Goal: Task Accomplishment & Management: Use online tool/utility

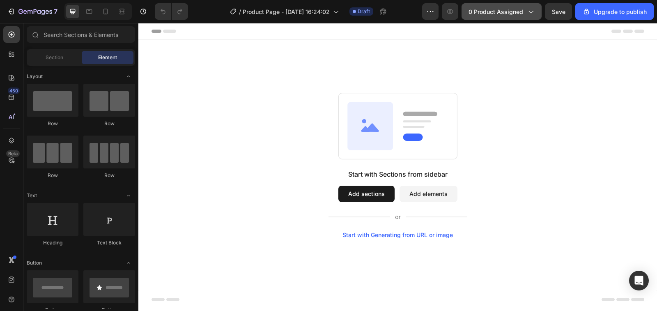
click at [530, 11] on icon "button" at bounding box center [531, 11] width 8 height 8
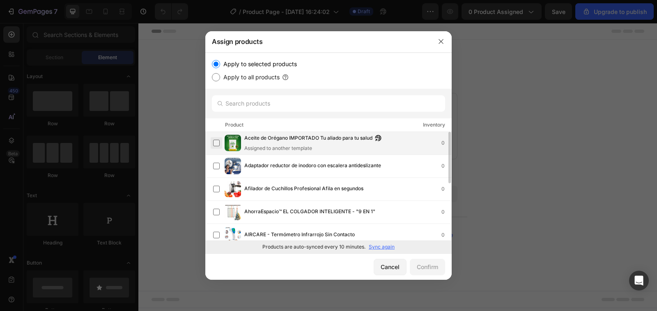
click at [218, 145] on label at bounding box center [216, 143] width 7 height 7
click at [426, 273] on button "Confirm" at bounding box center [427, 267] width 35 height 16
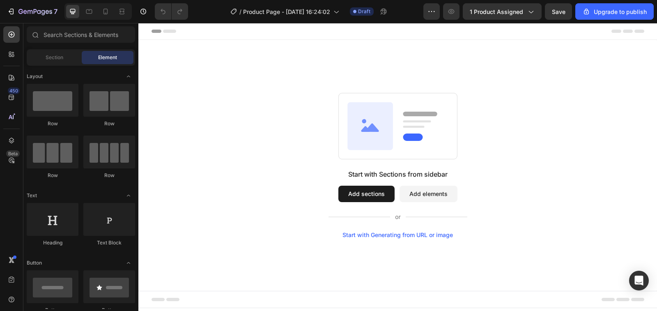
click at [147, 29] on icon at bounding box center [148, 31] width 6 height 6
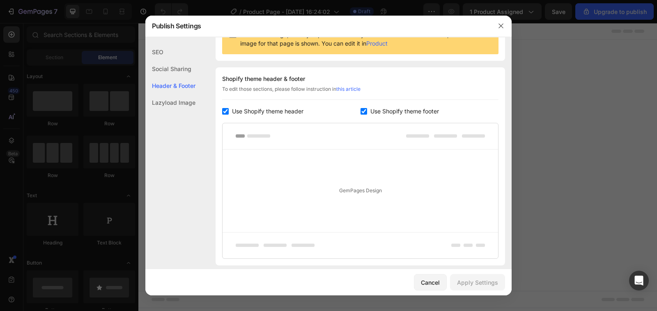
scroll to position [120, 0]
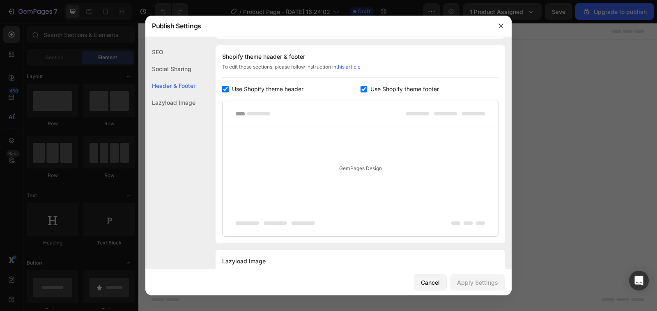
click at [223, 91] on input "checkbox" at bounding box center [225, 89] width 7 height 7
checkbox input "false"
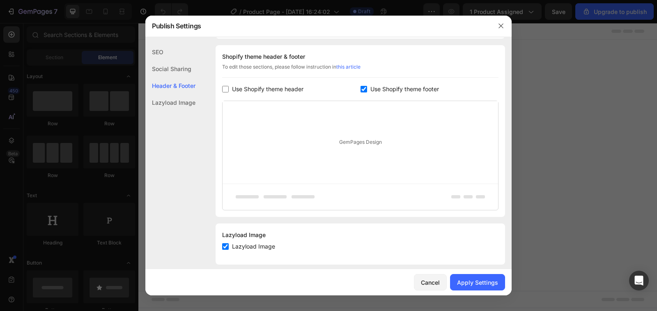
click at [362, 90] on input "checkbox" at bounding box center [364, 89] width 7 height 7
checkbox input "false"
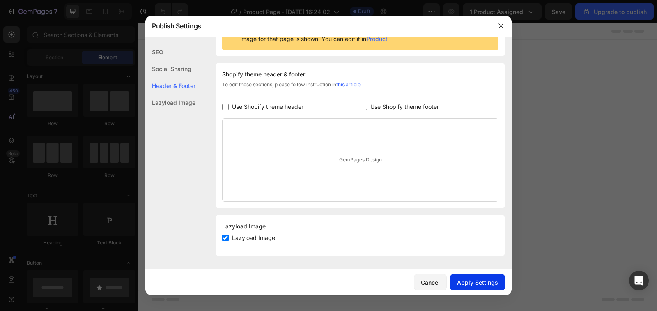
click at [480, 281] on div "Apply Settings" at bounding box center [477, 282] width 41 height 9
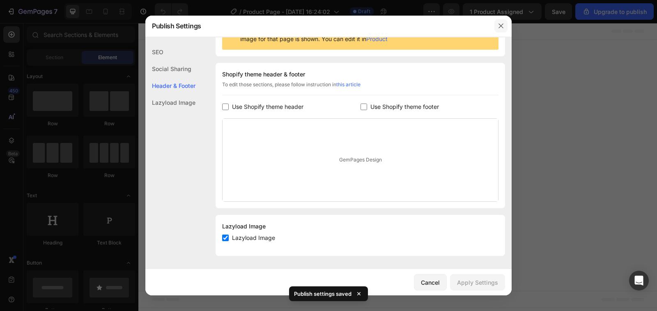
click at [502, 26] on icon "button" at bounding box center [501, 26] width 5 height 5
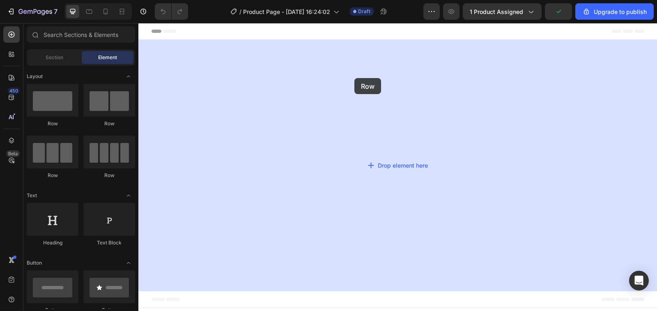
drag, startPoint x: 184, startPoint y: 133, endPoint x: 355, endPoint y: 78, distance: 179.5
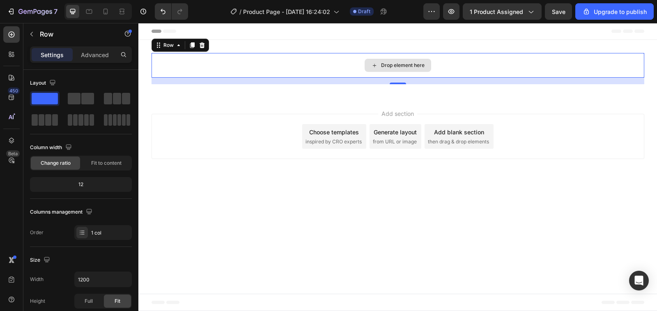
click at [413, 65] on div "Drop element here" at bounding box center [403, 65] width 44 height 7
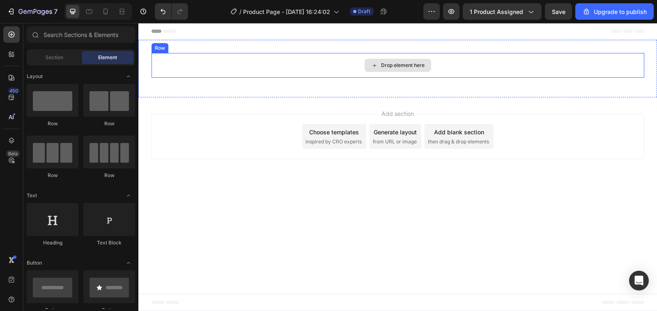
click at [374, 64] on icon at bounding box center [374, 65] width 7 height 7
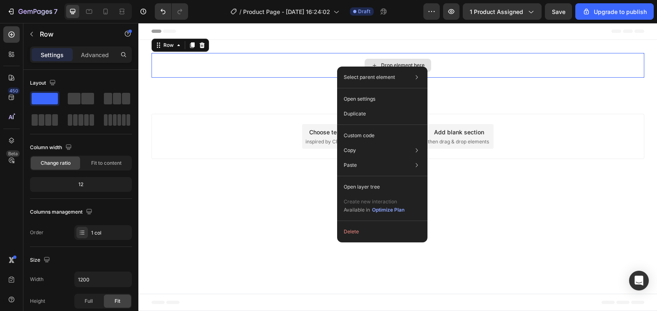
click at [375, 64] on icon at bounding box center [374, 65] width 3 height 3
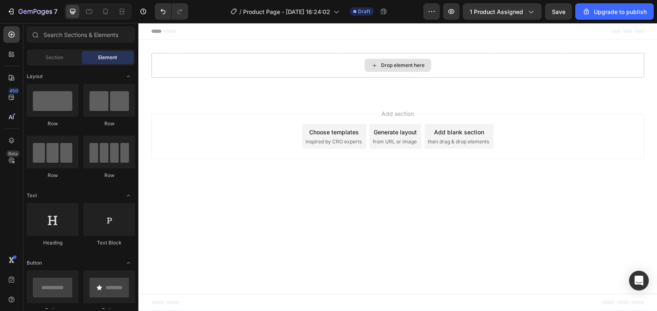
click at [375, 64] on icon at bounding box center [374, 65] width 3 height 3
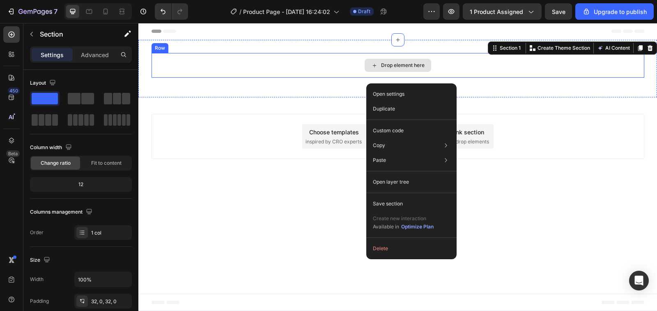
click at [159, 48] on div "Row" at bounding box center [160, 47] width 14 height 7
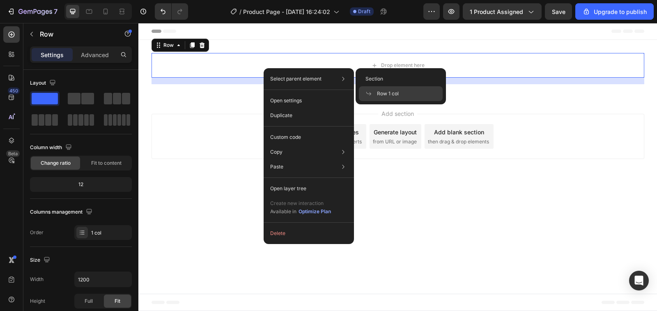
click at [295, 74] on div "Select parent element Section Row 1 col" at bounding box center [309, 78] width 84 height 15
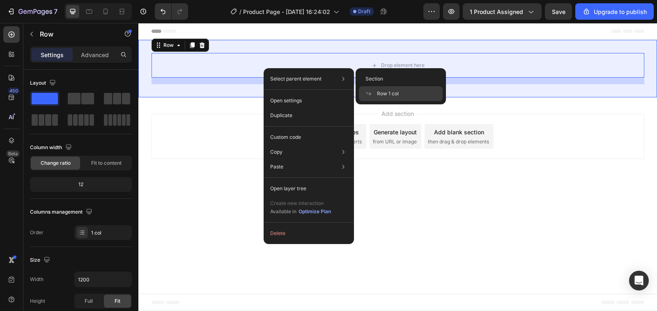
click at [527, 74] on div "Drop element here" at bounding box center [398, 65] width 493 height 25
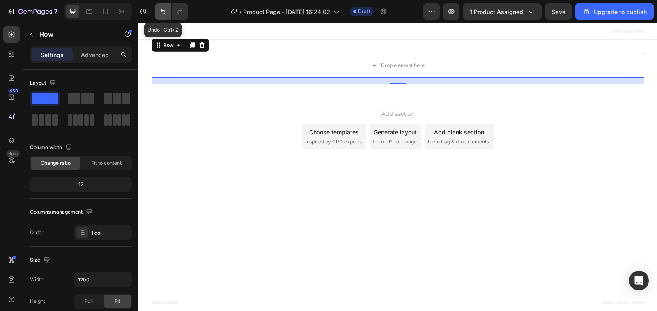
click at [161, 13] on icon "Undo/Redo" at bounding box center [163, 11] width 8 height 8
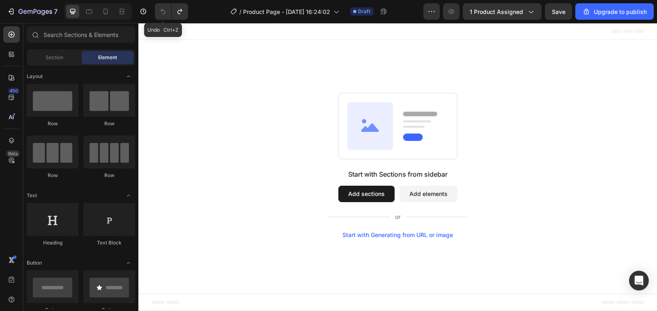
click at [161, 13] on icon "Undo/Redo" at bounding box center [163, 11] width 8 height 8
click at [11, 11] on icon "button" at bounding box center [11, 11] width 8 height 8
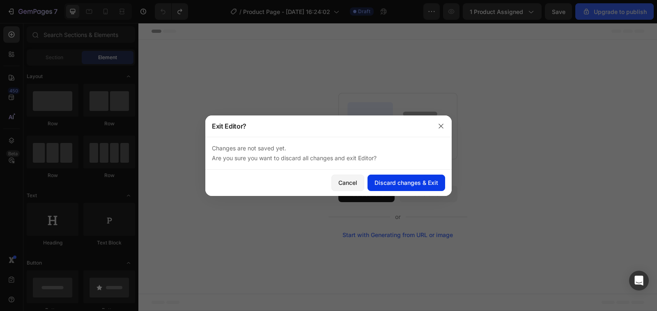
click at [402, 175] on button "Discard changes & Exit" at bounding box center [407, 183] width 78 height 16
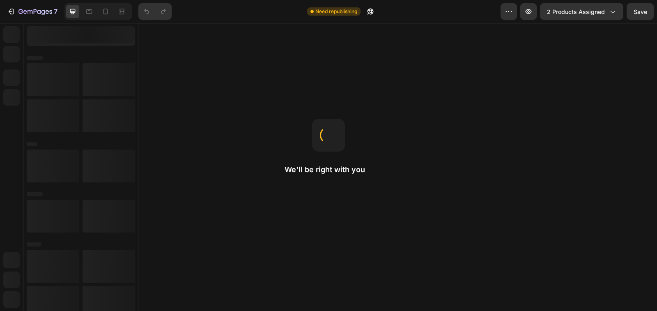
click at [550, 61] on div "Loading page content" at bounding box center [397, 167] width 519 height 288
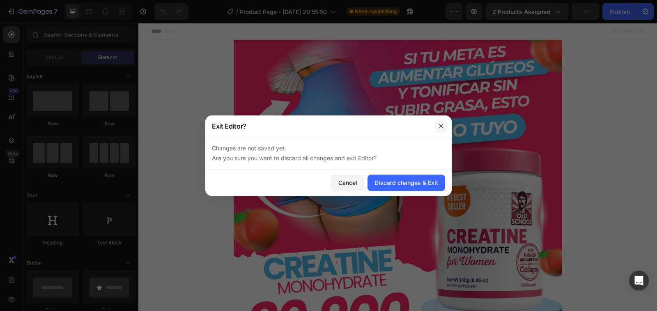
click at [442, 125] on icon "button" at bounding box center [441, 126] width 5 height 5
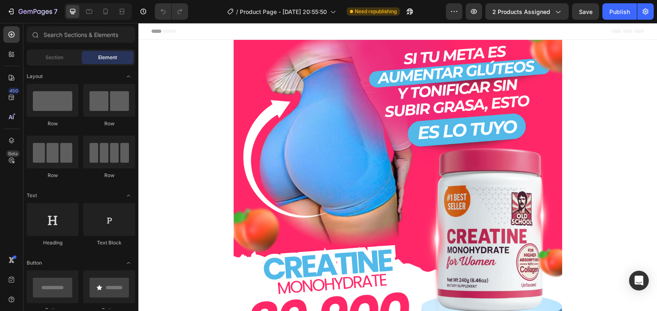
click at [346, 189] on img at bounding box center [398, 290] width 329 height 500
click at [346, 186] on img at bounding box center [398, 290] width 329 height 500
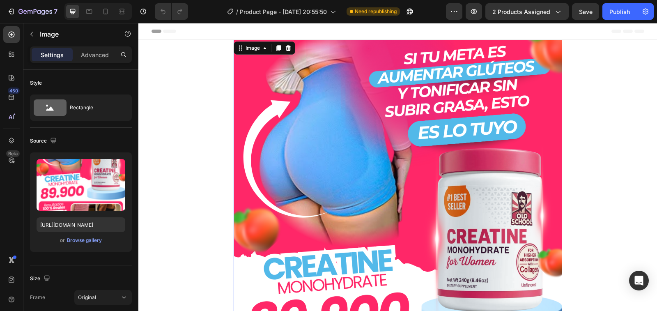
click at [350, 182] on img at bounding box center [398, 290] width 329 height 500
click at [276, 48] on icon at bounding box center [278, 48] width 5 height 6
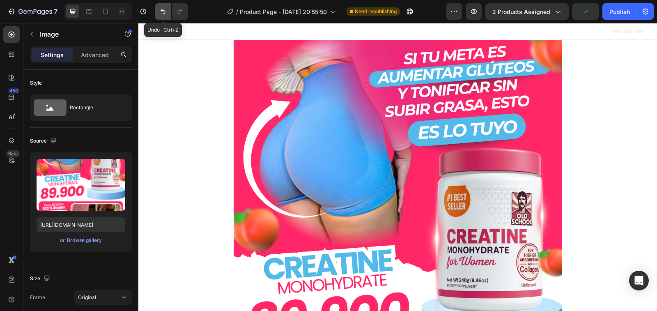
click at [159, 11] on icon "Undo/Redo" at bounding box center [163, 11] width 8 height 8
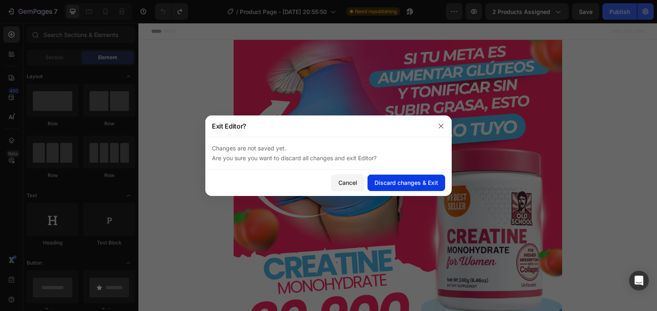
click at [383, 182] on div "Discard changes & Exit" at bounding box center [407, 182] width 64 height 9
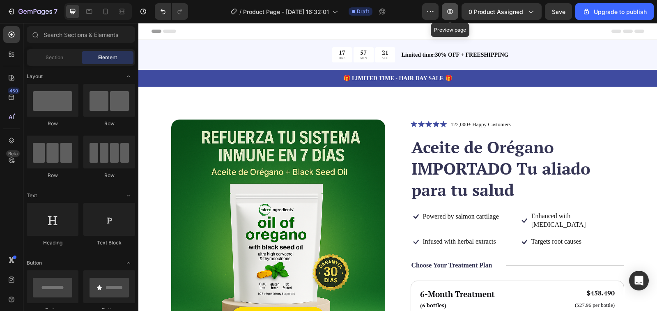
click at [451, 10] on icon "button" at bounding box center [450, 11] width 8 height 8
click at [160, 31] on span "Header" at bounding box center [163, 31] width 18 height 8
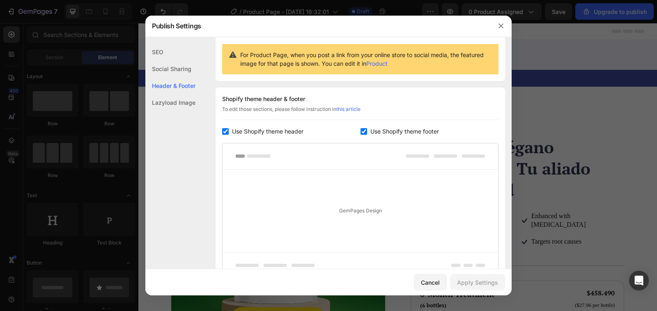
scroll to position [120, 0]
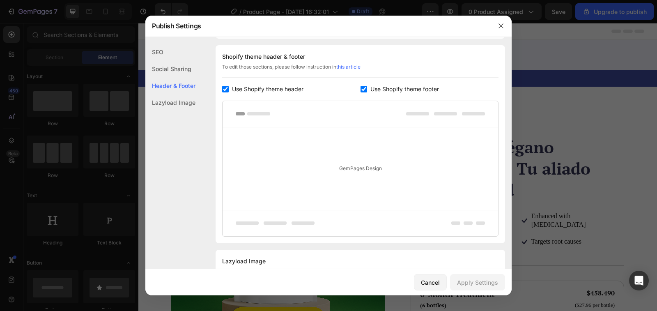
click at [222, 91] on input "checkbox" at bounding box center [225, 89] width 7 height 7
checkbox input "false"
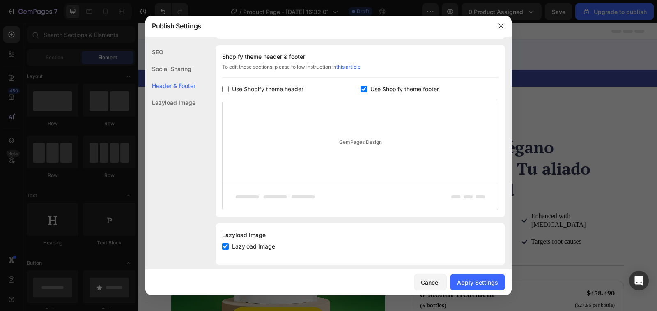
click at [361, 90] on input "checkbox" at bounding box center [364, 89] width 7 height 7
checkbox input "false"
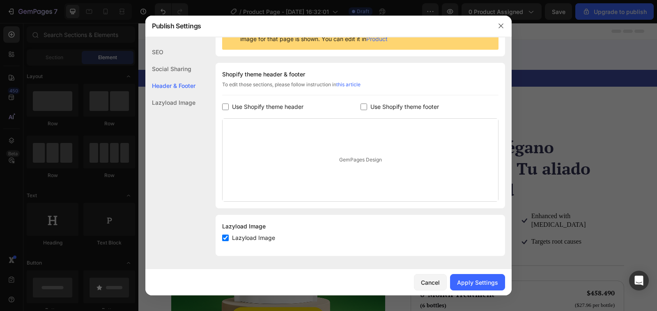
scroll to position [102, 0]
click at [486, 284] on div "Apply Settings" at bounding box center [477, 282] width 41 height 9
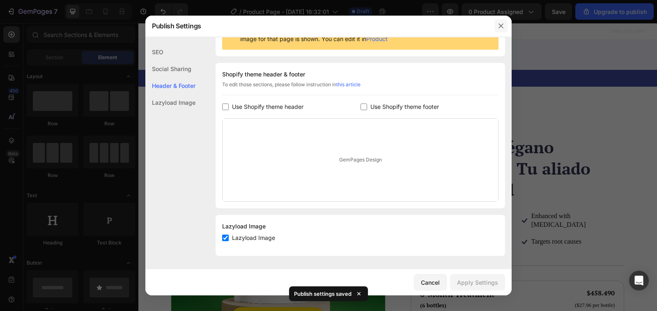
click at [499, 27] on icon "button" at bounding box center [501, 26] width 7 height 7
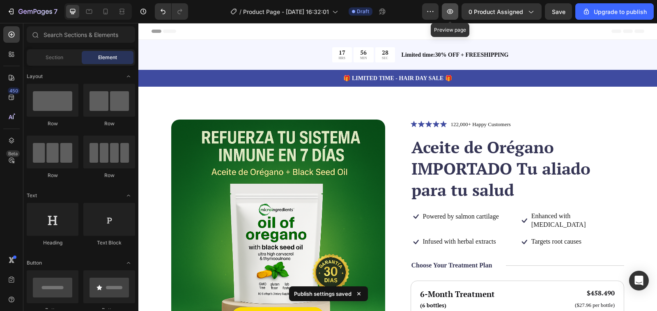
click at [450, 12] on icon "button" at bounding box center [450, 11] width 8 height 8
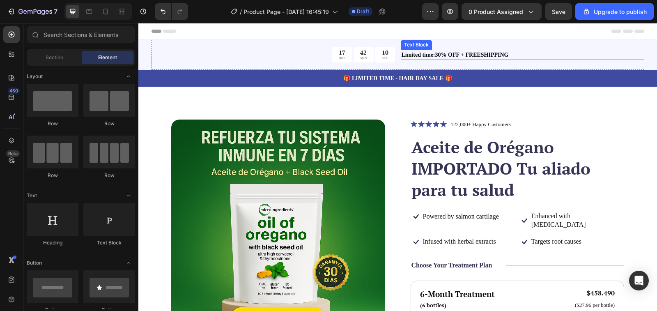
click at [414, 59] on p "Limited time:30% OFF + FREESHIPPING" at bounding box center [523, 55] width 242 height 9
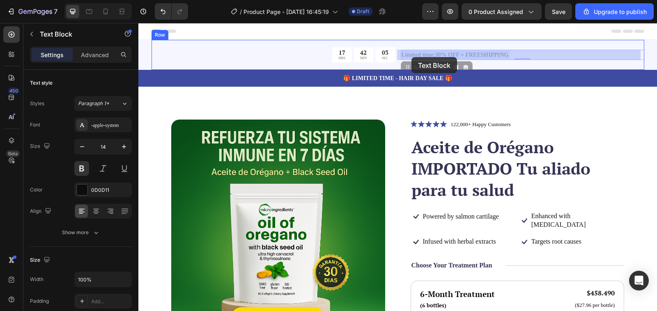
drag, startPoint x: 506, startPoint y: 55, endPoint x: 487, endPoint y: 55, distance: 19.3
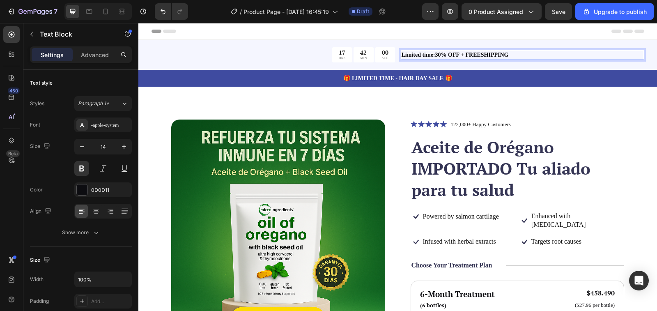
drag, startPoint x: 504, startPoint y: 52, endPoint x: 435, endPoint y: 60, distance: 69.0
click at [507, 53] on p "Limited time:30% OFF + FREESHIPPING" at bounding box center [523, 55] width 242 height 9
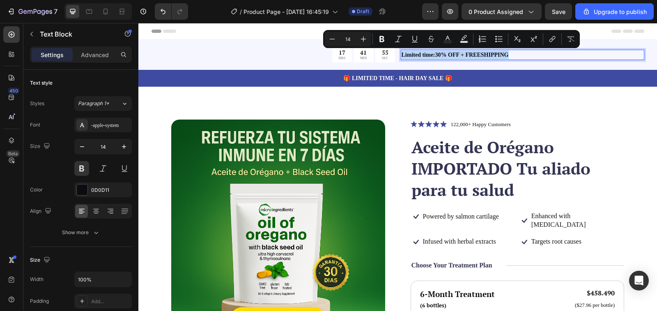
drag, startPoint x: 504, startPoint y: 52, endPoint x: 398, endPoint y: 56, distance: 105.3
click at [402, 56] on p "Limited time:30% OFF + FREESHIPPING" at bounding box center [523, 55] width 242 height 9
copy p "Limited time:30% OFF + FREESHIPPING"
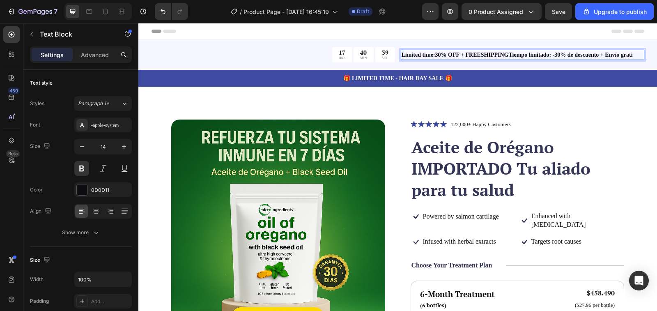
click at [509, 54] on strong "Tiempo limitado: -30% de descuento + Envío grati" at bounding box center [571, 55] width 124 height 6
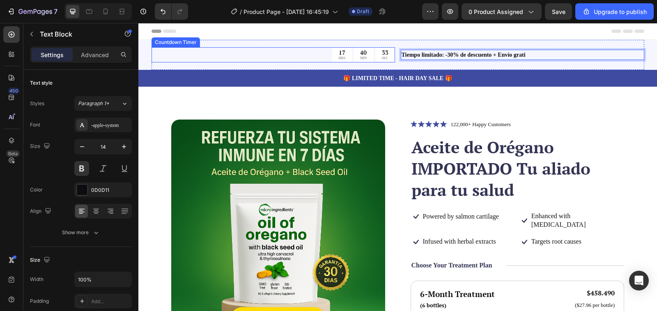
click at [382, 53] on div "33" at bounding box center [385, 52] width 7 height 7
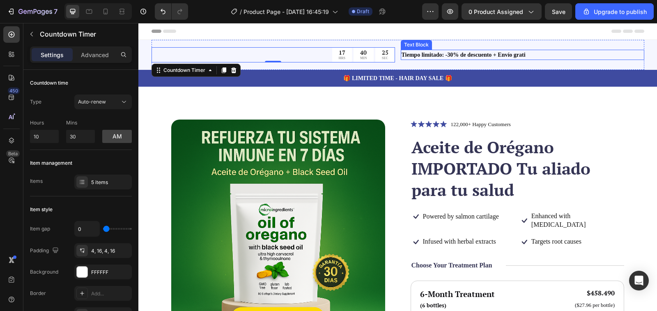
click at [551, 55] on p "Tiempo limitado: -30% de descuento + Envío grati" at bounding box center [523, 55] width 242 height 9
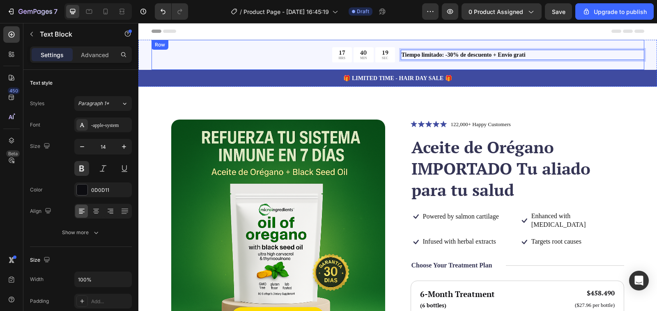
click at [277, 45] on div "17 HRS 40 MIN 19 SEC Countdown Timer Tiempo limitado: -30% de descuento + Envío…" at bounding box center [398, 55] width 493 height 30
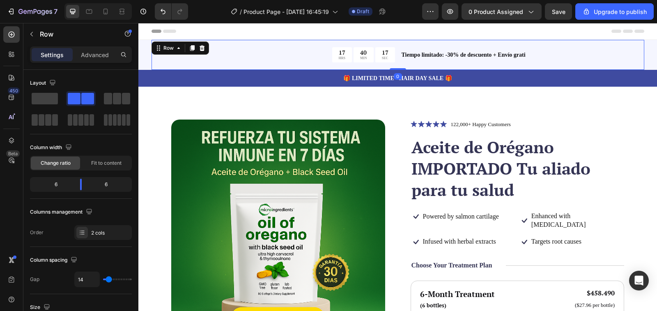
click at [148, 30] on icon at bounding box center [148, 31] width 2 height 2
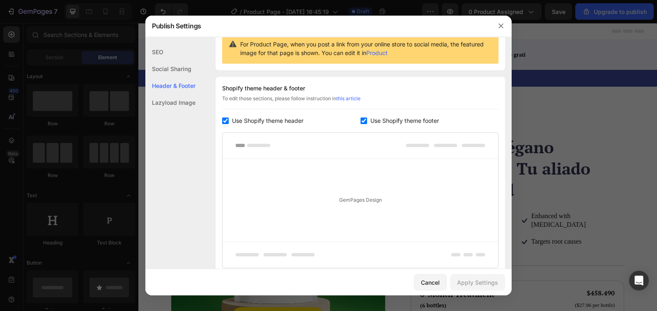
scroll to position [120, 0]
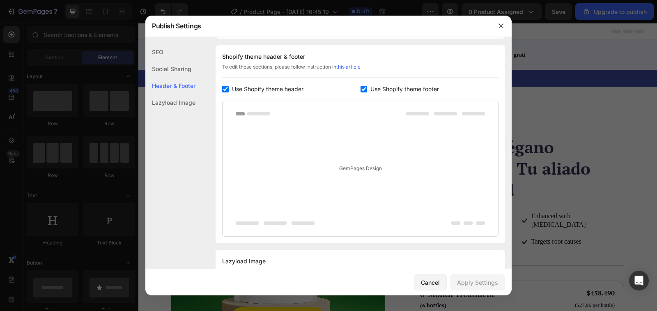
click at [226, 90] on input "checkbox" at bounding box center [225, 89] width 7 height 7
checkbox input "false"
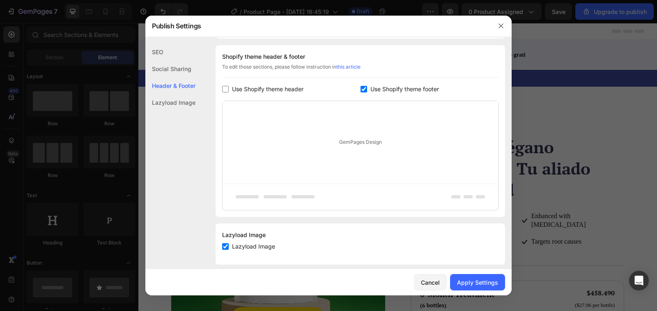
click at [362, 88] on input "checkbox" at bounding box center [364, 89] width 7 height 7
checkbox input "false"
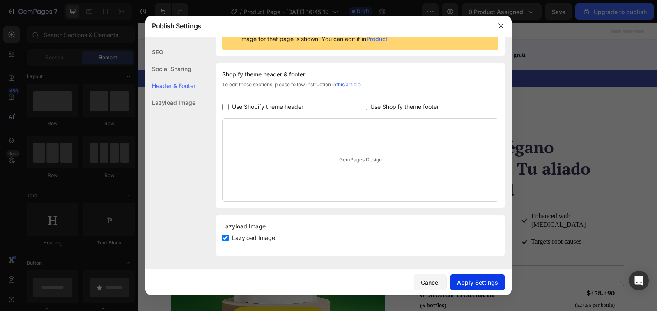
click at [475, 284] on div "Apply Settings" at bounding box center [477, 282] width 41 height 9
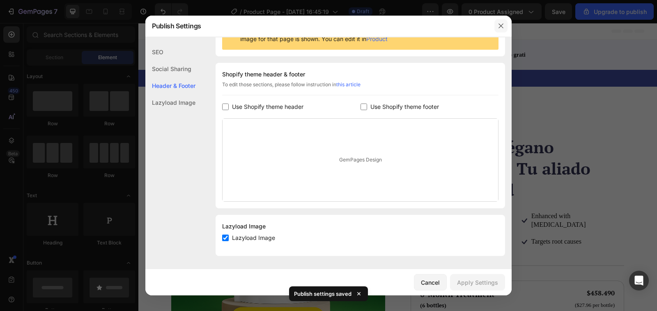
click at [502, 24] on icon "button" at bounding box center [501, 26] width 7 height 7
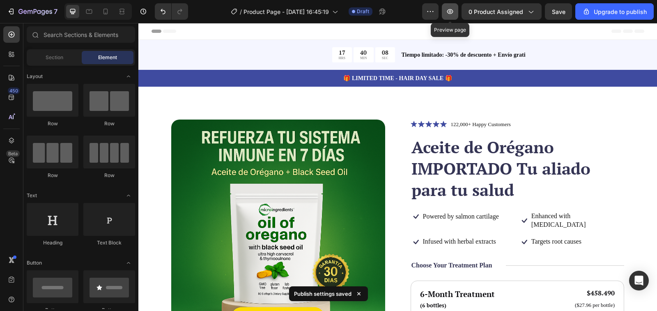
click at [446, 14] on button "button" at bounding box center [450, 11] width 16 height 16
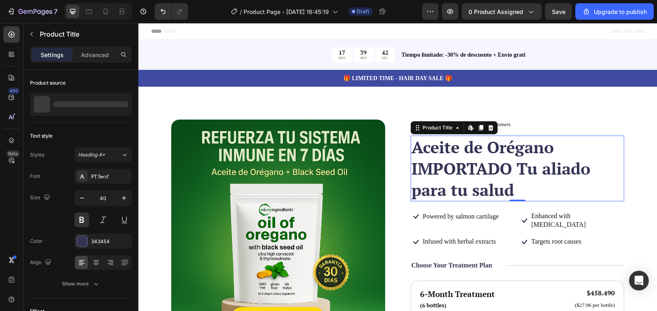
click at [508, 187] on h1 "Aceite de Orégano IMPORTADO Tu aliado para tu salud" at bounding box center [518, 169] width 214 height 66
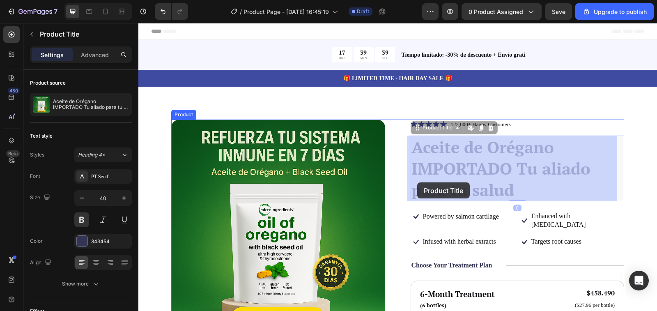
drag, startPoint x: 508, startPoint y: 187, endPoint x: 418, endPoint y: 183, distance: 90.0
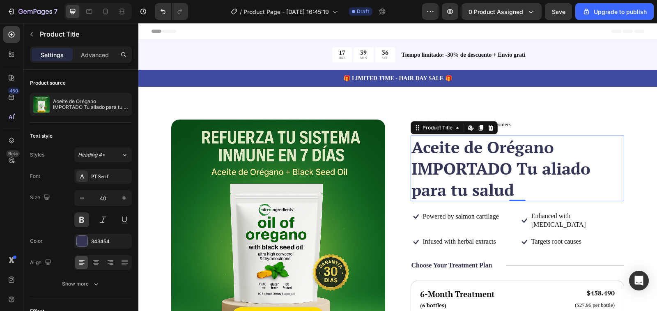
click at [411, 146] on h1 "Aceite de Orégano IMPORTADO Tu aliado para tu salud" at bounding box center [518, 169] width 214 height 66
click at [417, 150] on h1 "Aceite de Orégano IMPORTADO Tu aliado para tu salud" at bounding box center [518, 169] width 214 height 66
click at [479, 127] on icon at bounding box center [481, 128] width 5 height 6
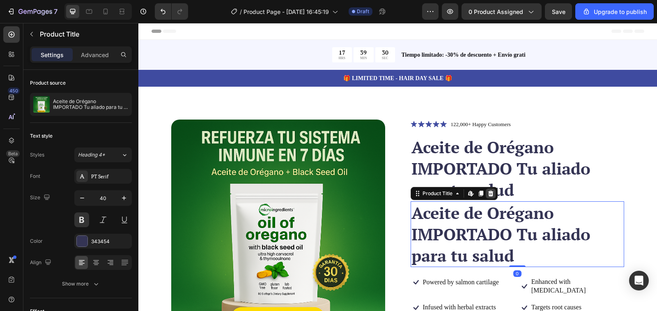
click at [488, 193] on icon at bounding box center [491, 193] width 7 height 7
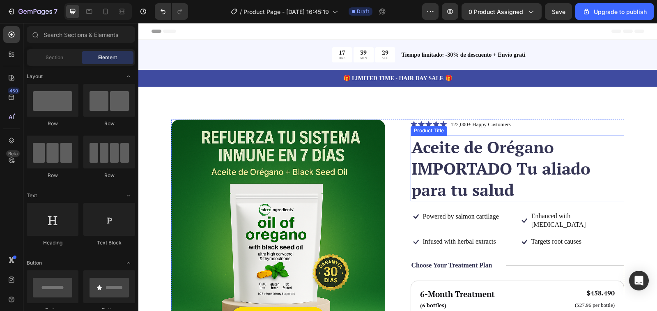
click at [500, 166] on h1 "Aceite de Orégano IMPORTADO Tu aliado para tu salud" at bounding box center [518, 169] width 214 height 66
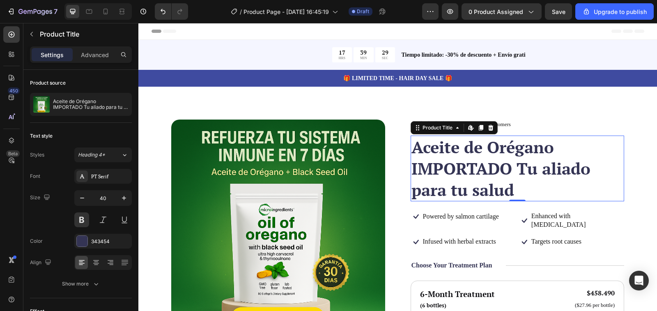
click at [513, 192] on h1 "Aceite de Orégano IMPORTADO Tu aliado para tu salud" at bounding box center [518, 169] width 214 height 66
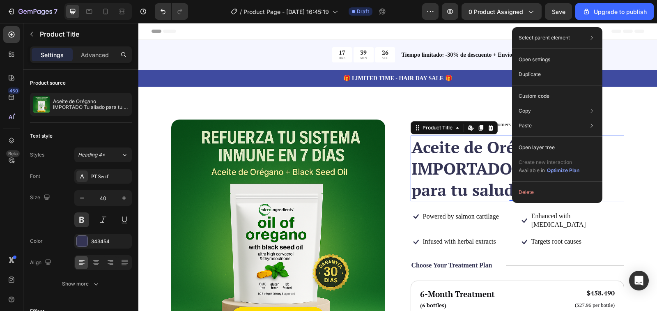
click at [479, 176] on h1 "Aceite de Orégano IMPORTADO Tu aliado para tu salud" at bounding box center [518, 169] width 214 height 66
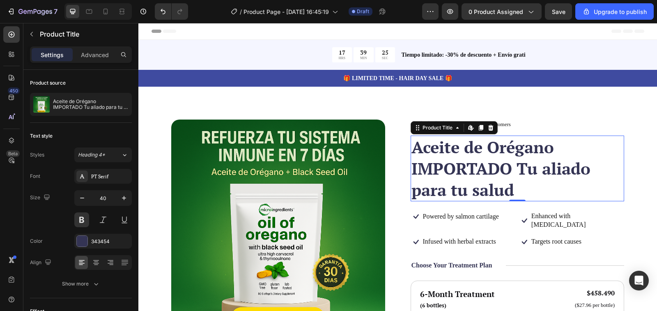
click at [479, 170] on h1 "Aceite de Orégano IMPORTADO Tu aliado para tu salud" at bounding box center [518, 169] width 214 height 66
click at [521, 170] on h1 "Aceite de Orégano IMPORTADO Tu aliado para tu salud" at bounding box center [518, 169] width 214 height 66
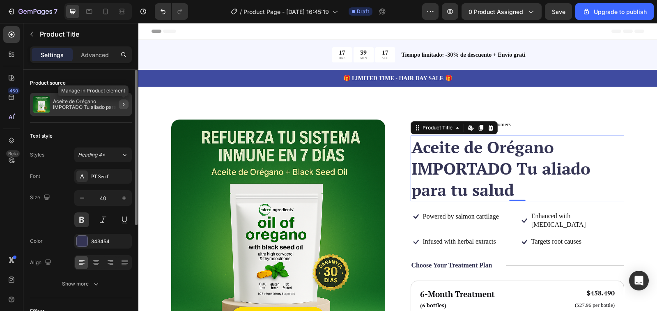
click at [121, 105] on icon "button" at bounding box center [123, 104] width 7 height 7
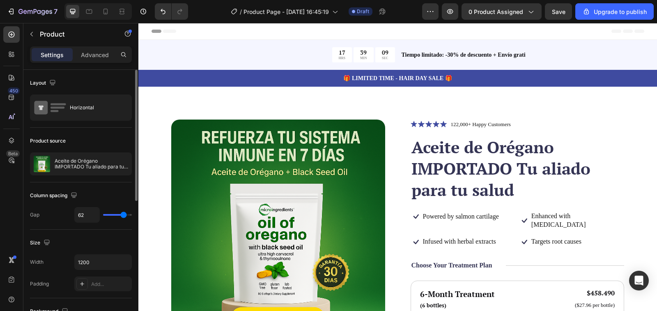
click at [509, 193] on h1 "Aceite de Orégano IMPORTADO Tu aliado para tu salud" at bounding box center [518, 169] width 214 height 66
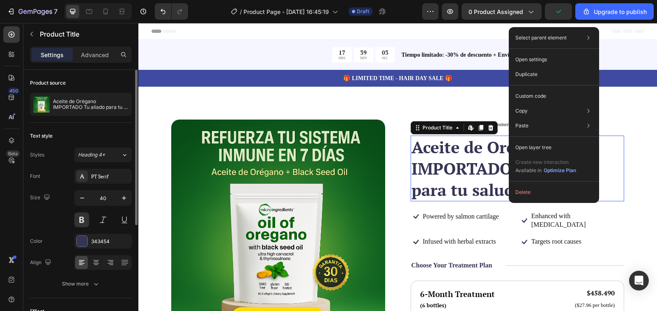
click at [504, 190] on h1 "Aceite de Orégano IMPORTADO Tu aliado para tu salud" at bounding box center [518, 169] width 214 height 66
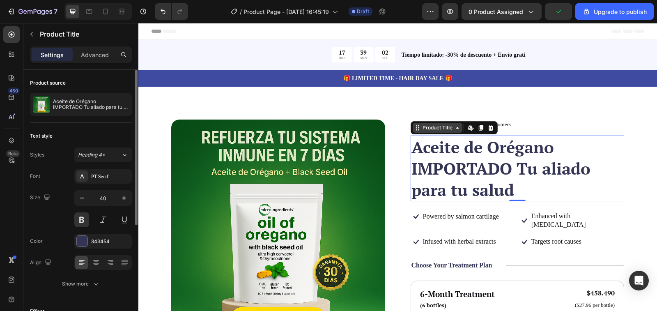
click at [443, 131] on div "Product Title" at bounding box center [437, 127] width 33 height 7
click at [470, 178] on h1 "Aceite de Orégano IMPORTADO Tu aliado para tu salud" at bounding box center [518, 169] width 214 height 66
click at [488, 127] on icon at bounding box center [491, 127] width 7 height 7
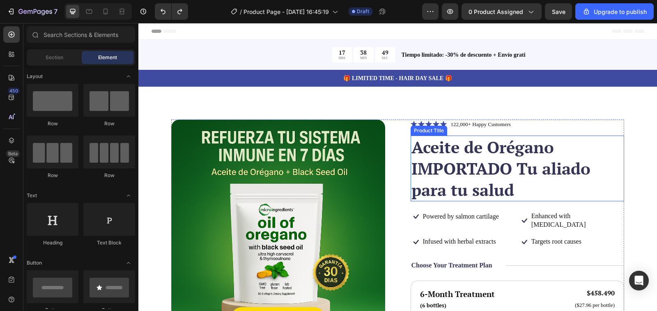
click at [504, 173] on h1 "Aceite de Orégano IMPORTADO Tu aliado para tu salud" at bounding box center [518, 169] width 214 height 66
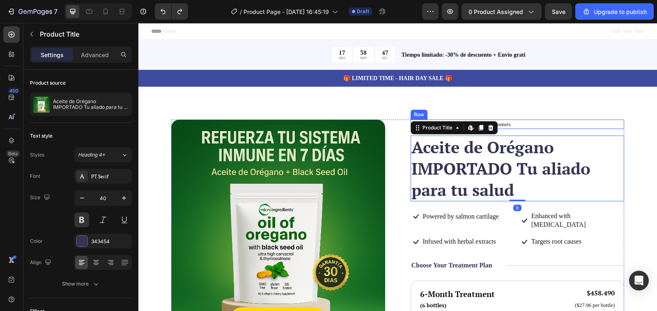
click at [509, 124] on div "Icon Icon Icon Icon Icon Icon List 122,000+ Happy Customers Text Block Row" at bounding box center [518, 125] width 214 height 10
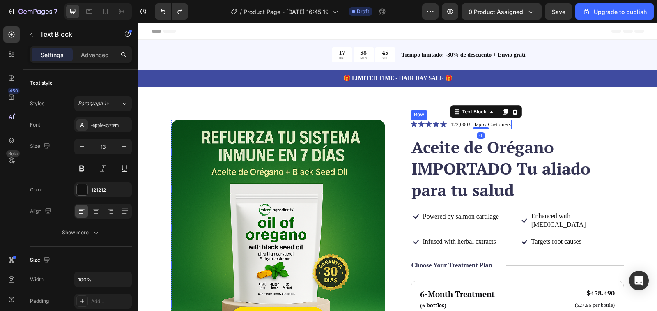
click at [514, 122] on div "Icon Icon Icon Icon Icon Icon List 122,000+ Happy Customers Text Block 0 Row" at bounding box center [518, 125] width 214 height 10
click at [498, 123] on p "122,000+ Happy Customers" at bounding box center [481, 124] width 60 height 8
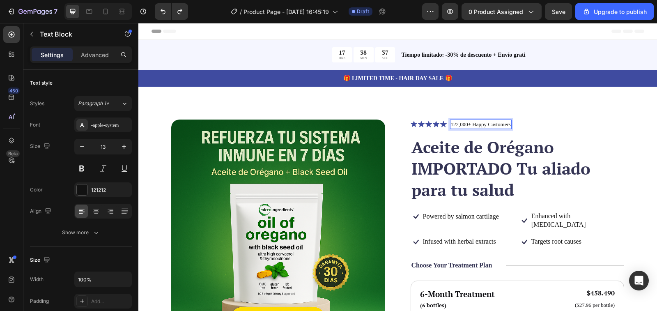
click at [506, 124] on p "122,000+ Happy Customers" at bounding box center [481, 124] width 60 height 8
click at [507, 124] on p "122,000+ Happy Customers" at bounding box center [481, 124] width 60 height 8
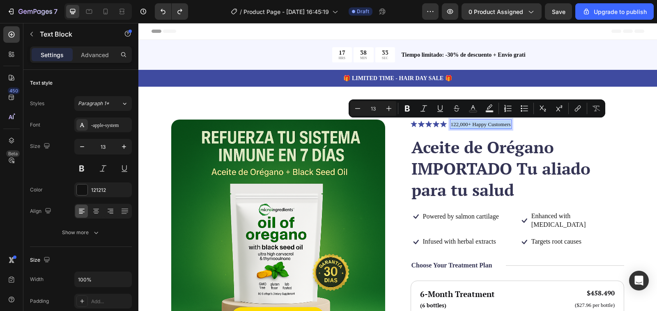
drag, startPoint x: 507, startPoint y: 124, endPoint x: 448, endPoint y: 124, distance: 58.7
click at [451, 124] on p "122,000+ Happy Customers" at bounding box center [481, 124] width 60 height 8
copy p "122,000+ Happy Customers"
click at [505, 122] on p "122,000+ Happy Customers" at bounding box center [481, 124] width 60 height 8
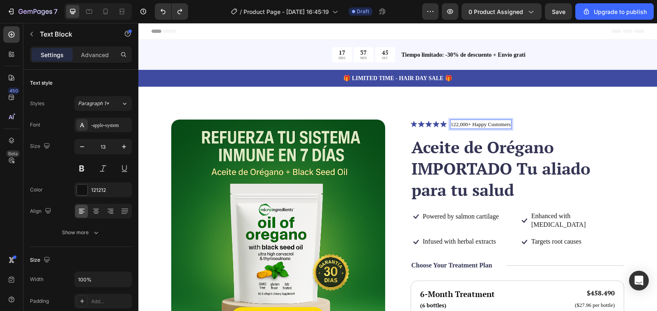
click at [507, 125] on p "122,000+ Happy Customers" at bounding box center [481, 124] width 60 height 8
click at [471, 123] on strong "Más de 122.000 clientes satisfechos" at bounding box center [510, 124] width 79 height 6
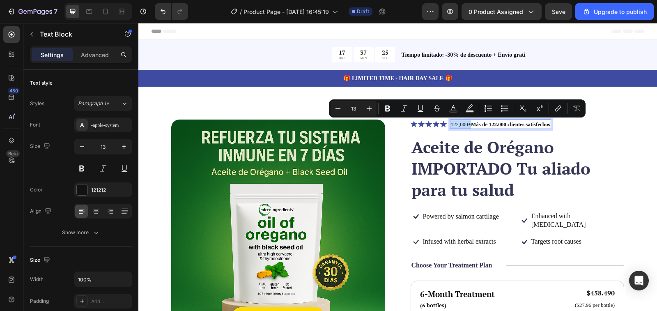
drag, startPoint x: 468, startPoint y: 123, endPoint x: 448, endPoint y: 123, distance: 19.7
click at [451, 123] on p "122,000+ Más de 122.000 clientes satisfechos" at bounding box center [500, 124] width 99 height 8
click at [387, 113] on button "Bold" at bounding box center [387, 108] width 15 height 15
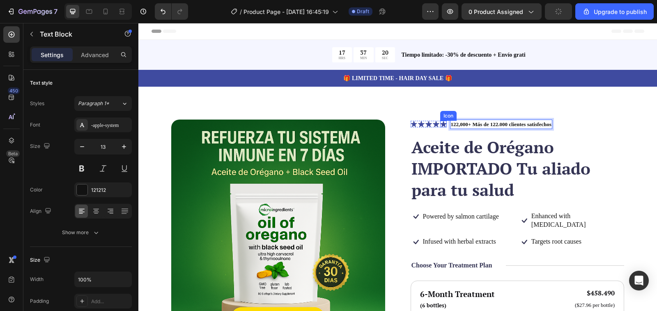
click at [440, 125] on icon at bounding box center [443, 124] width 7 height 7
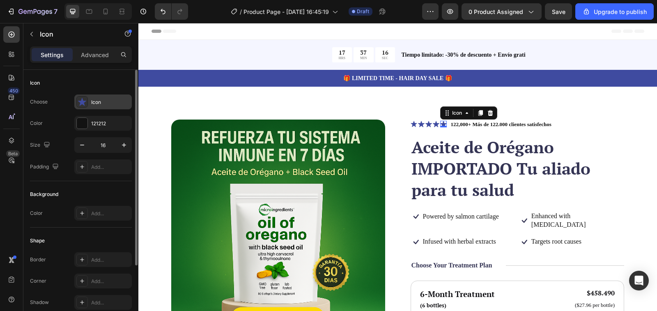
click at [81, 103] on icon at bounding box center [82, 102] width 8 height 8
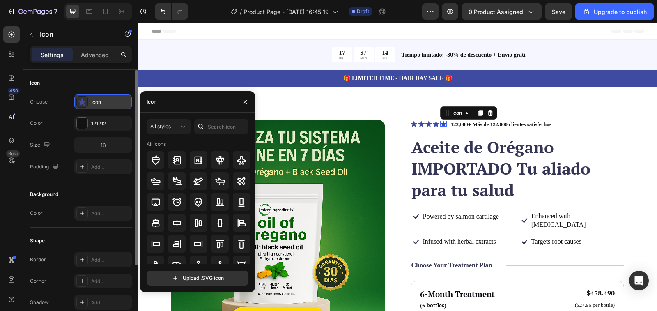
click at [81, 103] on icon at bounding box center [82, 102] width 8 height 8
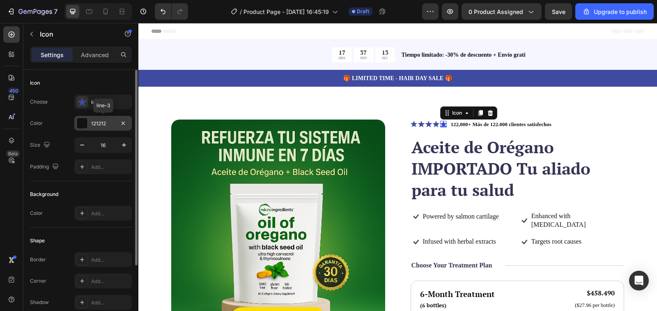
click at [83, 124] on div at bounding box center [82, 123] width 11 height 11
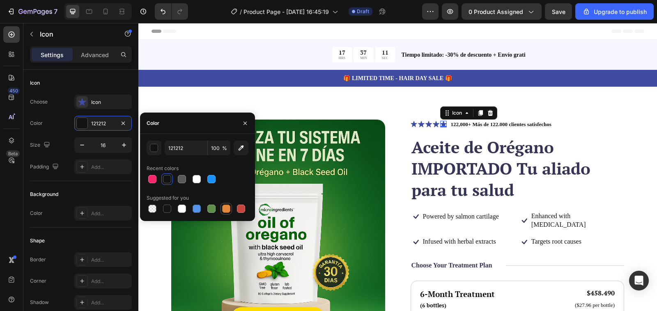
click at [224, 207] on div at bounding box center [226, 209] width 8 height 8
type input "E4893A"
click at [440, 124] on icon at bounding box center [443, 124] width 7 height 6
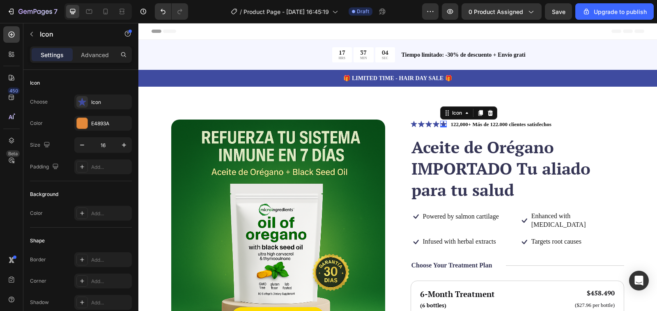
click at [440, 123] on icon at bounding box center [443, 124] width 7 height 7
click at [433, 123] on icon at bounding box center [436, 124] width 7 height 7
click at [440, 125] on icon at bounding box center [443, 124] width 7 height 6
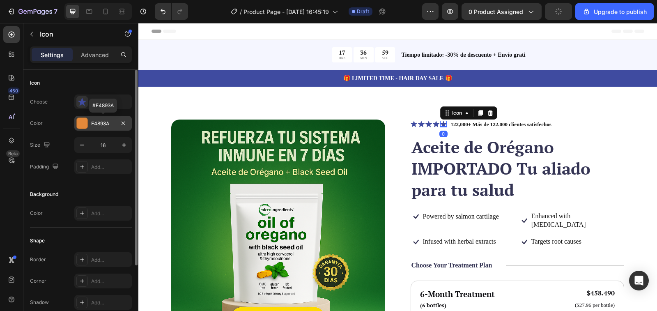
click at [85, 125] on div at bounding box center [82, 123] width 11 height 11
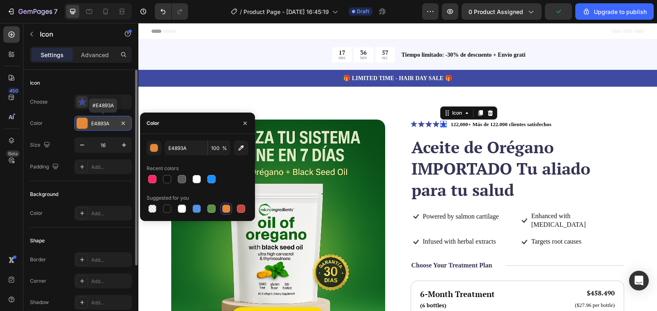
click at [85, 125] on div at bounding box center [82, 123] width 11 height 11
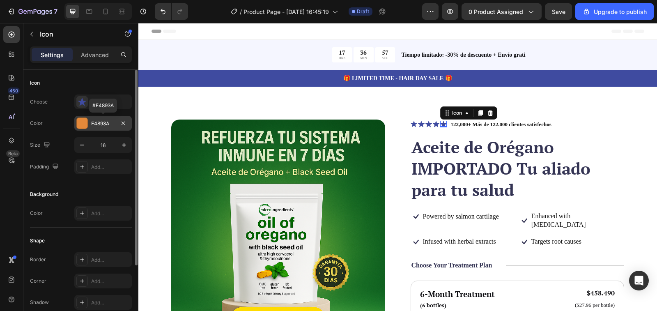
click at [85, 125] on div at bounding box center [82, 123] width 11 height 11
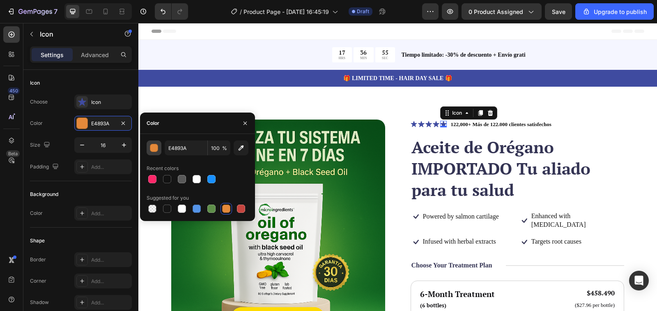
click at [156, 148] on div "button" at bounding box center [154, 148] width 8 height 8
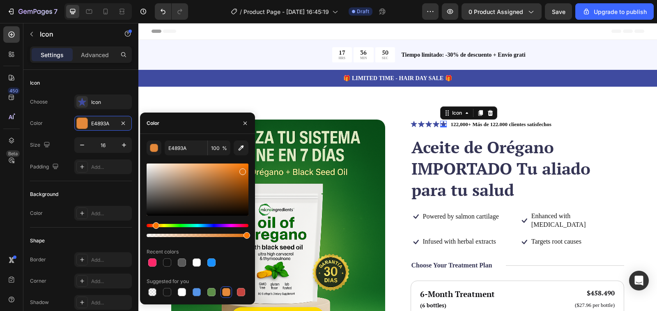
drag, startPoint x: 225, startPoint y: 171, endPoint x: 242, endPoint y: 170, distance: 16.9
click at [242, 170] on div at bounding box center [243, 171] width 7 height 7
type input "DD6F0F"
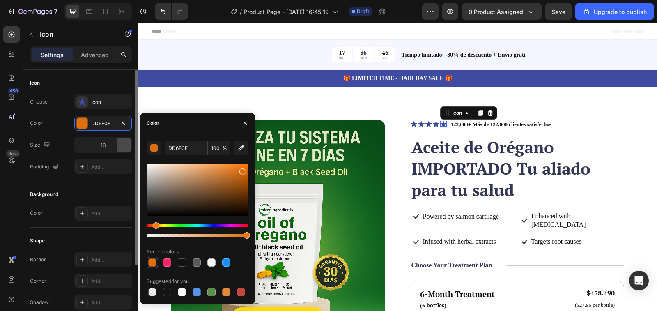
click at [120, 144] on icon "button" at bounding box center [124, 145] width 8 height 8
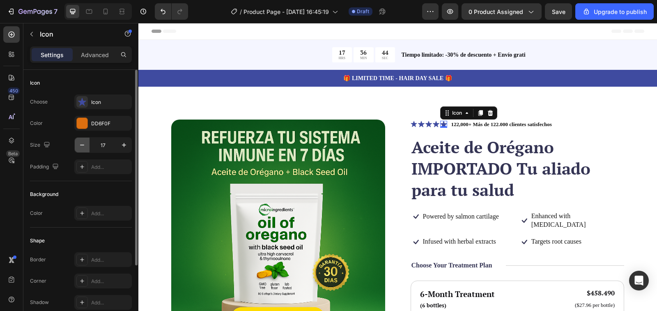
click at [82, 145] on icon "button" at bounding box center [82, 145] width 8 height 8
type input "16"
click at [440, 121] on icon at bounding box center [443, 124] width 7 height 7
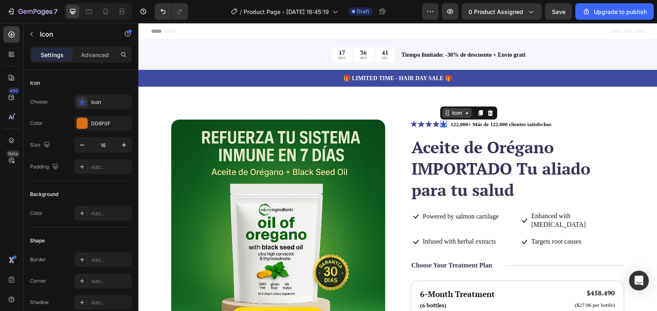
click at [447, 117] on div "Icon" at bounding box center [457, 113] width 30 height 10
click at [440, 122] on icon at bounding box center [443, 124] width 7 height 6
click at [433, 125] on icon at bounding box center [436, 124] width 7 height 7
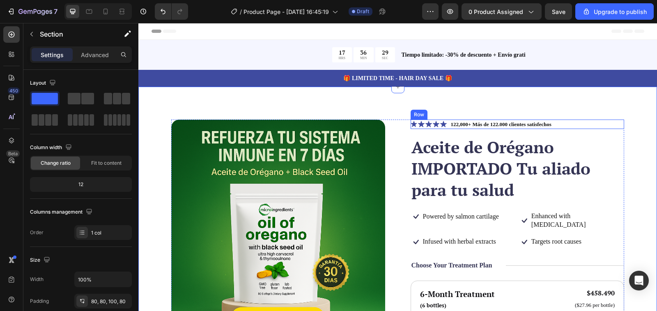
click at [430, 128] on div "Icon Icon Icon Icon Icon Icon List" at bounding box center [429, 125] width 36 height 10
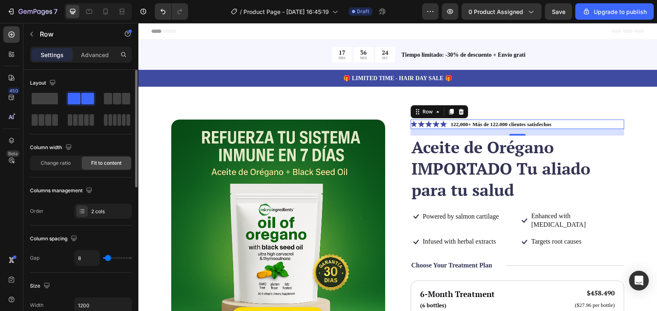
click at [77, 99] on span at bounding box center [74, 99] width 13 height 12
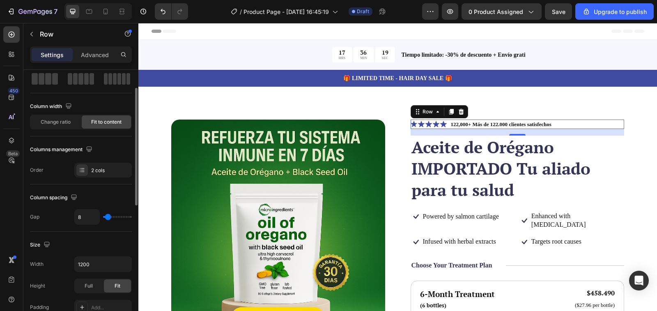
scroll to position [0, 0]
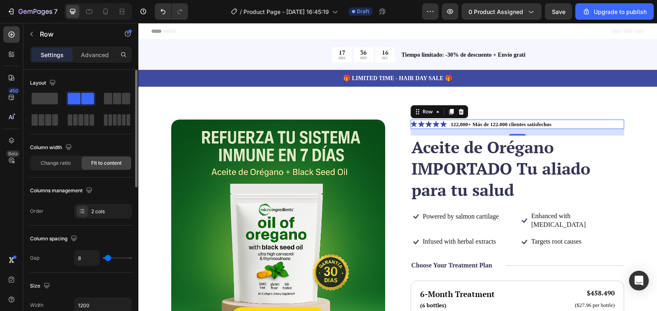
click at [91, 99] on span at bounding box center [87, 99] width 13 height 12
click at [78, 98] on span at bounding box center [74, 99] width 13 height 12
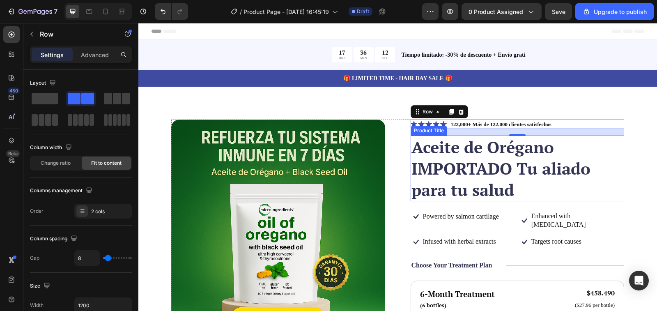
click at [441, 128] on div "Product Title" at bounding box center [428, 130] width 33 height 7
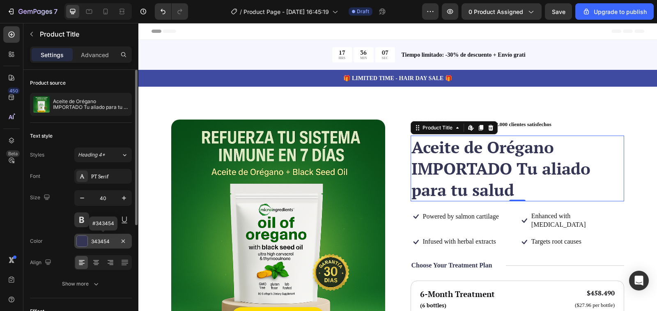
click at [87, 240] on div at bounding box center [82, 241] width 11 height 11
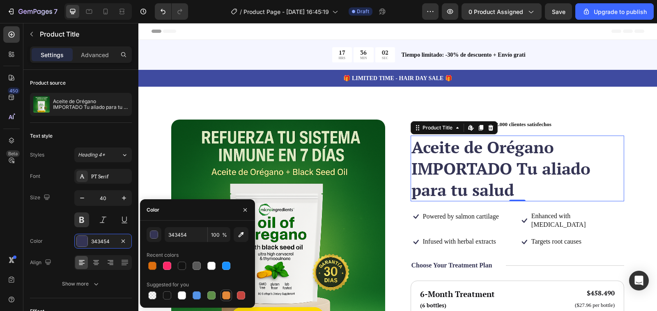
click at [225, 298] on div at bounding box center [226, 295] width 8 height 8
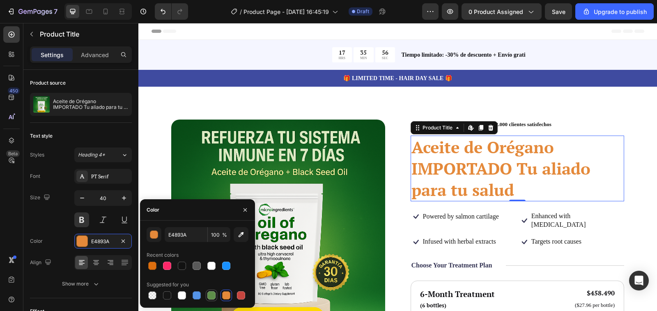
click at [211, 299] on div at bounding box center [211, 295] width 8 height 8
type input "5E8E49"
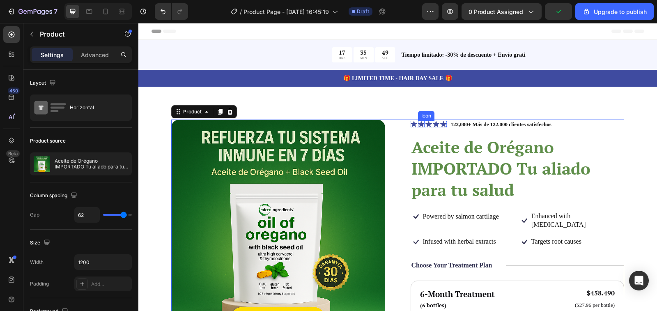
click at [420, 126] on icon at bounding box center [421, 124] width 7 height 7
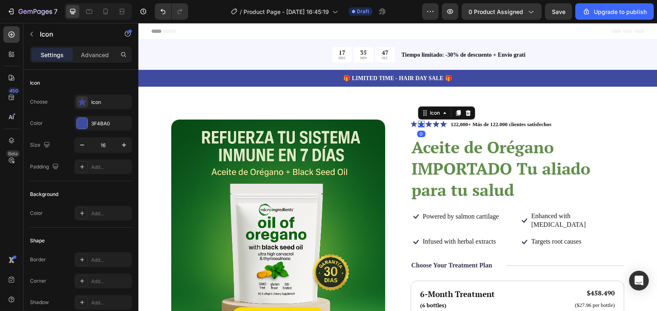
click at [418, 123] on icon at bounding box center [421, 124] width 7 height 6
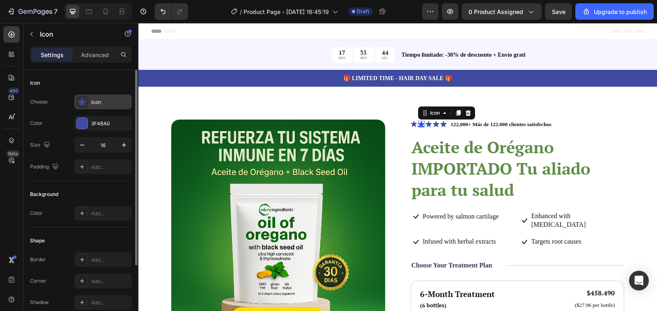
click at [85, 103] on icon at bounding box center [82, 102] width 8 height 8
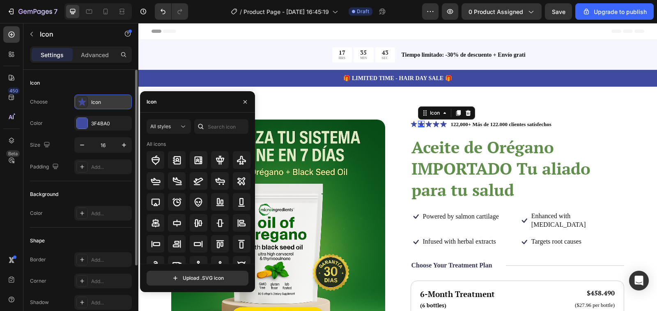
click at [85, 103] on icon at bounding box center [82, 102] width 8 height 8
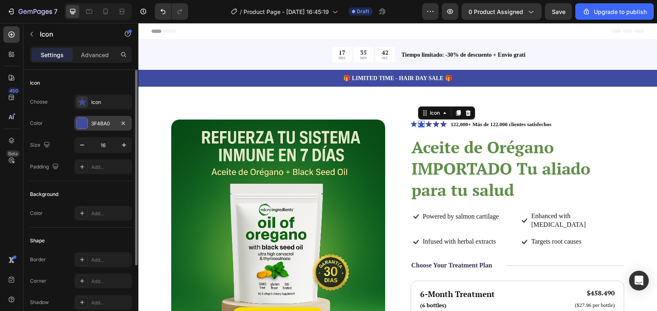
click at [87, 118] on div at bounding box center [82, 123] width 11 height 11
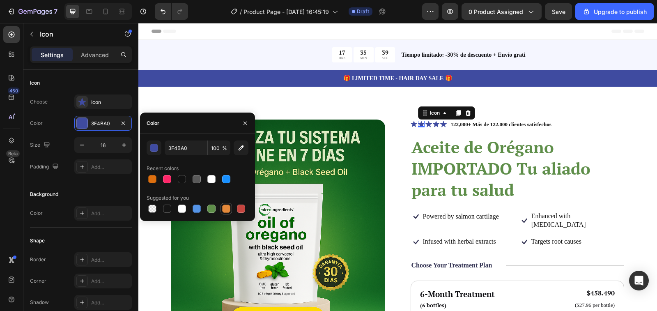
click at [230, 206] on div at bounding box center [226, 209] width 8 height 8
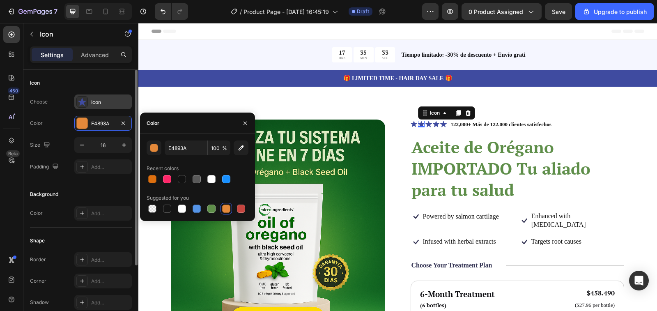
click at [83, 104] on icon at bounding box center [82, 102] width 8 height 8
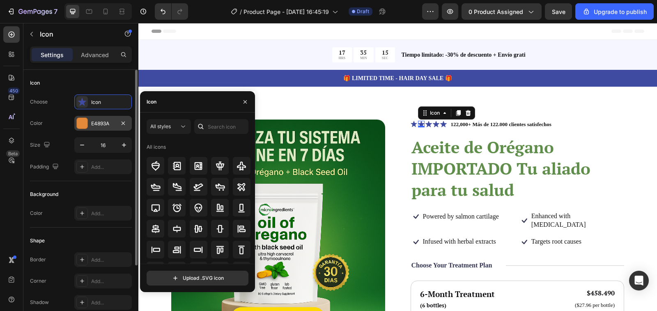
click at [82, 122] on div at bounding box center [82, 123] width 11 height 11
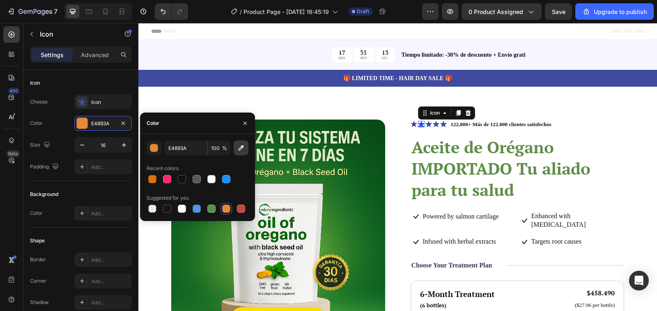
click at [242, 145] on icon "button" at bounding box center [241, 148] width 8 height 8
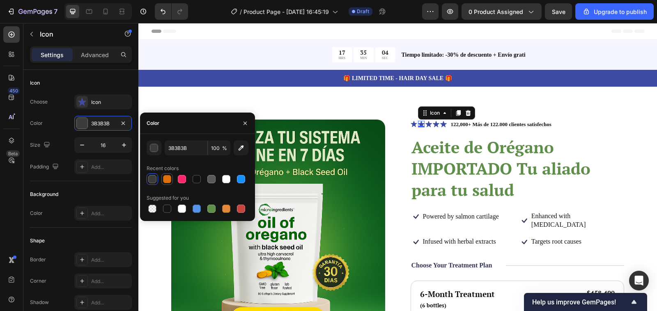
click at [166, 180] on div at bounding box center [167, 179] width 8 height 8
type input "DD6F0F"
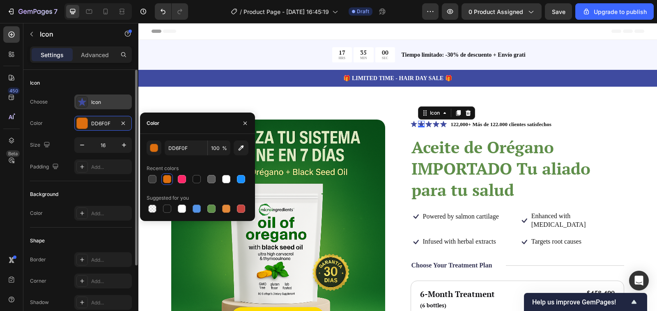
click at [83, 103] on icon at bounding box center [82, 102] width 8 height 8
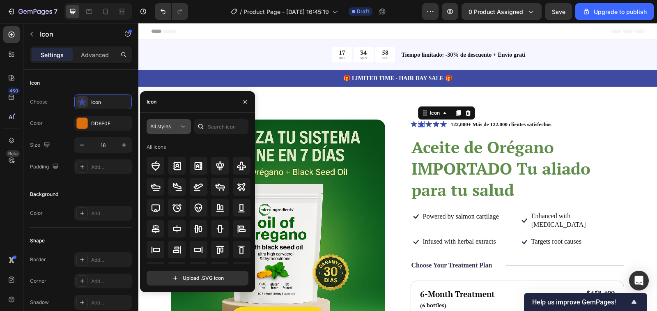
click at [184, 127] on icon at bounding box center [183, 126] width 8 height 8
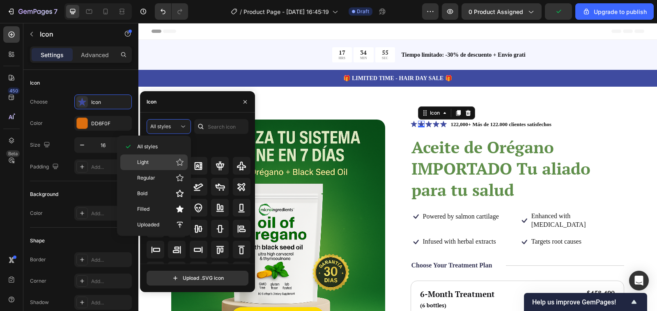
click at [180, 161] on icon at bounding box center [180, 162] width 8 height 8
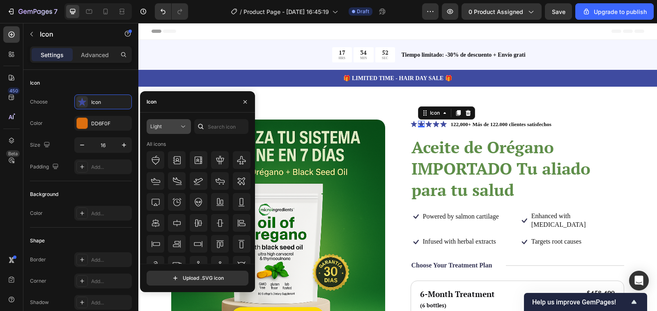
click at [184, 127] on icon at bounding box center [183, 127] width 4 height 2
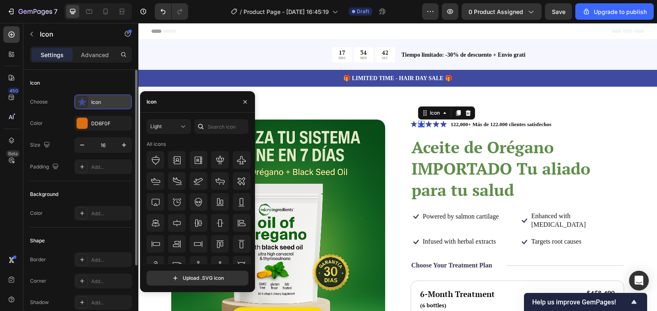
click at [84, 101] on icon at bounding box center [82, 102] width 8 height 8
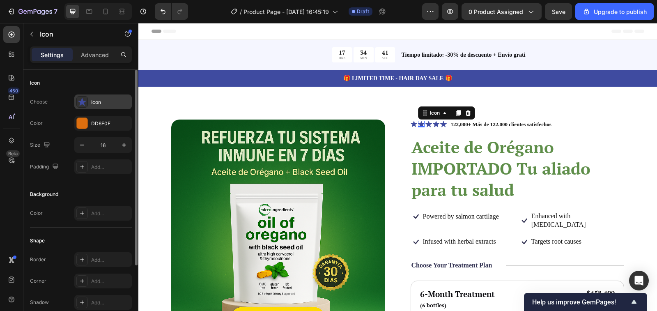
click at [84, 101] on icon at bounding box center [82, 102] width 8 height 8
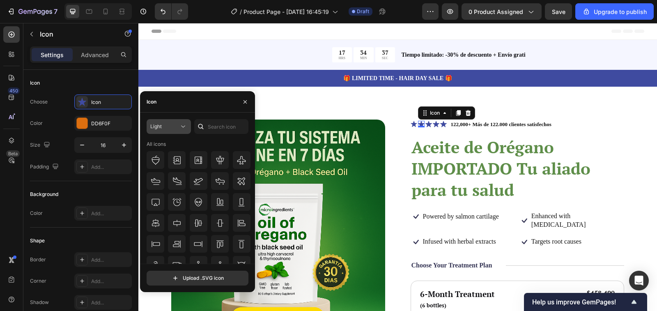
click at [180, 124] on icon at bounding box center [183, 126] width 8 height 8
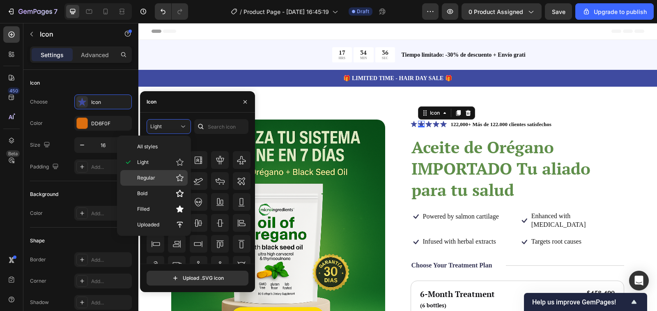
click at [179, 176] on icon at bounding box center [179, 177] width 7 height 7
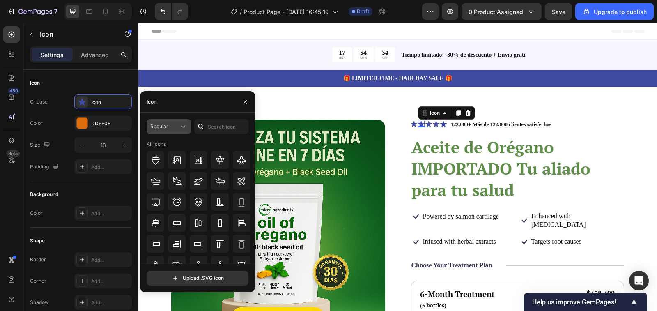
click at [183, 130] on icon at bounding box center [183, 126] width 8 height 8
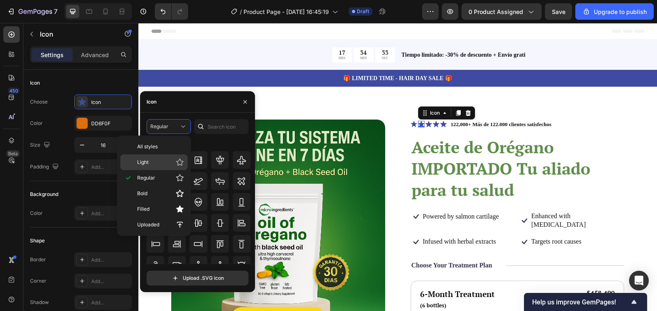
click at [180, 160] on icon at bounding box center [180, 162] width 8 height 8
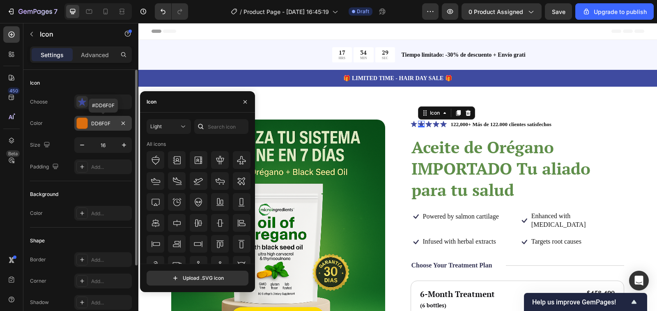
click at [81, 121] on div at bounding box center [82, 123] width 11 height 11
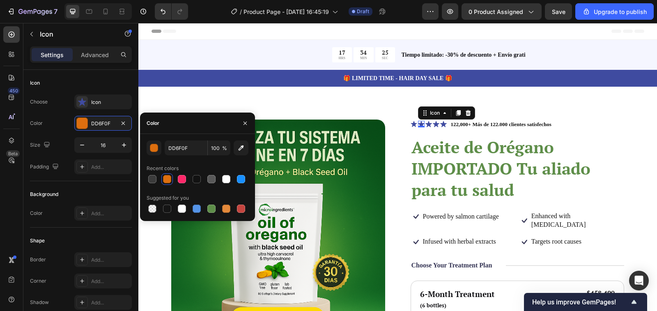
click at [168, 180] on div at bounding box center [167, 179] width 8 height 8
click at [443, 114] on icon at bounding box center [445, 113] width 7 height 7
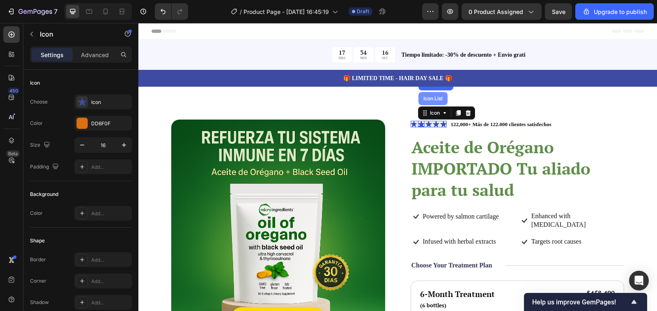
click at [435, 100] on div "Icon List" at bounding box center [433, 98] width 23 height 5
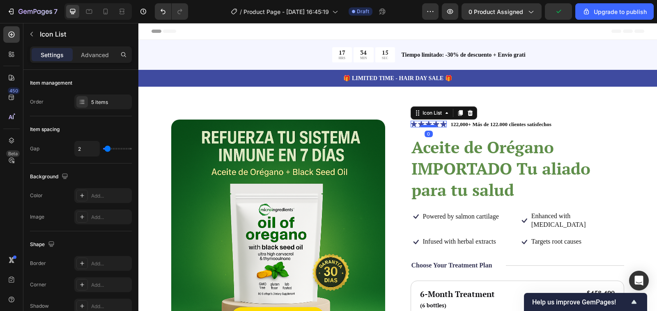
click at [429, 126] on div at bounding box center [429, 126] width 16 height 2
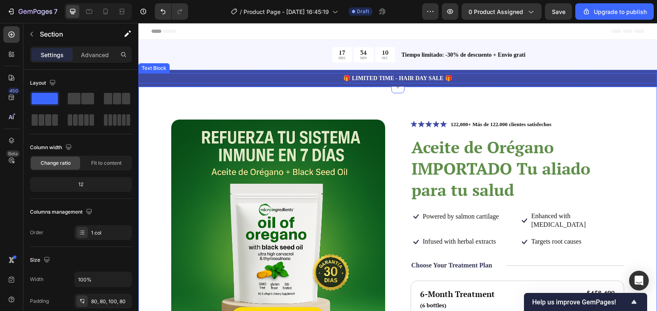
click at [292, 78] on p "🎁 LIMITED TIME - HAIR DAY SALE 🎁" at bounding box center [397, 78] width 517 height 9
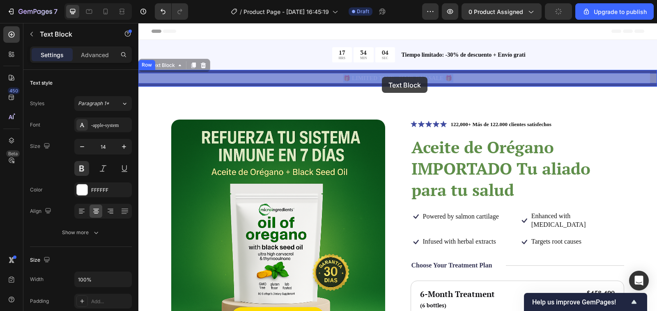
drag, startPoint x: 435, startPoint y: 78, endPoint x: 382, endPoint y: 77, distance: 52.6
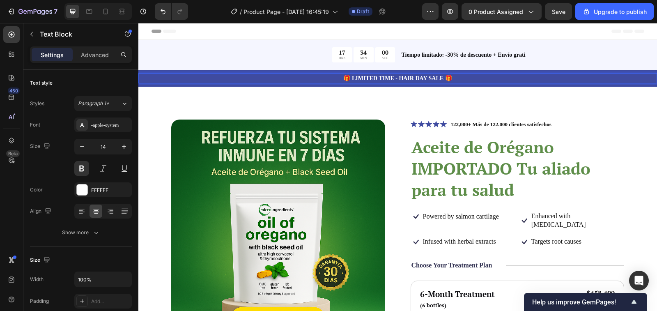
drag, startPoint x: 439, startPoint y: 76, endPoint x: 384, endPoint y: 77, distance: 55.1
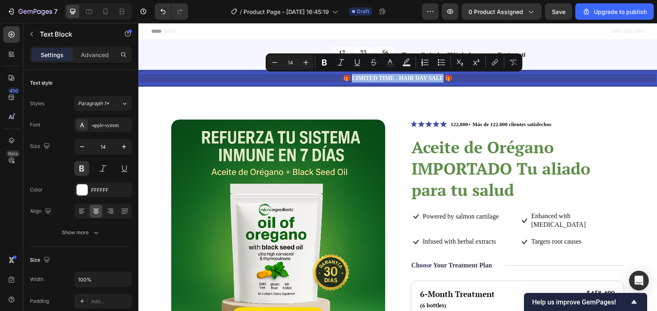
drag, startPoint x: 440, startPoint y: 76, endPoint x: 350, endPoint y: 78, distance: 90.0
click at [350, 78] on p "🎁 LIMITED TIME - HAIR DAY SALE 🎁" at bounding box center [397, 78] width 517 height 9
copy p "IMITED TIME - HAIR DAY SALE"
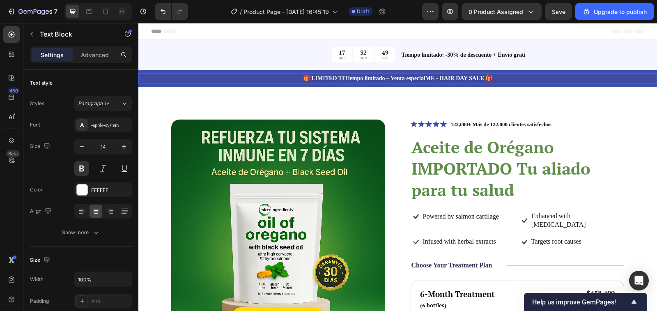
click at [341, 76] on p "🎁 LIMITED TI Tiempo limitado – Venta especial ME - HAIR DAY SALE 🎁" at bounding box center [397, 78] width 517 height 9
click at [416, 77] on p "🎁 Tiempo limitado – Venta especial ME - HAIR DAY SALE 🎁" at bounding box center [397, 78] width 517 height 9
click at [442, 77] on p "🎁 Tiempo limitado – Venta especial - HAIR DAY SALE 🎁" at bounding box center [397, 78] width 517 height 9
click at [453, 9] on icon "button" at bounding box center [450, 11] width 8 height 8
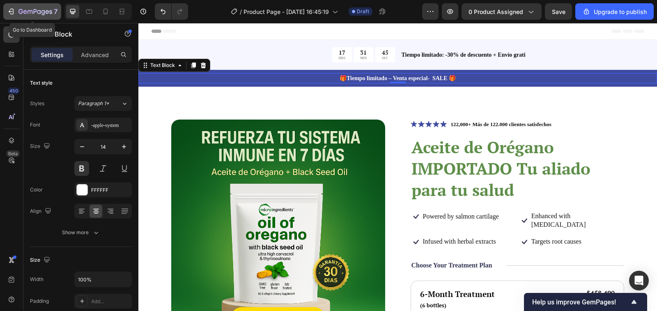
click at [12, 10] on icon "button" at bounding box center [11, 11] width 8 height 8
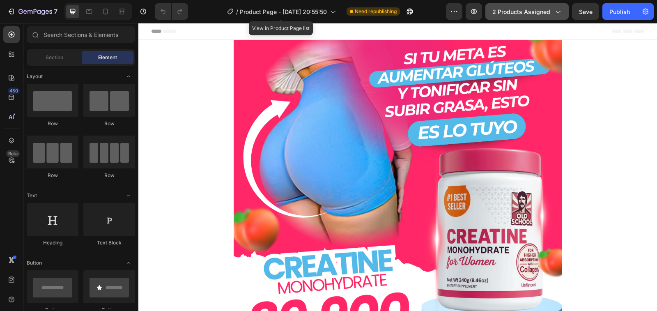
click at [551, 12] on span "2 products assigned" at bounding box center [522, 11] width 58 height 9
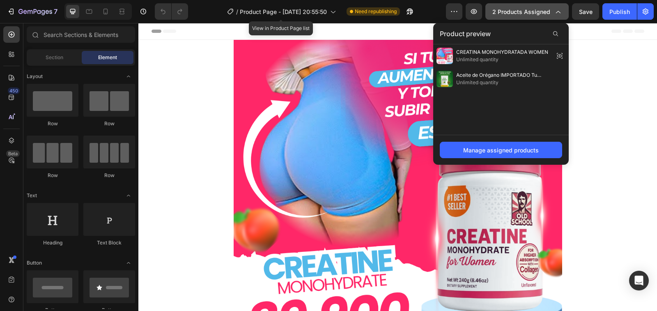
click at [551, 12] on span "2 products assigned" at bounding box center [522, 11] width 58 height 9
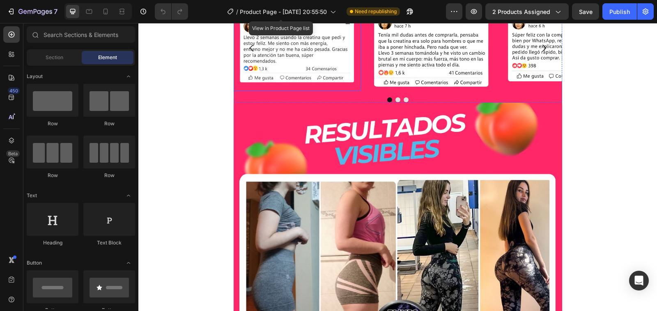
scroll to position [2606, 0]
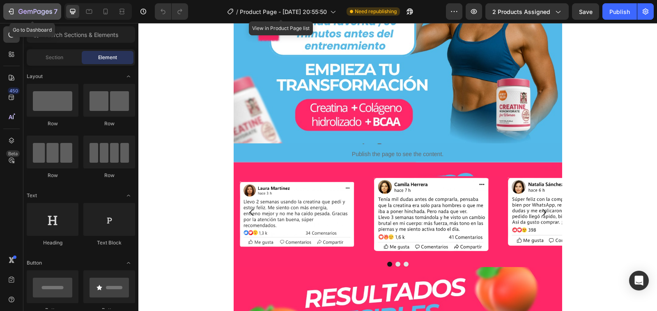
click at [7, 12] on icon "button" at bounding box center [11, 11] width 8 height 8
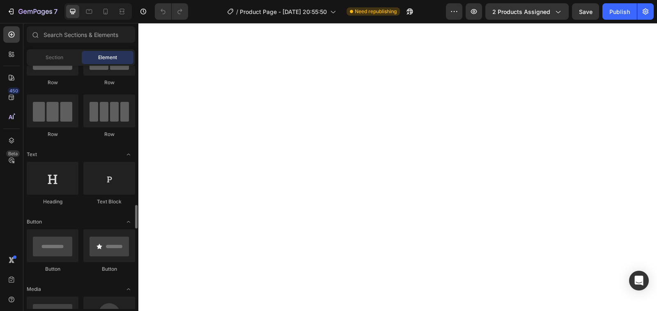
scroll to position [164, 0]
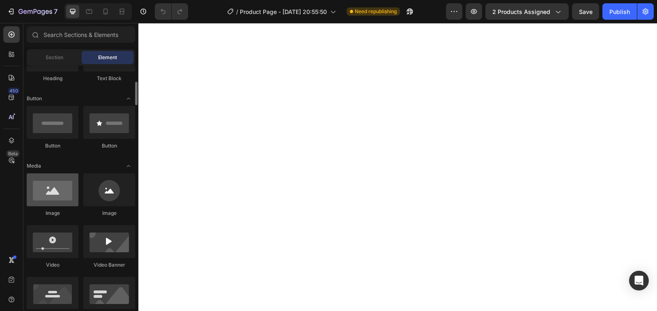
click at [50, 190] on div at bounding box center [53, 189] width 52 height 33
click at [58, 200] on div at bounding box center [53, 189] width 52 height 33
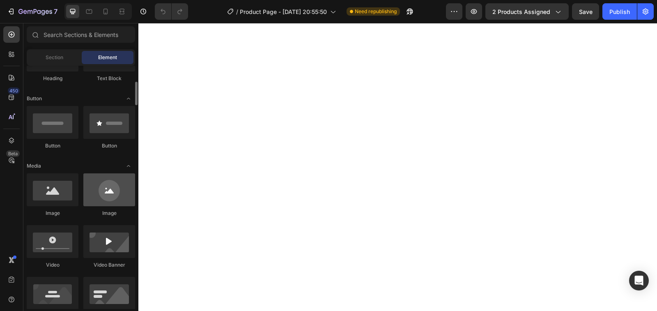
click at [117, 198] on div at bounding box center [109, 189] width 52 height 33
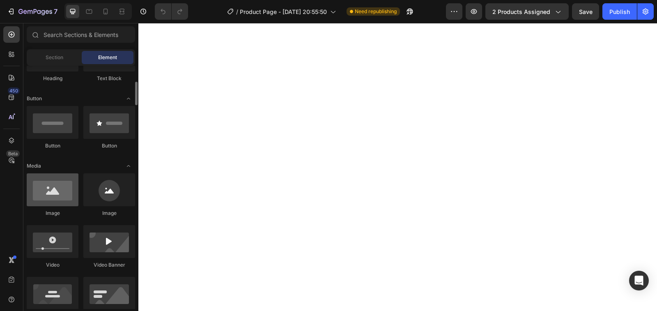
click at [57, 195] on div at bounding box center [53, 189] width 52 height 33
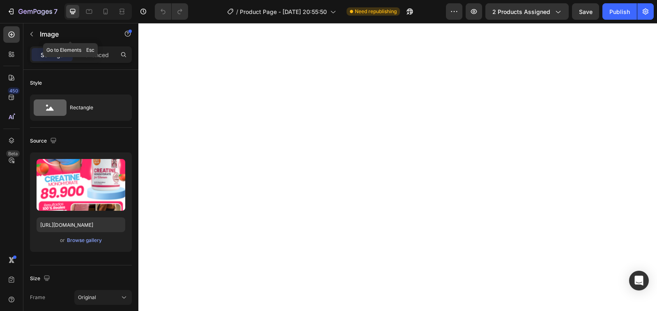
drag, startPoint x: 30, startPoint y: 37, endPoint x: 32, endPoint y: 44, distance: 7.5
click at [30, 37] on icon "button" at bounding box center [31, 34] width 7 height 7
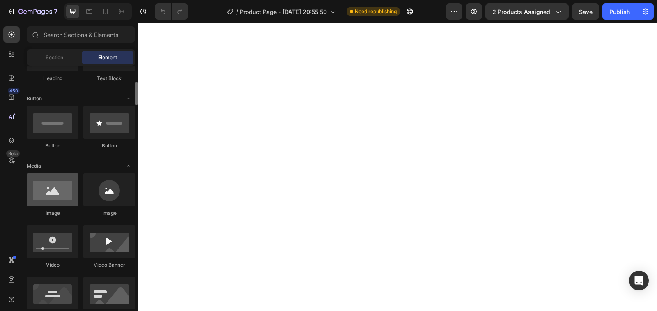
click at [55, 201] on div at bounding box center [53, 189] width 52 height 33
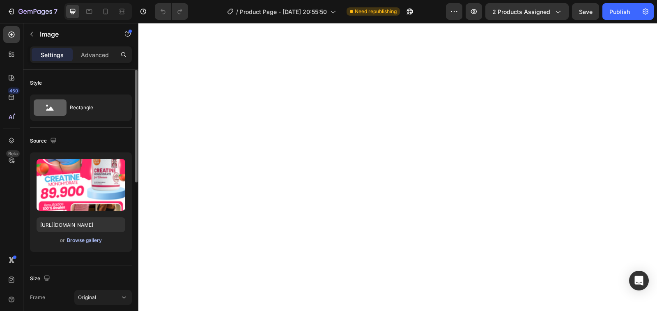
click at [70, 240] on div "Browse gallery" at bounding box center [84, 240] width 35 height 7
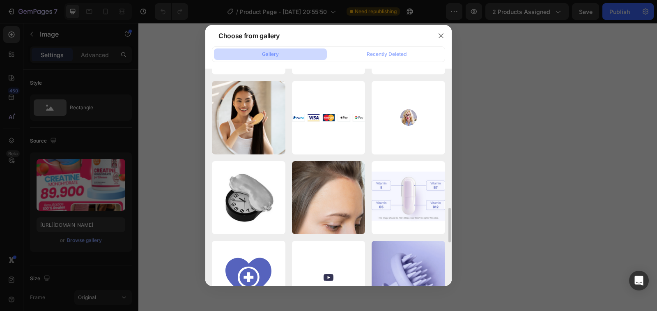
scroll to position [997, 0]
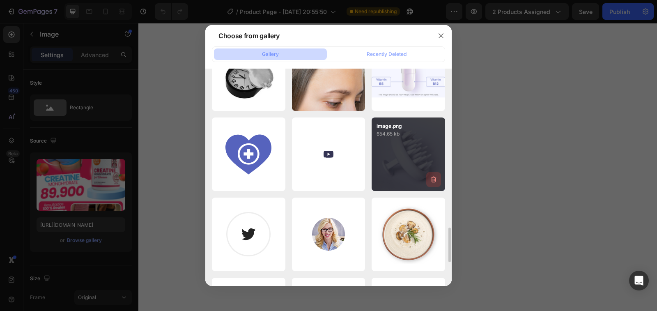
click at [433, 178] on icon "button" at bounding box center [434, 179] width 8 height 8
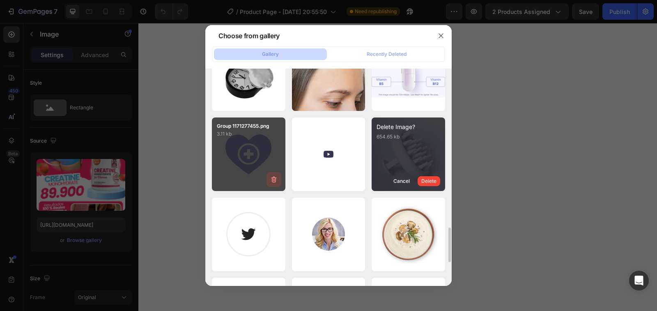
click at [273, 180] on icon "button" at bounding box center [274, 179] width 8 height 8
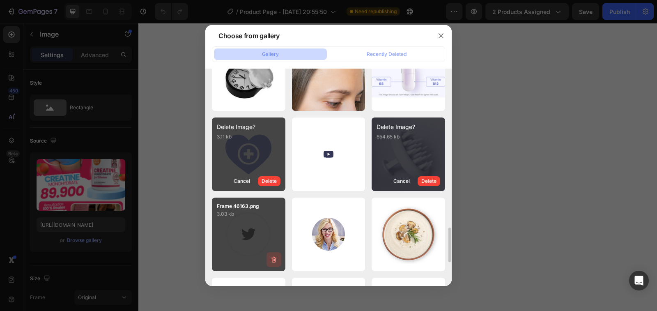
click at [274, 262] on icon "button" at bounding box center [274, 260] width 8 height 8
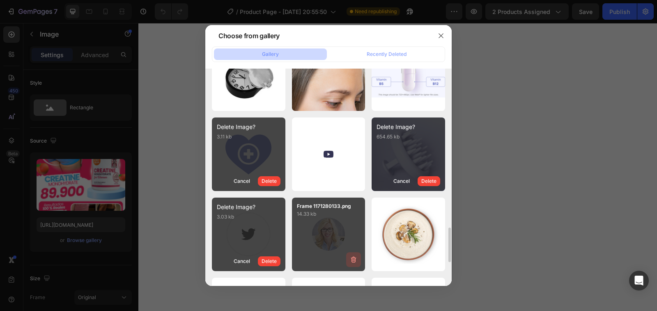
click at [353, 259] on icon "button" at bounding box center [353, 260] width 1 height 2
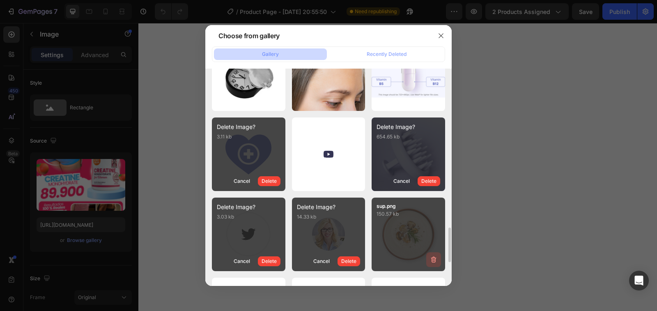
click at [435, 258] on icon "button" at bounding box center [434, 260] width 8 height 8
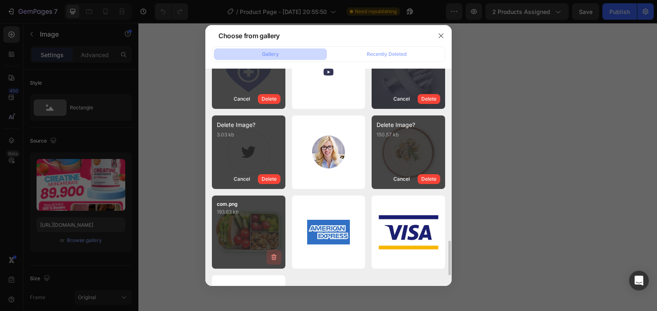
click at [272, 258] on icon "button" at bounding box center [273, 257] width 5 height 6
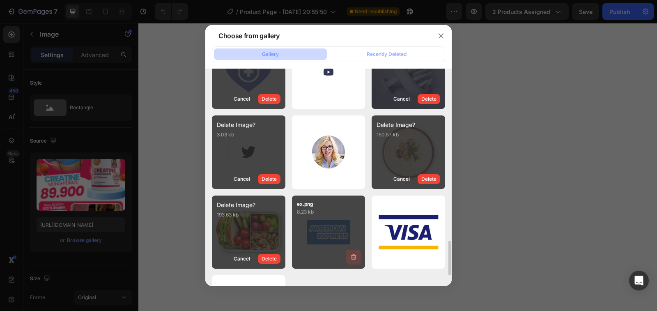
click at [352, 256] on icon "button" at bounding box center [353, 257] width 5 height 6
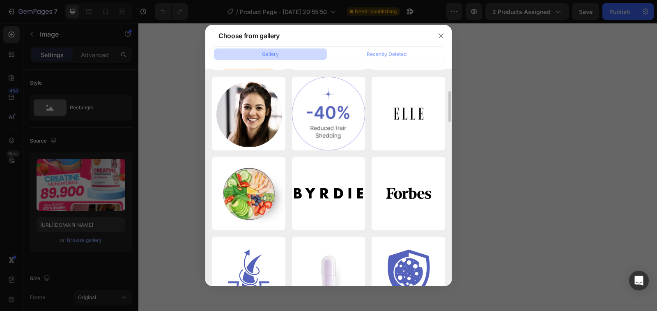
scroll to position [0, 0]
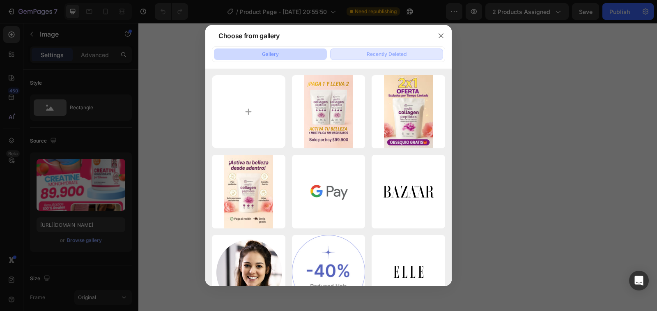
click at [395, 52] on div "Recently Deleted" at bounding box center [387, 54] width 40 height 7
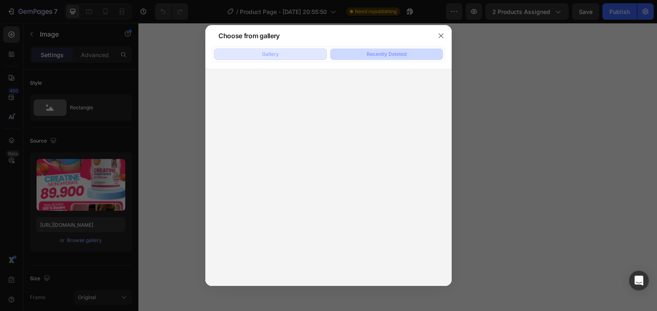
click at [275, 56] on div "Gallery" at bounding box center [270, 54] width 17 height 7
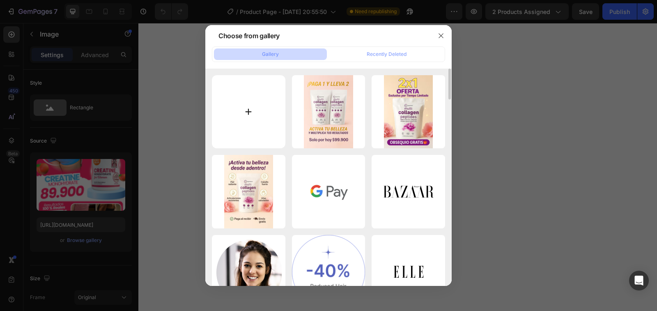
click at [246, 111] on input "file" at bounding box center [249, 112] width 74 height 74
type input "C:\fakepath\COLA 1.png"
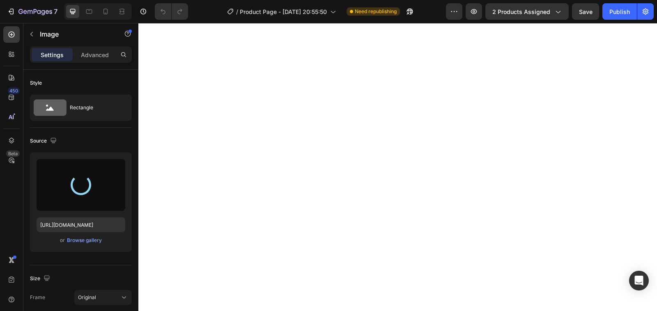
type input "https://cdn.shopify.com/s/files/1/0939/6492/7285/files/gempages_577947591782695…"
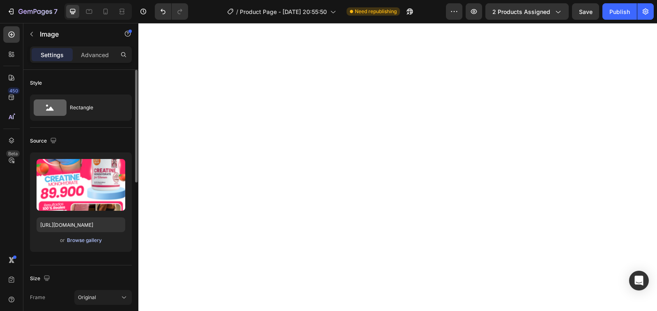
click at [72, 239] on div "Browse gallery" at bounding box center [84, 240] width 35 height 7
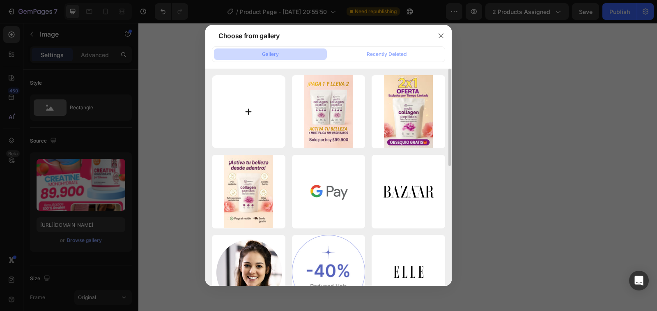
click at [245, 111] on input "file" at bounding box center [249, 112] width 74 height 74
type input "C:\fakepath\COLA 2.png"
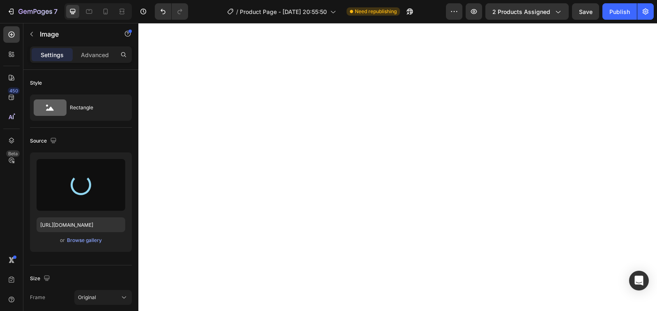
type input "https://cdn.shopify.com/s/files/1/0939/6492/7285/files/gempages_577947591782695…"
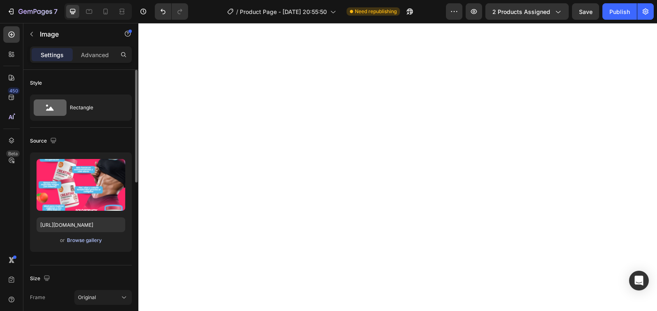
click at [76, 238] on div "Browse gallery" at bounding box center [84, 240] width 35 height 7
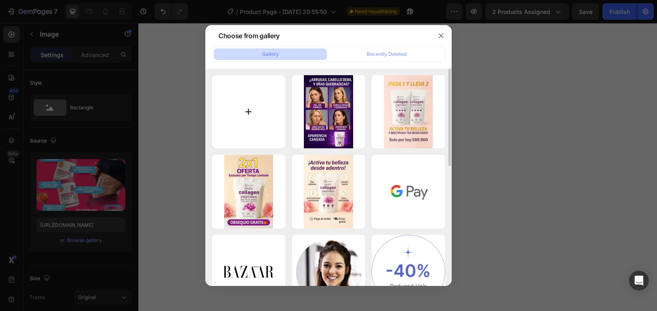
click at [247, 113] on input "file" at bounding box center [249, 112] width 74 height 74
type input "C:\fakepath\COLA 4.png"
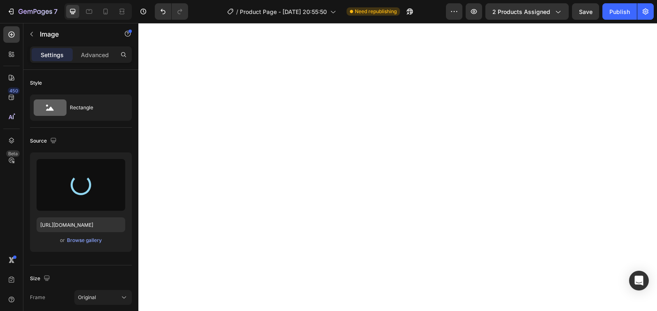
type input "https://cdn.shopify.com/s/files/1/0939/6492/7285/files/gempages_577947591782695…"
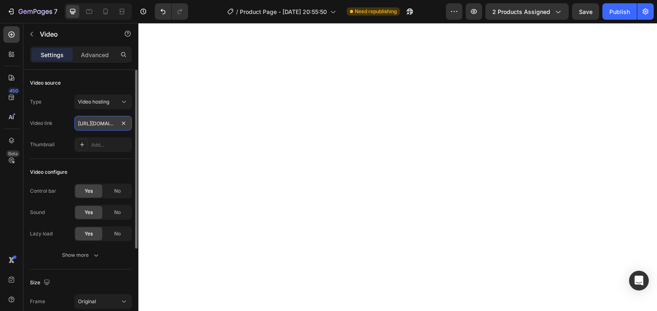
click at [108, 122] on input "https://cdn.shopify.com/videos/c/o/v/00966b420bd548c2b9e2069fbde0b1a6.mp4" at bounding box center [103, 123] width 58 height 15
click at [113, 100] on div "Video hosting" at bounding box center [99, 101] width 42 height 7
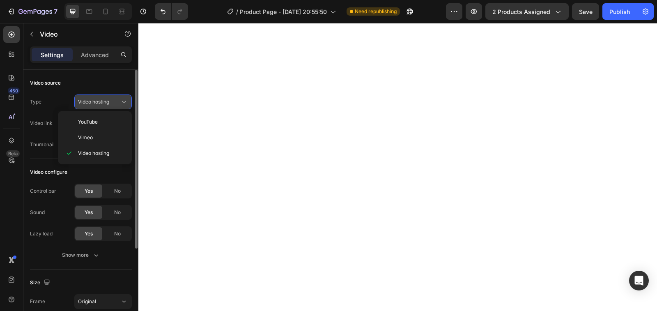
click at [113, 100] on div "Video hosting" at bounding box center [99, 101] width 42 height 7
click at [114, 99] on div "Video hosting" at bounding box center [99, 101] width 42 height 7
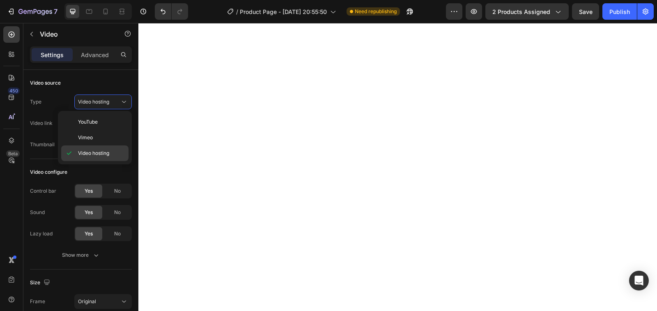
click at [92, 149] on div "Video hosting" at bounding box center [94, 153] width 67 height 16
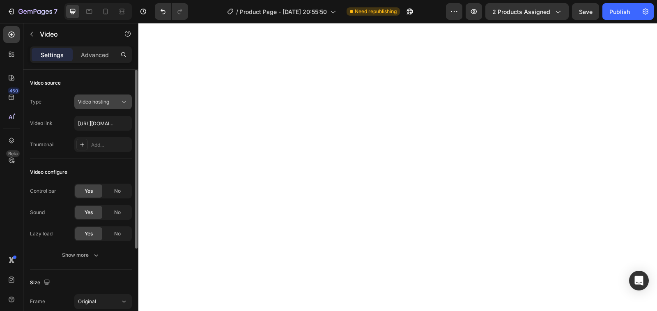
click at [112, 103] on div "Video hosting" at bounding box center [99, 101] width 42 height 7
click at [104, 120] on input "https://cdn.shopify.com/videos/c/o/v/00966b420bd548c2b9e2069fbde0b1a6.mp4" at bounding box center [103, 123] width 58 height 15
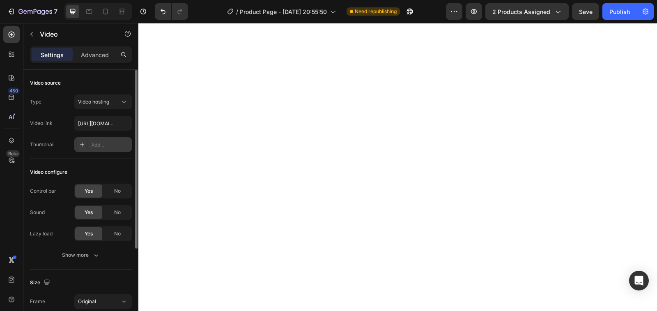
click at [98, 145] on div "Add..." at bounding box center [110, 144] width 39 height 7
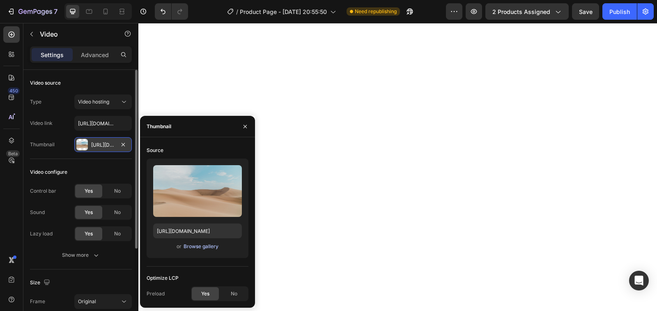
click at [204, 248] on div "Browse gallery" at bounding box center [201, 246] width 35 height 7
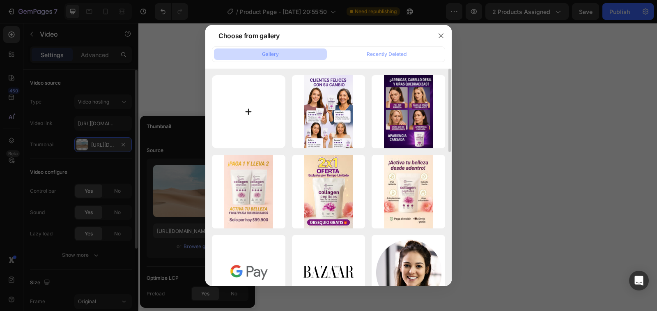
click at [250, 115] on input "file" at bounding box center [249, 112] width 74 height 74
type input "C:\fakepath\WhatsApp Video 2025-08-29 at 8.01.14 AM.mp4"
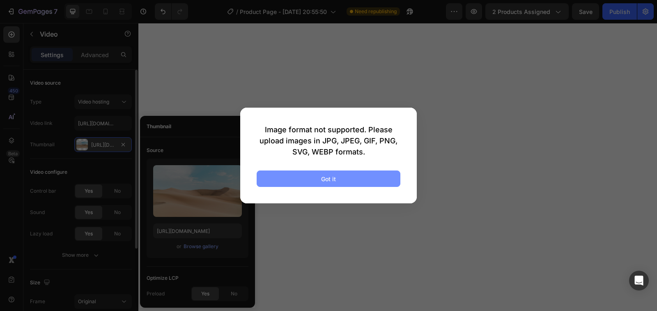
click at [336, 178] on button "Got it" at bounding box center [329, 178] width 144 height 16
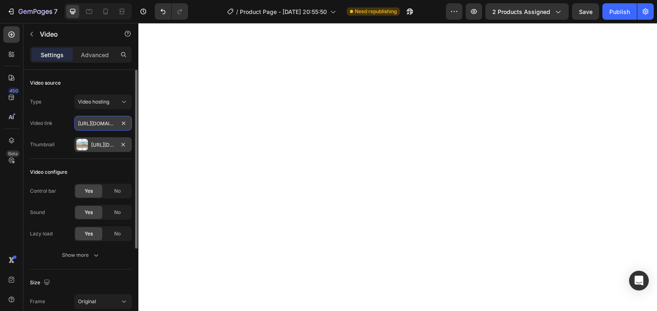
click at [101, 125] on input "https://cdn.shopify.com/videos/c/o/v/00966b420bd548c2b9e2069fbde0b1a6.mp4" at bounding box center [103, 123] width 58 height 15
click at [92, 126] on input "text" at bounding box center [103, 123] width 58 height 15
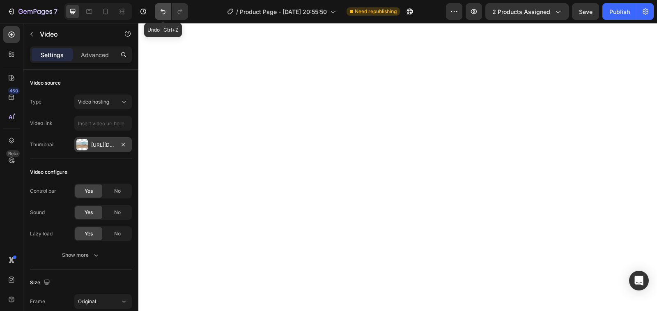
click at [166, 13] on icon "Undo/Redo" at bounding box center [163, 11] width 8 height 8
type input "https://cdn.shopify.com/videos/c/o/v/00966b420bd548c2b9e2069fbde0b1a6.mp4"
click at [166, 13] on icon "Undo/Redo" at bounding box center [163, 11] width 8 height 8
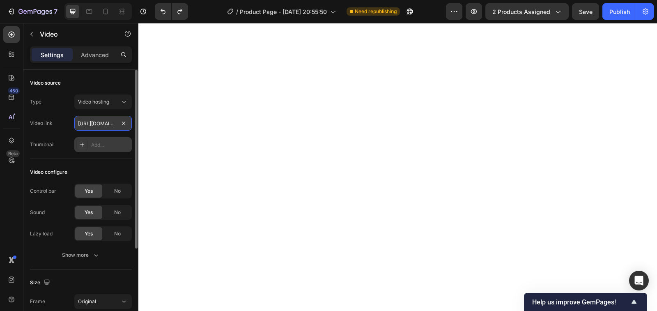
click at [108, 125] on input "https://cdn.shopify.com/videos/c/o/v/00966b420bd548c2b9e2069fbde0b1a6.mp4" at bounding box center [103, 123] width 58 height 15
paste input "text"
click at [109, 106] on button "Video hosting" at bounding box center [103, 101] width 58 height 15
click at [111, 103] on div "Video hosting" at bounding box center [99, 101] width 42 height 7
click at [123, 99] on icon at bounding box center [124, 102] width 8 height 8
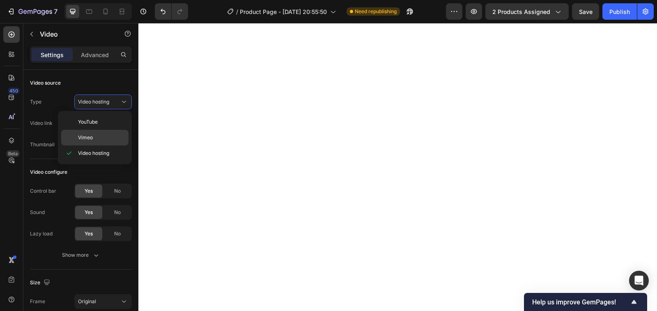
click at [88, 135] on span "Vimeo" at bounding box center [85, 137] width 15 height 7
type input "https://vimeo.com/1095883398"
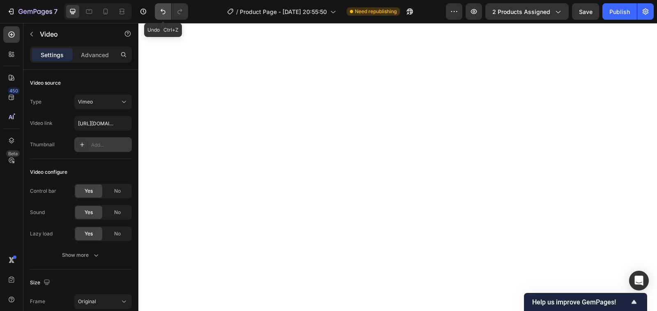
click at [162, 14] on icon "Undo/Redo" at bounding box center [163, 11] width 8 height 8
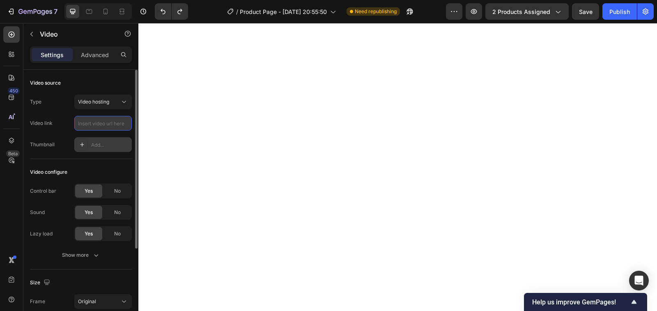
click at [95, 119] on input "text" at bounding box center [103, 123] width 58 height 15
paste input "https://vt.tiktok.com/ZSDgvXbPY/"
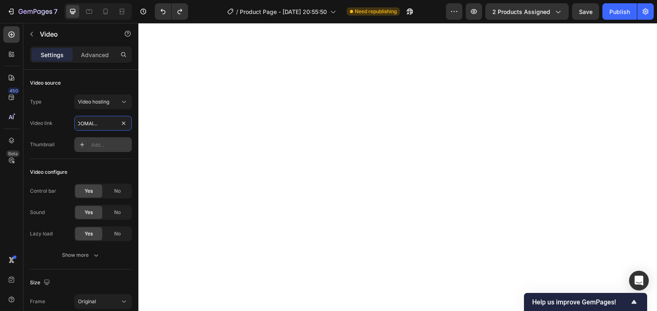
type input "https://vt.tiktok.com/ZSDgvXbPY/"
click at [103, 146] on div "Add..." at bounding box center [110, 144] width 39 height 7
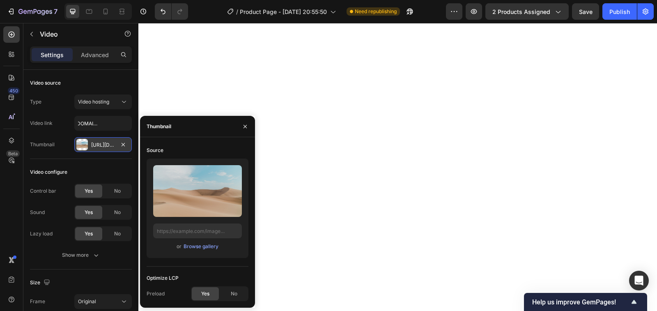
type input "https://ucarecdn.com/06075225-af9e-460c-8e3c-6be63c0b773a/-/format/auto/"
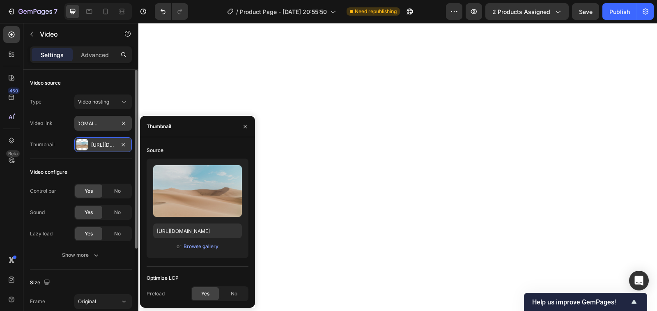
scroll to position [0, 0]
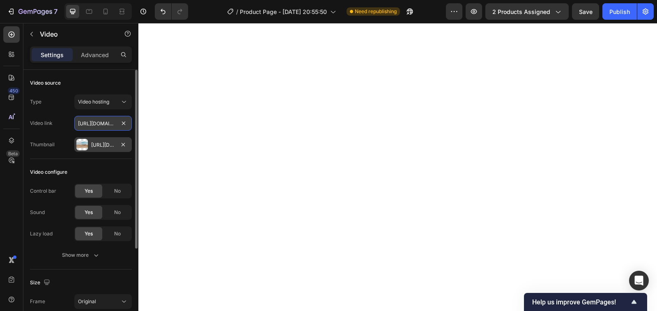
click at [108, 124] on input "https://vt.tiktok.com/ZSDgvXbPY/" at bounding box center [103, 123] width 58 height 15
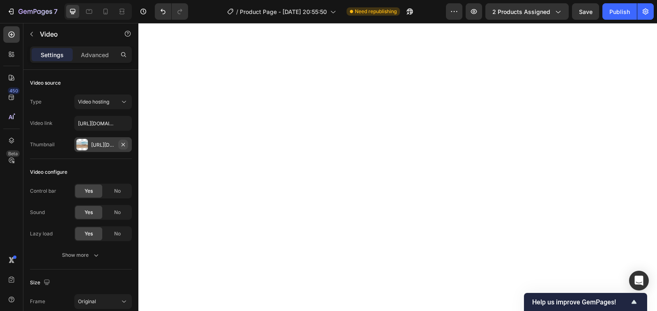
click at [123, 144] on icon "button" at bounding box center [123, 144] width 3 height 3
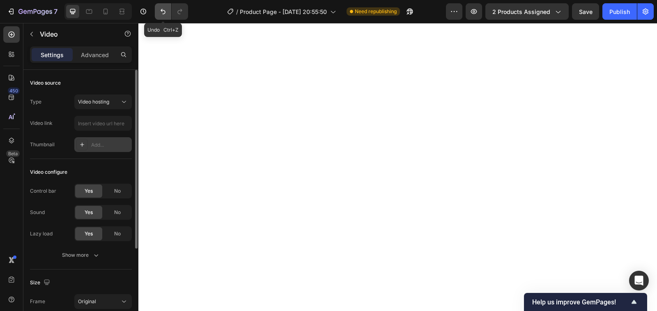
click at [164, 7] on button "Undo/Redo" at bounding box center [163, 11] width 16 height 16
type input "https://vt.tiktok.com/ZSDgvXbPY/"
click at [164, 7] on button "Undo/Redo" at bounding box center [163, 11] width 16 height 16
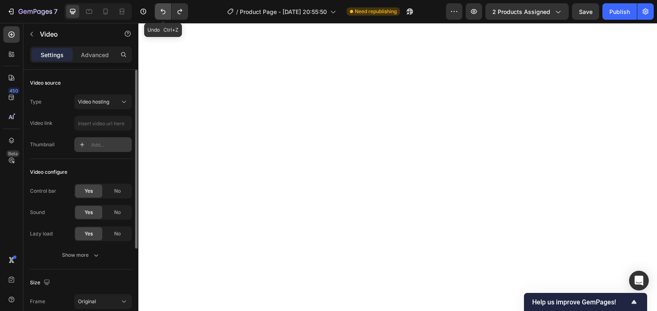
click at [164, 7] on button "Undo/Redo" at bounding box center [163, 11] width 16 height 16
type input "https://cdn.shopify.com/videos/c/o/v/00966b420bd548c2b9e2069fbde0b1a6.mp4"
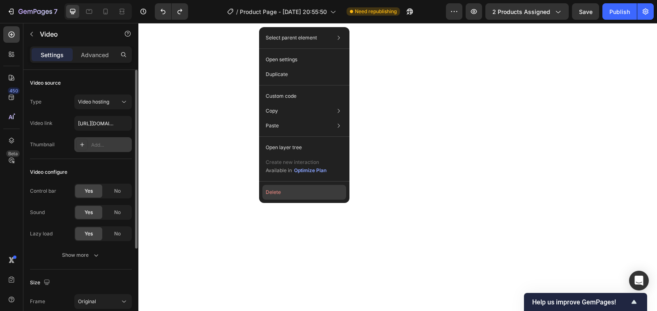
click at [269, 192] on button "Delete" at bounding box center [305, 192] width 84 height 15
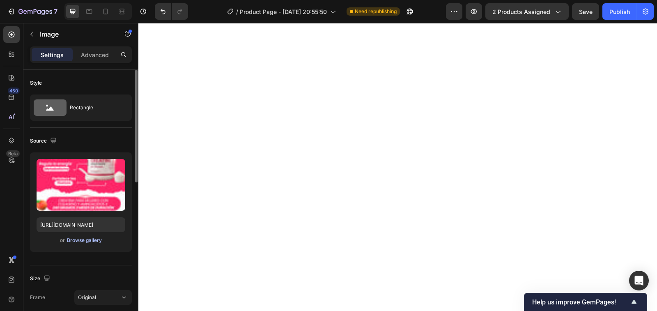
click at [85, 240] on div "Browse gallery" at bounding box center [84, 240] width 35 height 7
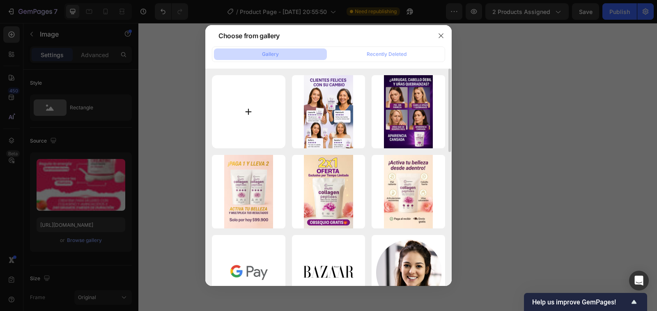
click at [248, 113] on input "file" at bounding box center [249, 112] width 74 height 74
type input "C:\fakepath\COLA 3.png"
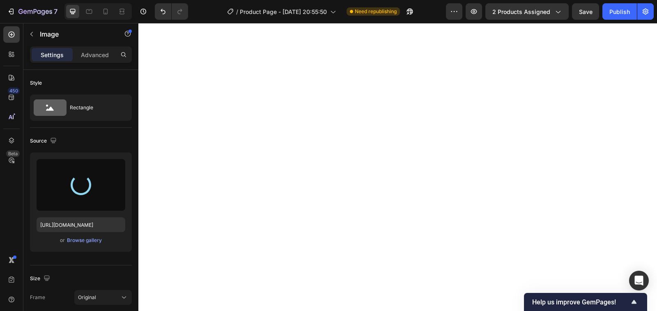
type input "https://cdn.shopify.com/s/files/1/0939/6492/7285/files/gempages_577947591782695…"
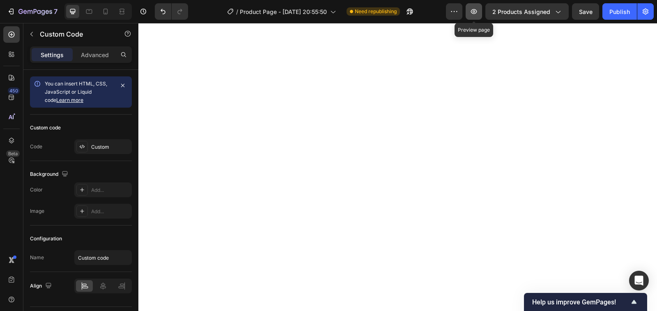
click at [472, 12] on icon "button" at bounding box center [474, 11] width 8 height 8
click at [105, 10] on icon at bounding box center [105, 11] width 8 height 8
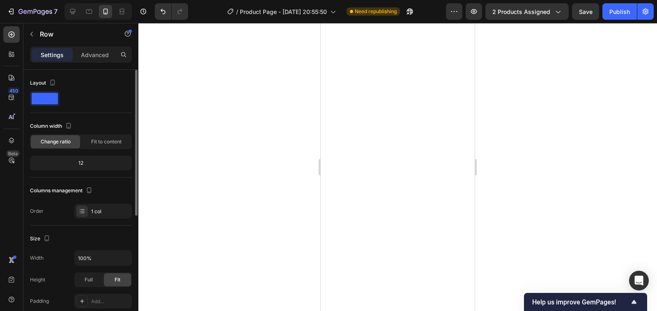
click at [39, 97] on span at bounding box center [45, 99] width 26 height 12
click at [41, 97] on span at bounding box center [45, 99] width 26 height 12
click at [93, 58] on p "Advanced" at bounding box center [95, 55] width 28 height 9
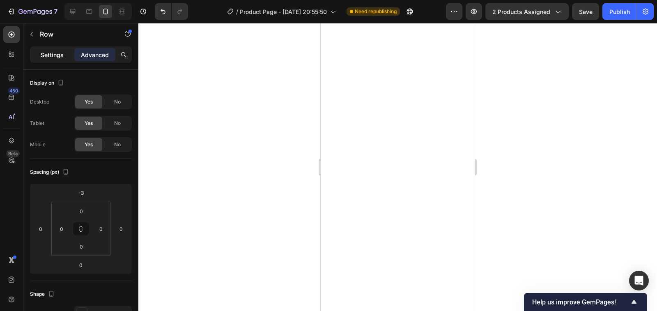
click at [56, 52] on p "Settings" at bounding box center [52, 55] width 23 height 9
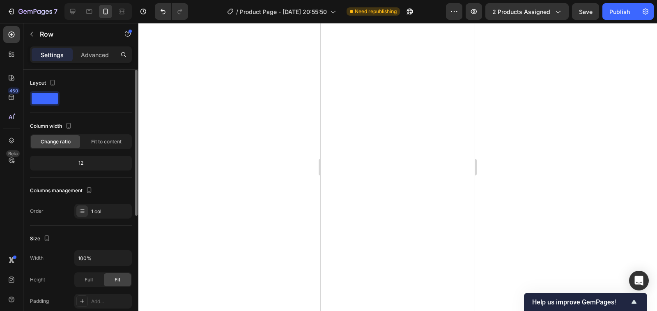
click at [51, 97] on span at bounding box center [45, 99] width 26 height 12
click at [97, 141] on span "Fit to content" at bounding box center [106, 141] width 30 height 7
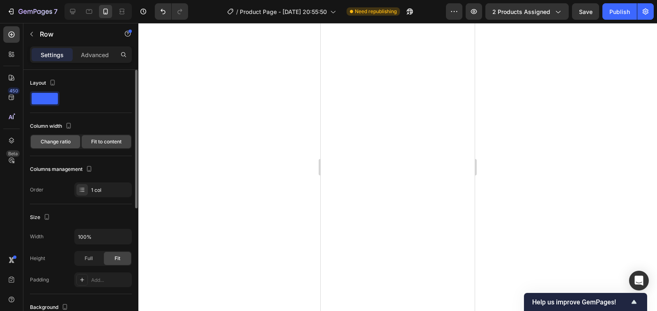
click at [72, 141] on div "Change ratio" at bounding box center [55, 141] width 49 height 13
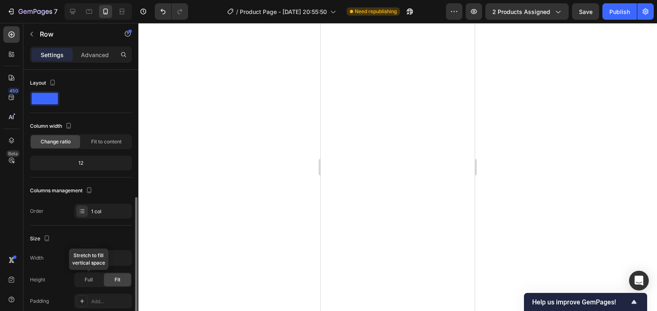
scroll to position [123, 0]
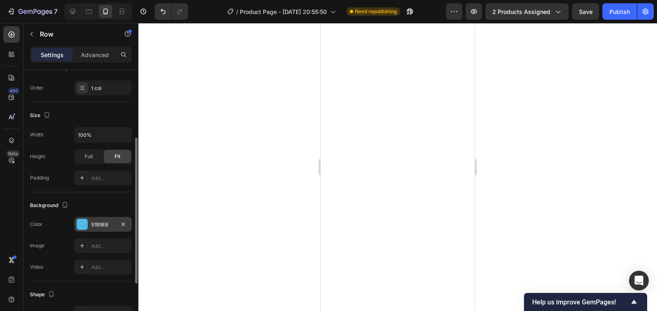
click at [82, 224] on div at bounding box center [82, 224] width 11 height 11
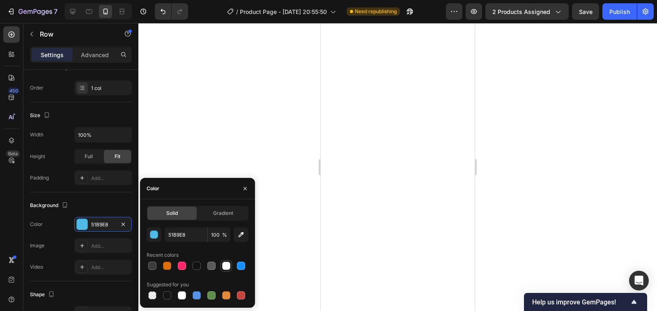
click at [226, 262] on div at bounding box center [226, 266] width 8 height 8
type input "FFFFFF"
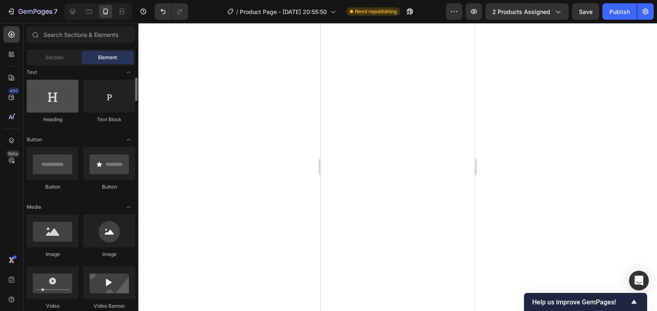
click at [69, 96] on div at bounding box center [53, 96] width 52 height 33
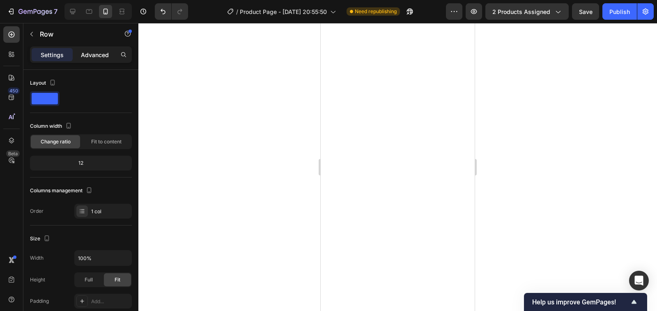
click at [95, 56] on p "Advanced" at bounding box center [95, 55] width 28 height 9
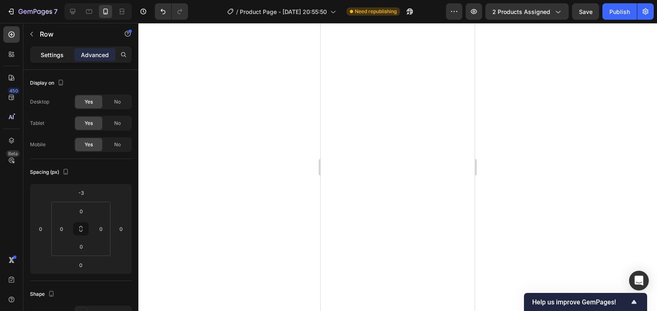
click at [62, 53] on p "Settings" at bounding box center [52, 55] width 23 height 9
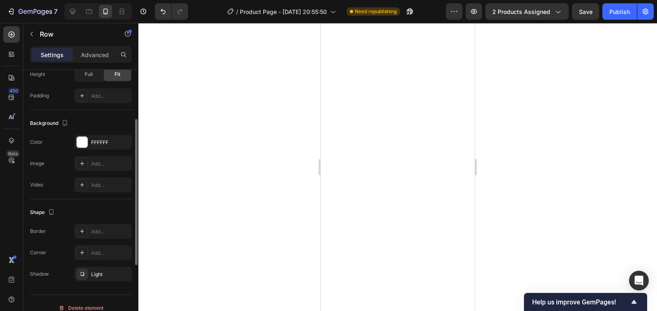
scroll to position [0, 0]
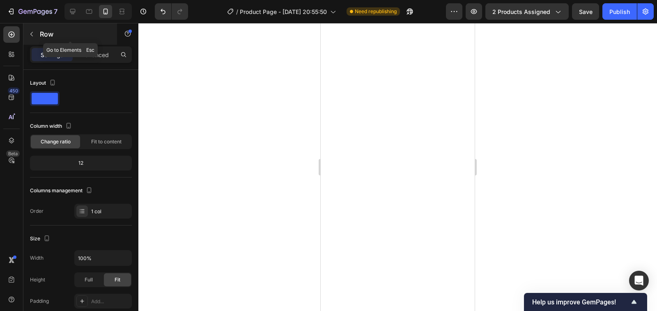
click at [34, 37] on icon "button" at bounding box center [31, 34] width 7 height 7
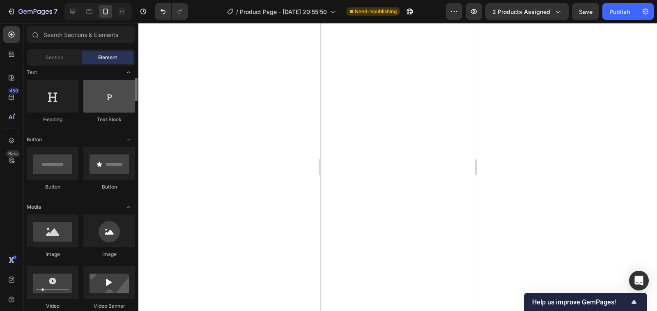
click at [104, 102] on div at bounding box center [109, 96] width 52 height 33
click at [123, 109] on div at bounding box center [109, 96] width 52 height 33
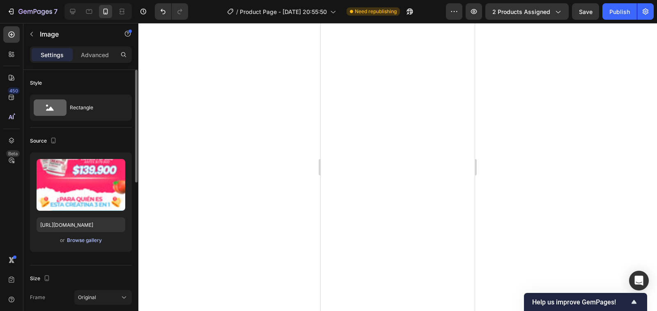
click at [79, 241] on div "Browse gallery" at bounding box center [84, 240] width 35 height 7
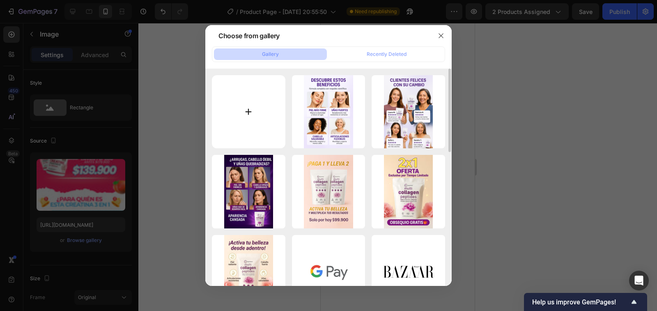
click at [249, 112] on input "file" at bounding box center [249, 112] width 74 height 74
type input "C:\fakepath\COLA 5.png"
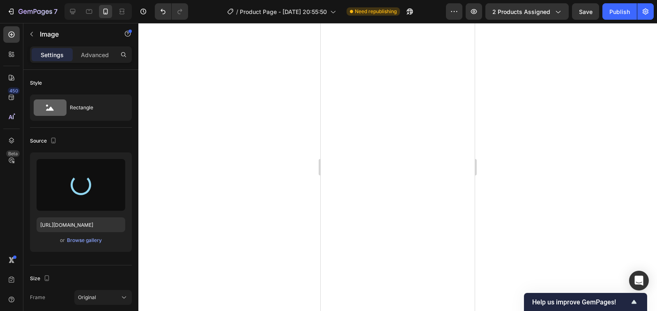
type input "https://cdn.shopify.com/s/files/1/0939/6492/7285/files/gempages_577947591782695…"
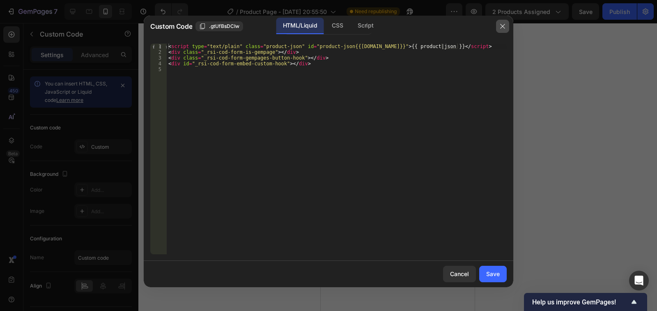
click at [504, 29] on icon "button" at bounding box center [503, 26] width 7 height 7
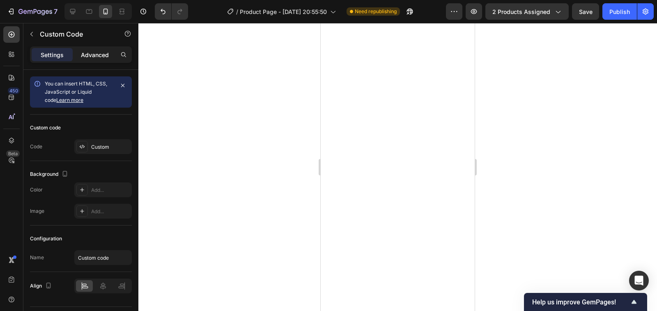
click at [106, 53] on p "Advanced" at bounding box center [95, 55] width 28 height 9
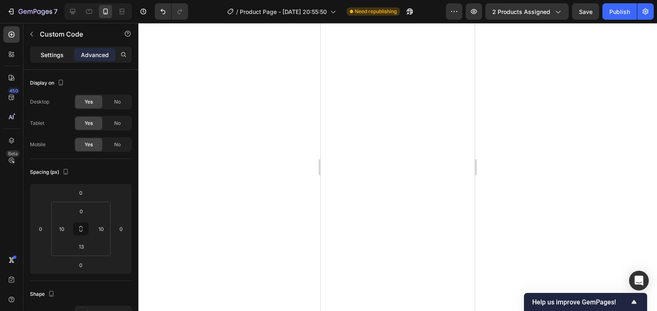
click at [55, 55] on p "Settings" at bounding box center [52, 55] width 23 height 9
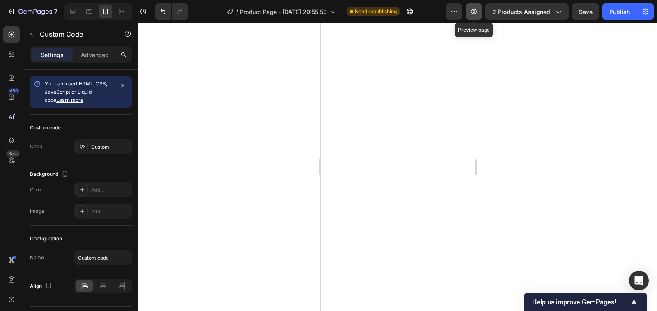
click at [475, 12] on icon "button" at bounding box center [474, 11] width 8 height 8
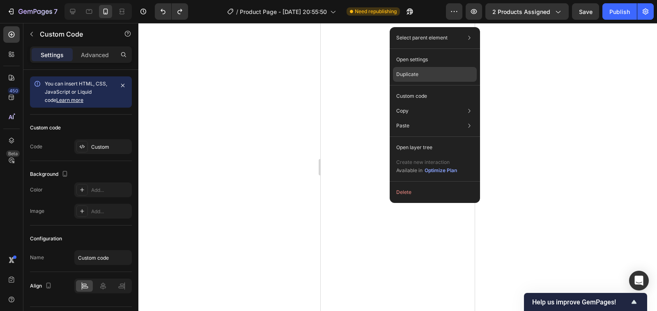
click at [406, 74] on p "Duplicate" at bounding box center [407, 74] width 22 height 7
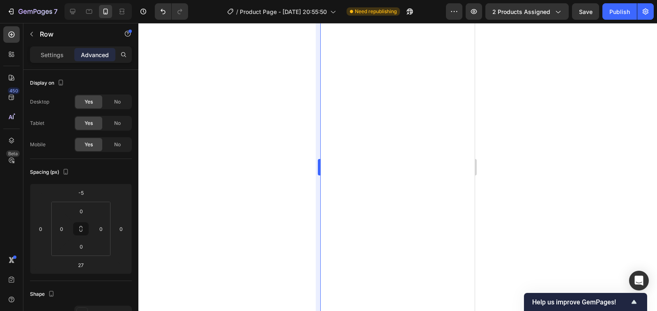
type input "0"
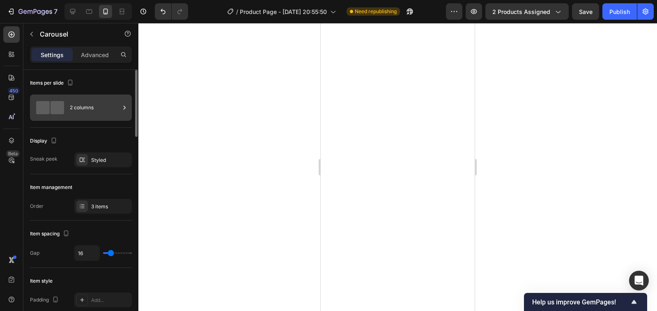
click at [38, 103] on span at bounding box center [43, 107] width 14 height 13
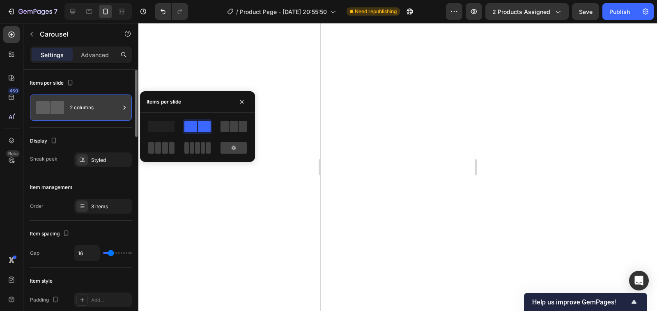
click at [54, 108] on span at bounding box center [58, 107] width 14 height 13
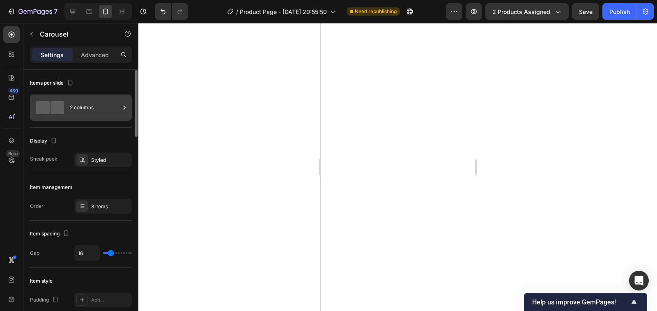
click at [50, 110] on div at bounding box center [50, 107] width 33 height 13
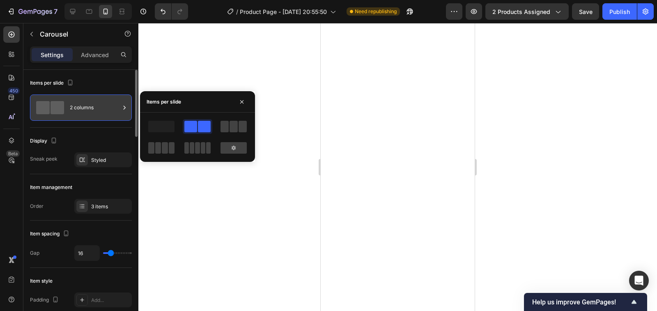
click at [46, 111] on span at bounding box center [43, 107] width 14 height 13
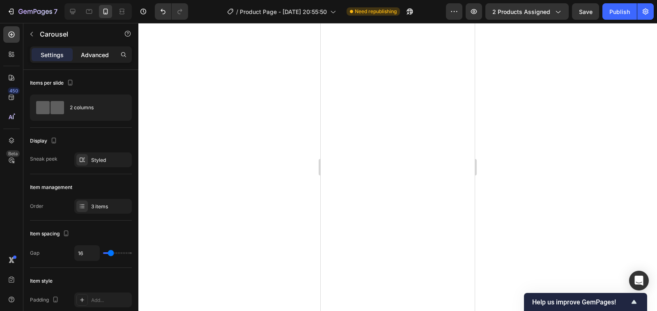
click at [97, 58] on p "Advanced" at bounding box center [95, 55] width 28 height 9
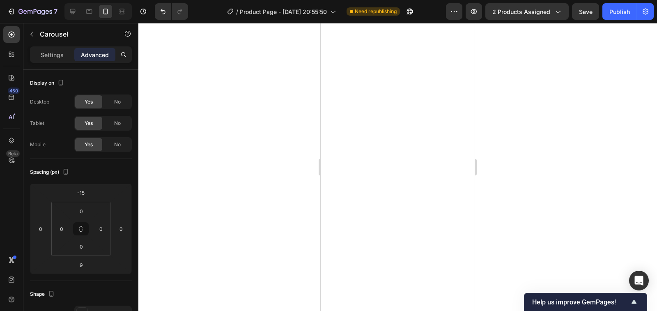
click at [52, 48] on div "Settings Advanced" at bounding box center [81, 54] width 102 height 16
click at [54, 52] on p "Settings" at bounding box center [52, 55] width 23 height 9
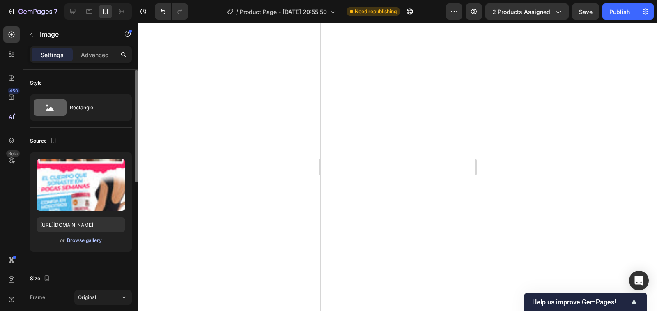
click at [94, 242] on div "Browse gallery" at bounding box center [84, 240] width 35 height 7
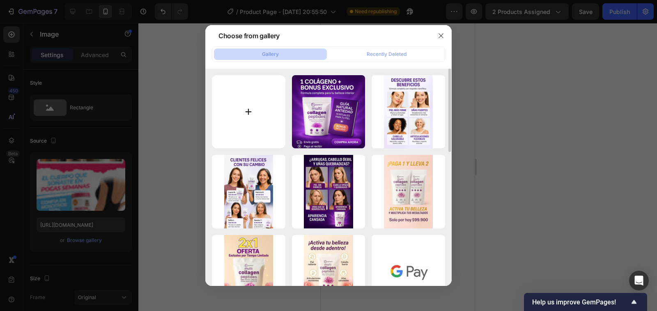
click at [251, 113] on input "file" at bounding box center [249, 112] width 74 height 74
type input "C:\fakepath\COLA 6.png"
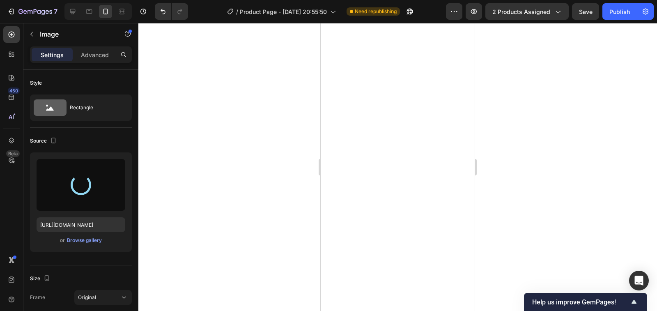
type input "https://cdn.shopify.com/s/files/1/0939/6492/7285/files/gempages_577947591782695…"
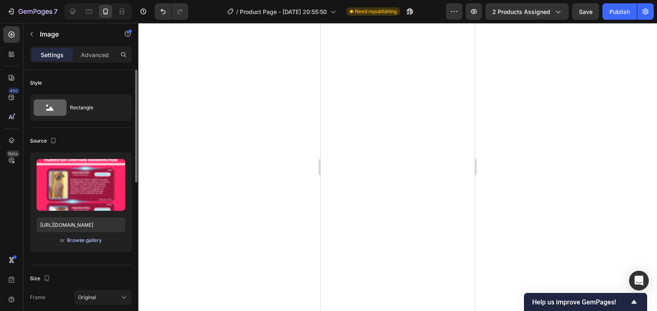
click at [92, 242] on div "Browse gallery" at bounding box center [84, 240] width 35 height 7
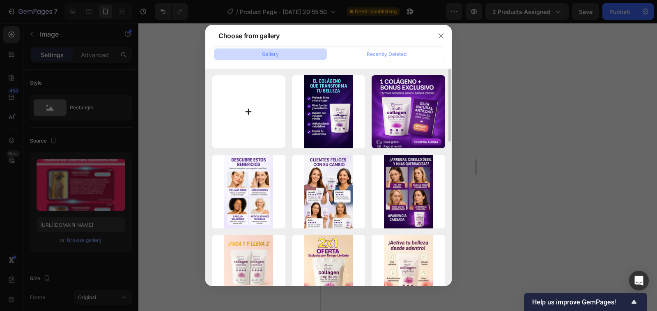
click at [246, 111] on input "file" at bounding box center [249, 112] width 74 height 74
type input "C:\fakepath\cola 7.png"
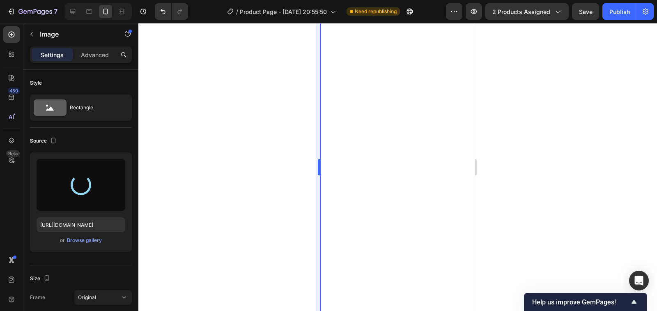
type input "https://cdn.shopify.com/s/files/1/0939/6492/7285/files/gempages_577947591782695…"
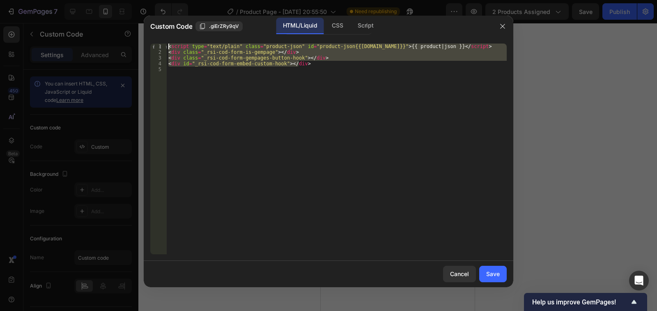
drag, startPoint x: 301, startPoint y: 64, endPoint x: 173, endPoint y: 47, distance: 129.3
click at [168, 46] on div "< script type = "text/plain" class = "product-json" id = "product-json{{product…" at bounding box center [337, 155] width 340 height 222
type textarea "<script type="text/plain" class="product-json" id="product-json{{product.id}}">…"
click at [506, 27] on icon "button" at bounding box center [503, 26] width 7 height 7
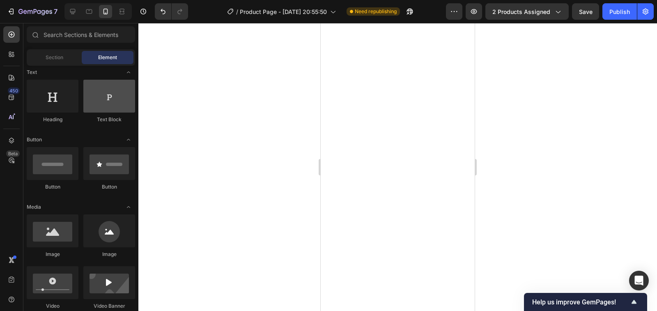
click at [115, 104] on div at bounding box center [109, 96] width 52 height 33
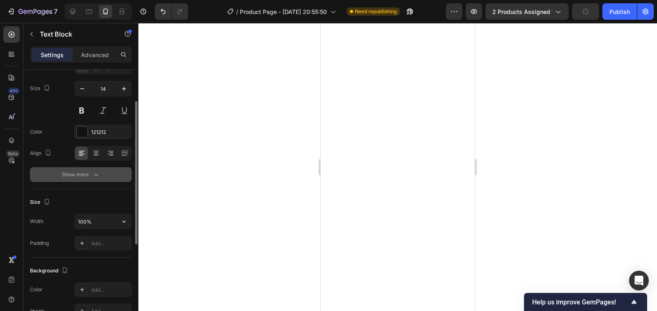
scroll to position [17, 0]
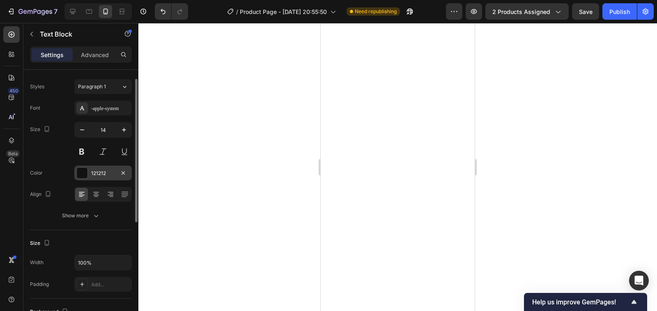
click at [93, 177] on div "121212" at bounding box center [103, 173] width 58 height 15
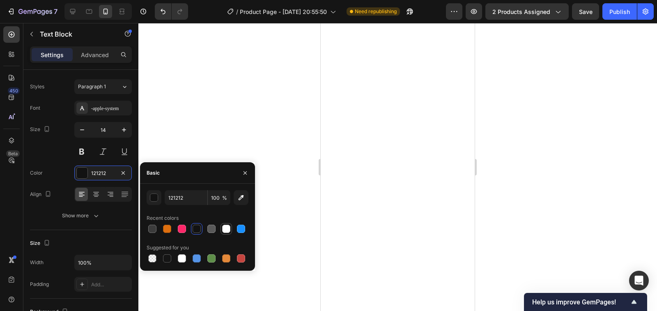
click at [224, 230] on div at bounding box center [226, 229] width 8 height 8
click at [199, 230] on div at bounding box center [197, 229] width 8 height 8
type input "121212"
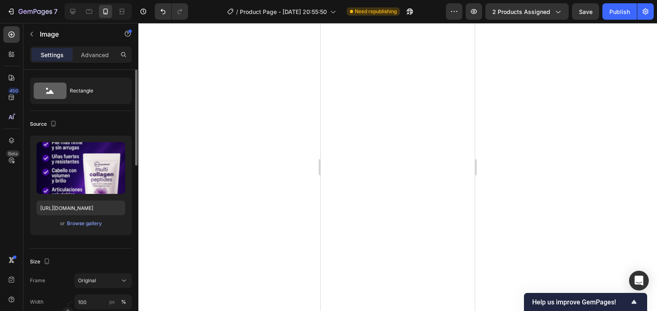
scroll to position [0, 0]
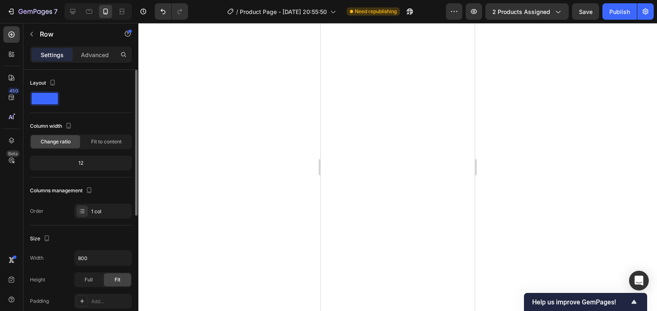
click at [49, 96] on span at bounding box center [45, 99] width 26 height 12
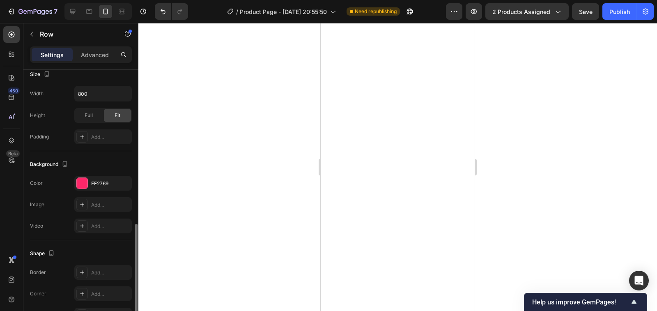
scroll to position [205, 0]
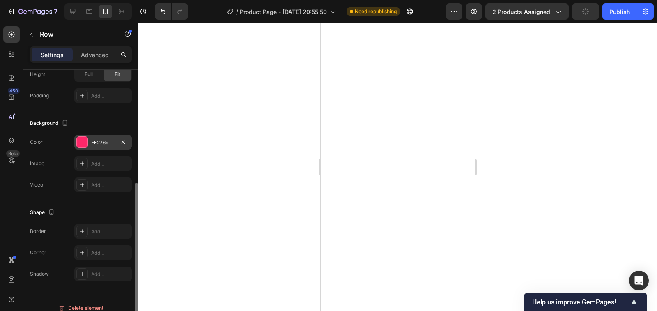
click at [84, 145] on div at bounding box center [82, 142] width 11 height 11
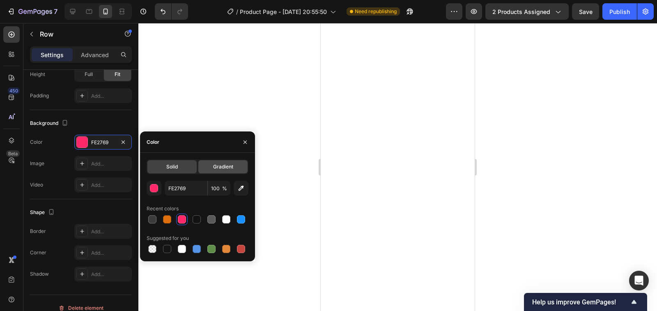
click at [224, 169] on span "Gradient" at bounding box center [223, 166] width 20 height 7
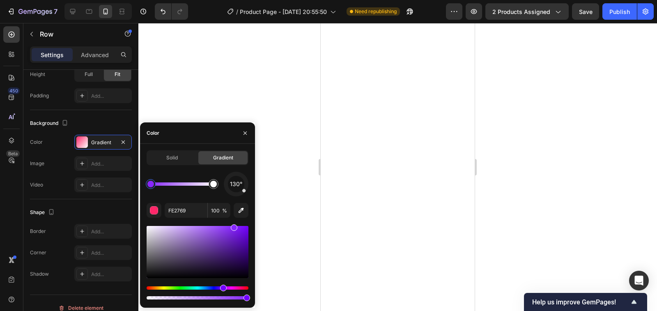
click at [223, 289] on div "Hue" at bounding box center [198, 287] width 102 height 3
type input "8727FD"
click at [84, 56] on p "Advanced" at bounding box center [95, 55] width 28 height 9
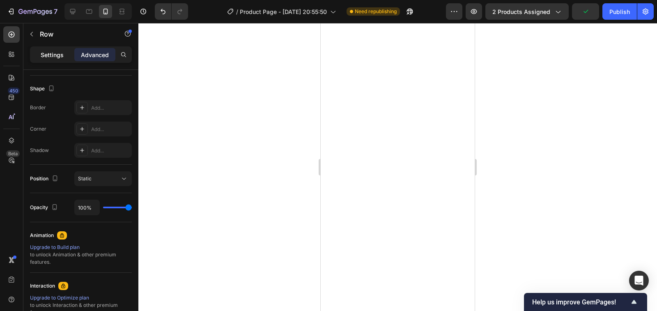
drag, startPoint x: 98, startPoint y: 51, endPoint x: 68, endPoint y: 53, distance: 30.4
click at [97, 51] on p "Advanced" at bounding box center [95, 55] width 28 height 9
click at [38, 55] on div "Settings" at bounding box center [52, 54] width 41 height 13
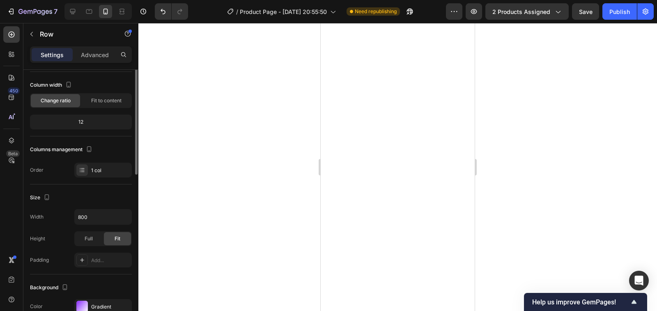
scroll to position [0, 0]
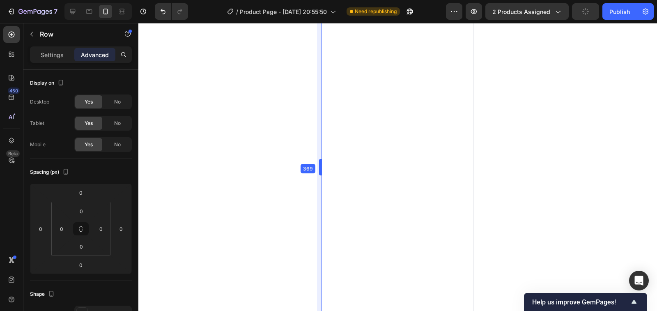
drag, startPoint x: 320, startPoint y: 168, endPoint x: 322, endPoint y: 178, distance: 11.0
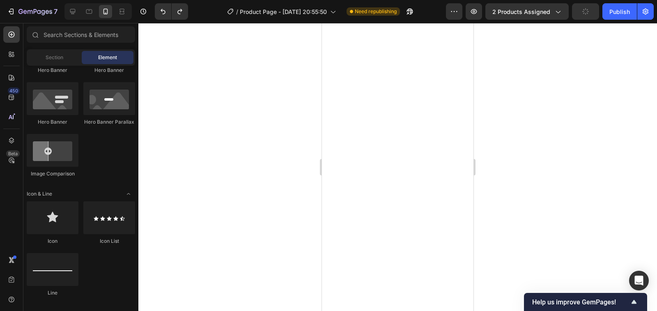
scroll to position [246, 0]
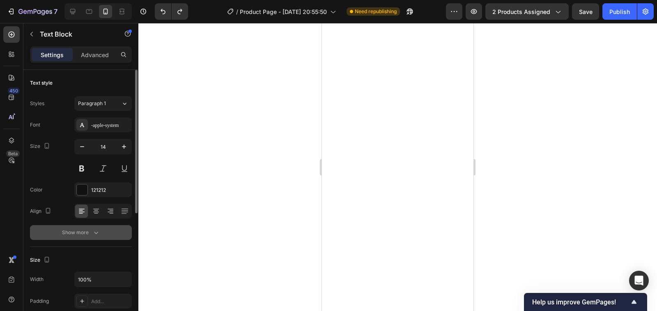
click at [88, 229] on div "Show more" at bounding box center [81, 232] width 38 height 8
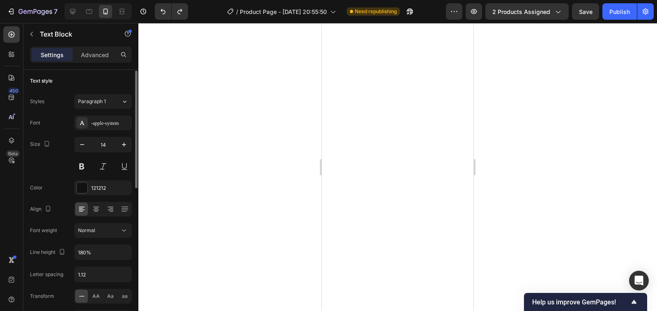
scroll to position [0, 0]
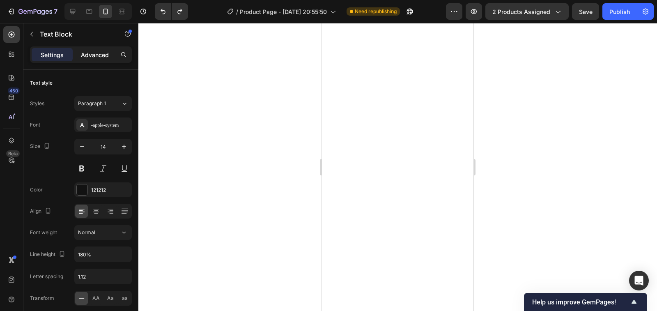
click at [100, 57] on p "Advanced" at bounding box center [95, 55] width 28 height 9
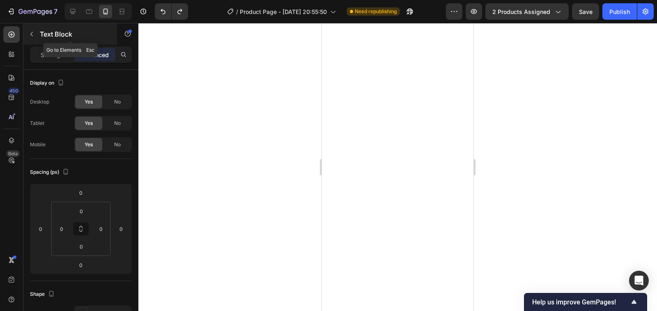
click at [34, 33] on icon "button" at bounding box center [31, 34] width 7 height 7
click at [52, 60] on div "Settings" at bounding box center [52, 54] width 41 height 13
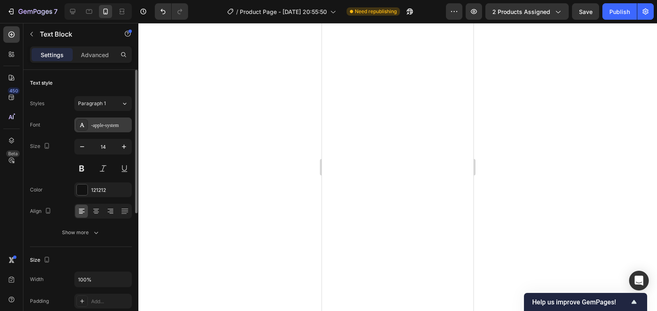
click at [83, 127] on icon at bounding box center [82, 125] width 7 height 7
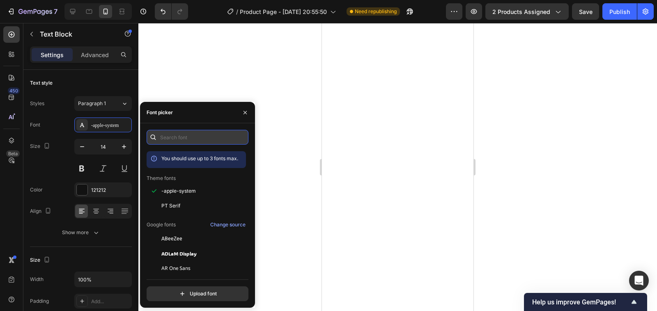
click at [165, 135] on input "text" at bounding box center [198, 137] width 102 height 15
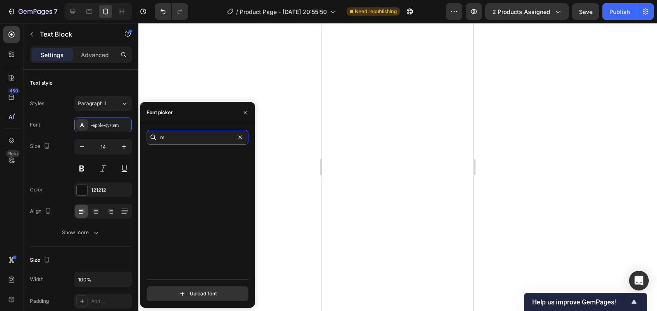
scroll to position [2917, 0]
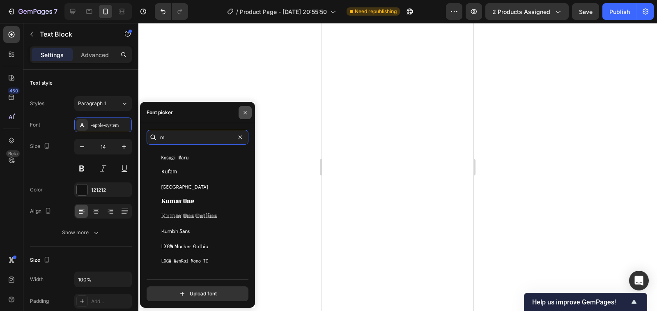
type input "m"
click at [245, 109] on icon "button" at bounding box center [245, 112] width 7 height 7
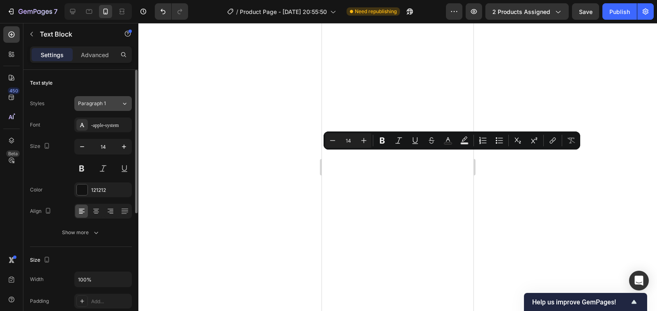
click at [110, 104] on div "Paragraph 1" at bounding box center [94, 103] width 33 height 7
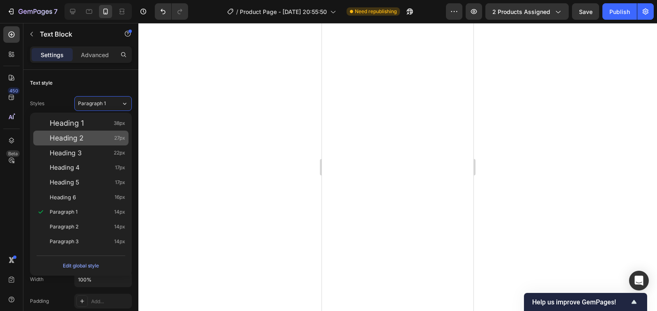
click at [78, 136] on span "Heading 2" at bounding box center [67, 138] width 34 height 8
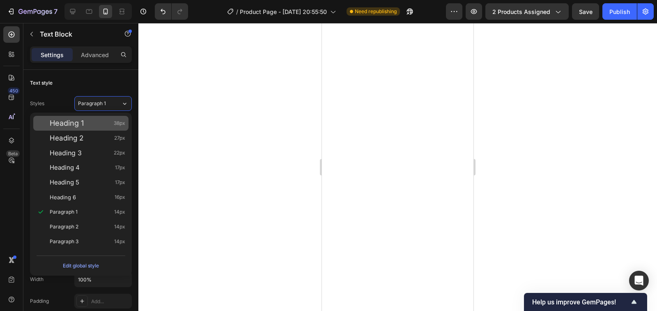
type input "27"
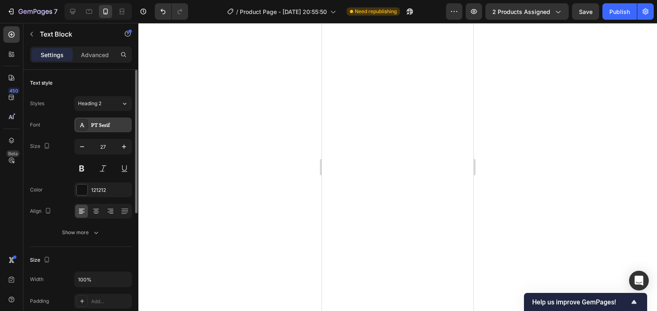
click at [94, 124] on div "PT Serif" at bounding box center [110, 125] width 39 height 7
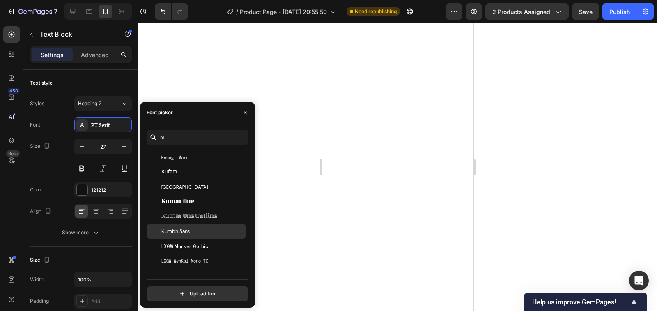
click at [173, 233] on span "Kumbh Sans" at bounding box center [175, 231] width 28 height 7
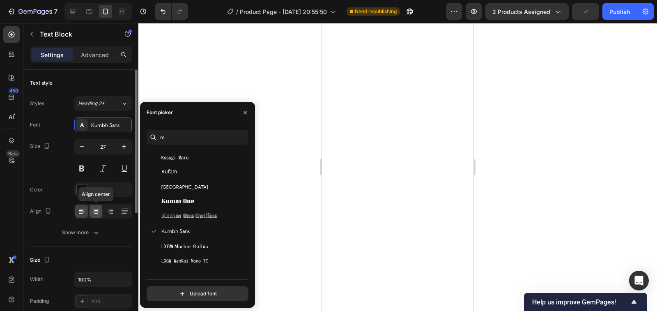
click at [99, 210] on icon at bounding box center [96, 211] width 8 height 8
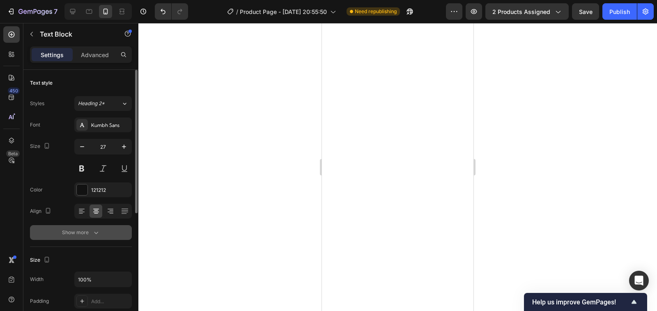
click at [96, 229] on icon "button" at bounding box center [96, 232] width 8 height 8
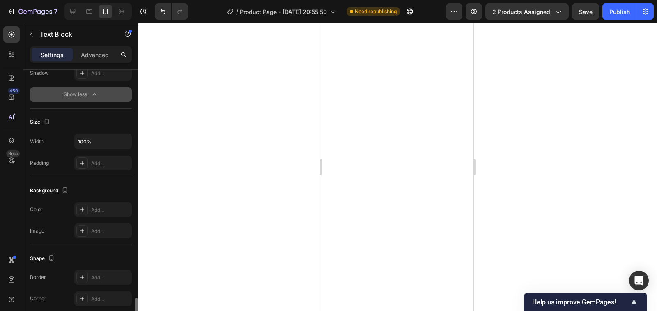
scroll to position [331, 0]
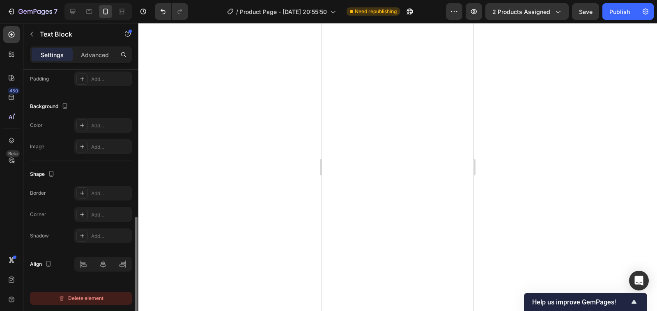
click at [62, 299] on icon "button" at bounding box center [61, 298] width 7 height 7
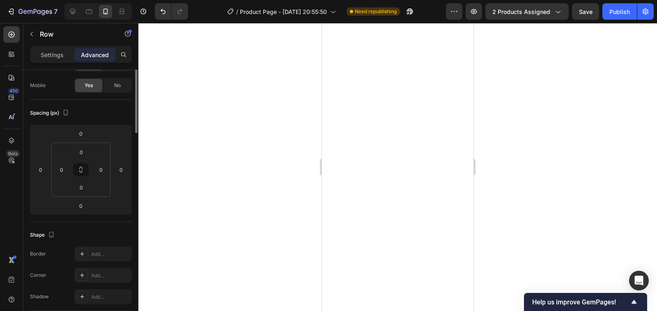
scroll to position [0, 0]
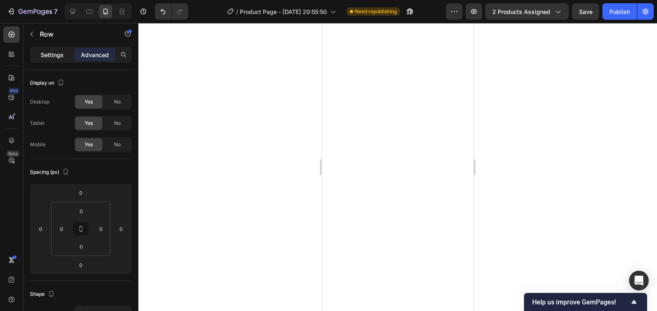
click at [42, 52] on p "Settings" at bounding box center [52, 55] width 23 height 9
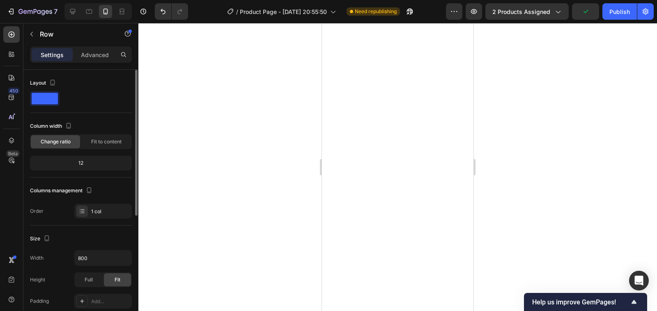
click at [43, 99] on span at bounding box center [45, 99] width 26 height 12
click at [44, 99] on span at bounding box center [45, 99] width 26 height 12
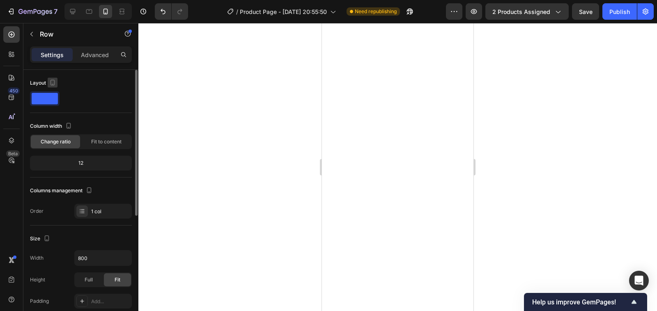
click at [51, 81] on icon "button" at bounding box center [53, 83] width 5 height 6
click at [38, 99] on span at bounding box center [45, 99] width 26 height 12
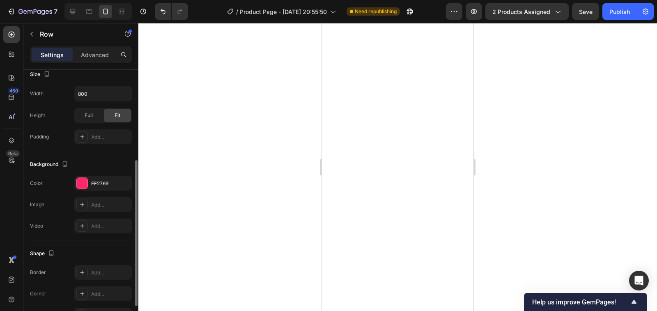
scroll to position [215, 0]
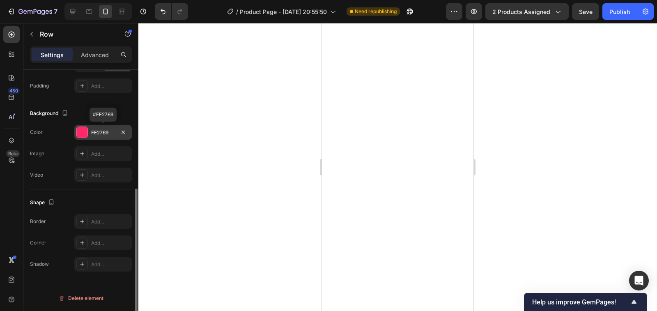
click at [81, 134] on div at bounding box center [82, 132] width 11 height 11
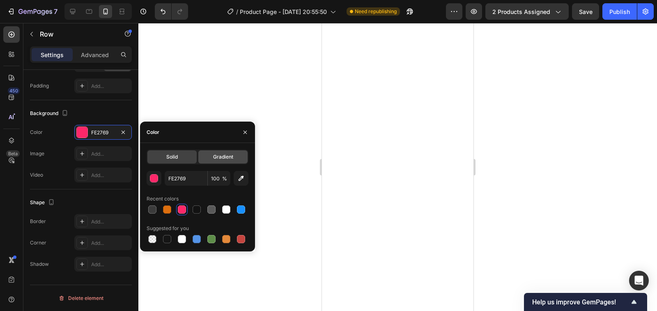
click at [230, 161] on div "Gradient" at bounding box center [222, 156] width 49 height 13
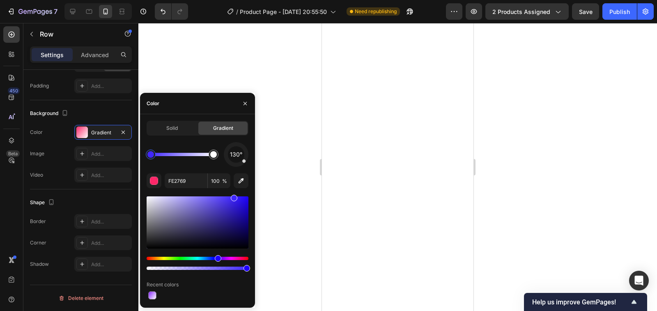
click at [217, 259] on div "Hue" at bounding box center [198, 258] width 102 height 3
type input "4027FD"
click at [173, 77] on div at bounding box center [397, 167] width 519 height 288
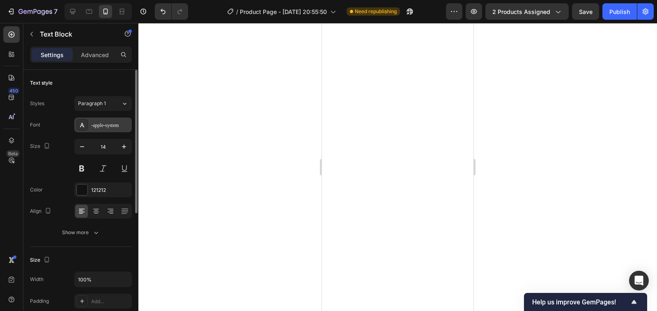
click at [111, 121] on div "-apple-system" at bounding box center [103, 124] width 58 height 15
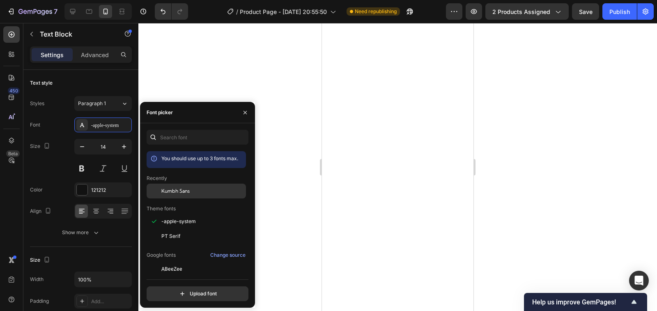
click at [198, 191] on div "Kumbh Sans" at bounding box center [202, 190] width 83 height 7
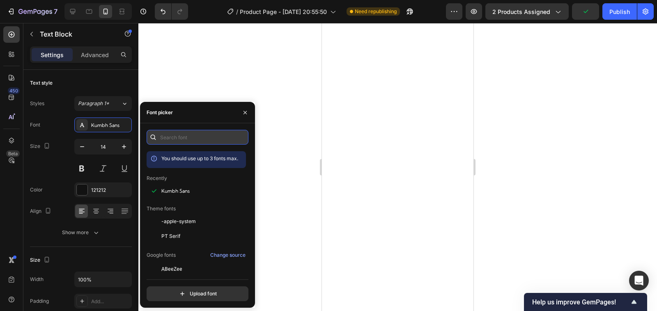
click at [192, 141] on input "text" at bounding box center [198, 137] width 102 height 15
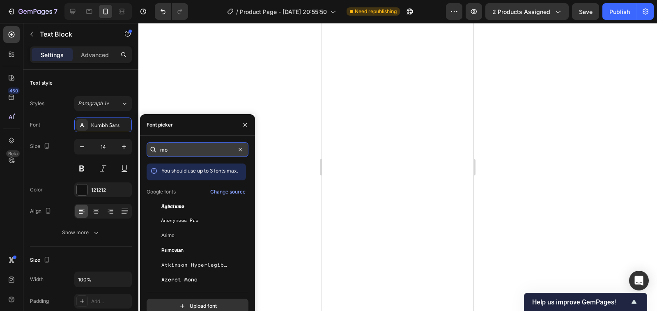
type input "m"
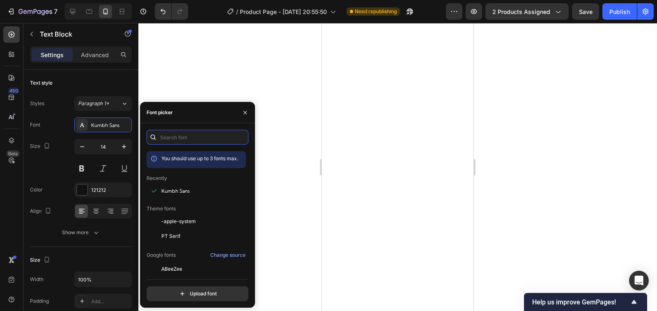
scroll to position [82, 0]
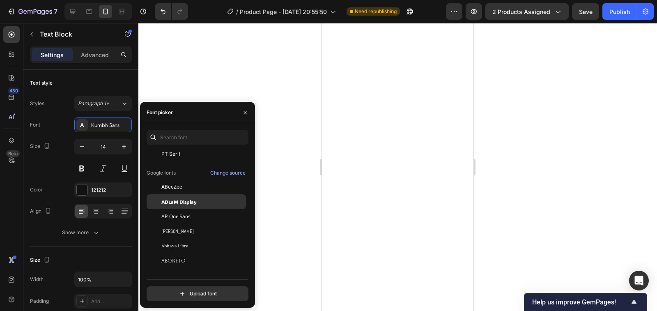
click at [185, 203] on span "ADLaM Display" at bounding box center [178, 201] width 35 height 7
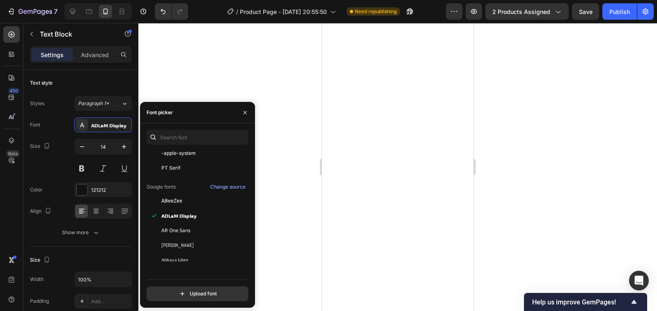
scroll to position [164, 0]
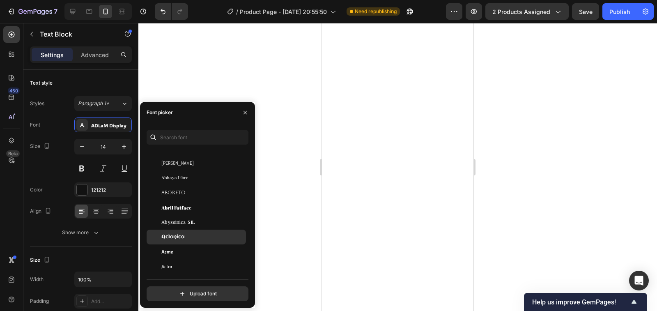
click at [182, 237] on span "Aclonica" at bounding box center [172, 236] width 23 height 7
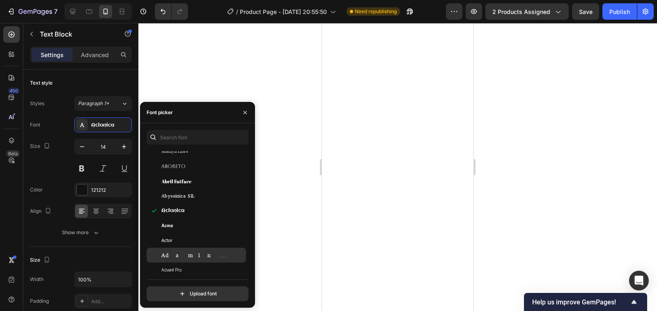
click at [187, 257] on div "Adamina" at bounding box center [202, 254] width 83 height 7
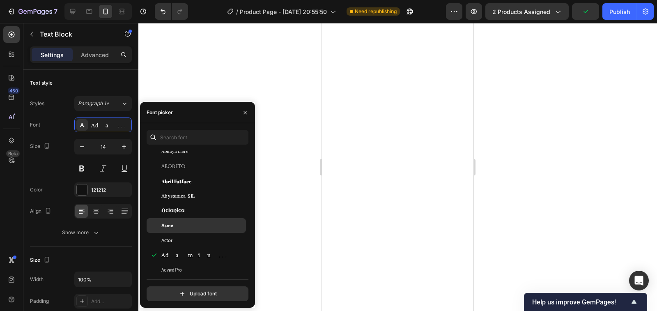
scroll to position [164, 0]
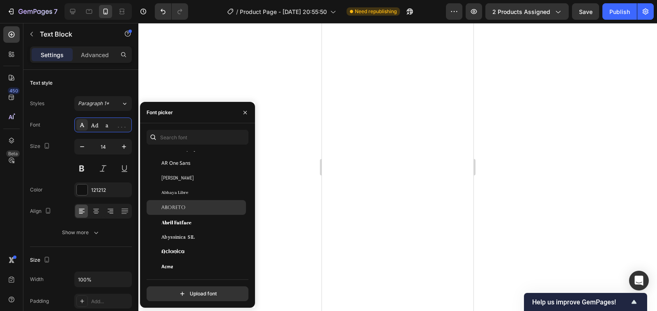
click at [180, 211] on span "Aboreto" at bounding box center [173, 207] width 24 height 7
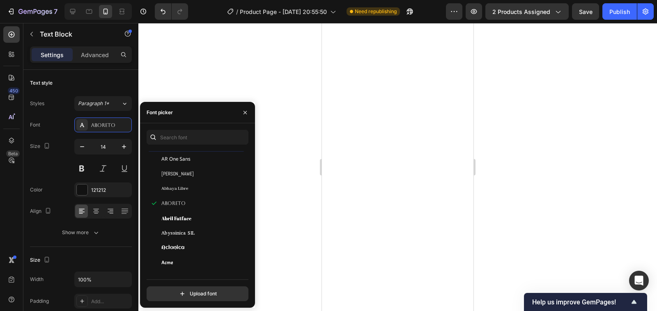
scroll to position [288, 0]
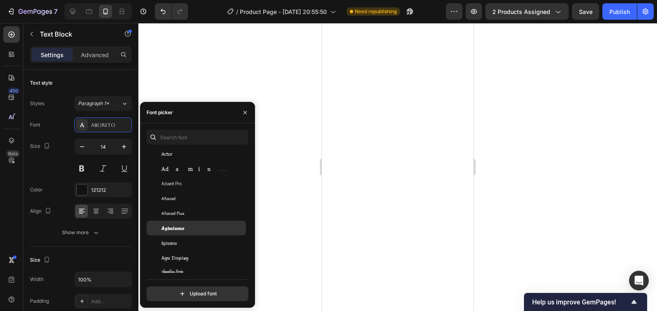
click at [187, 230] on div "Agbalumo" at bounding box center [202, 227] width 83 height 7
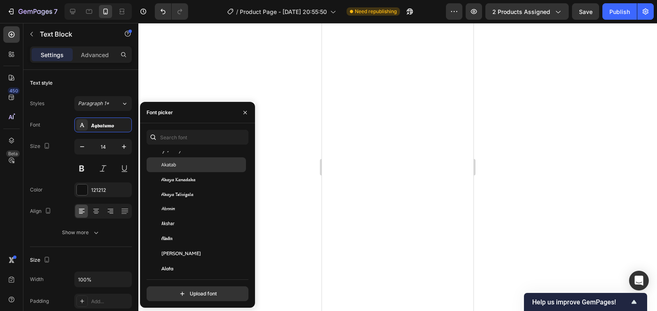
scroll to position [452, 0]
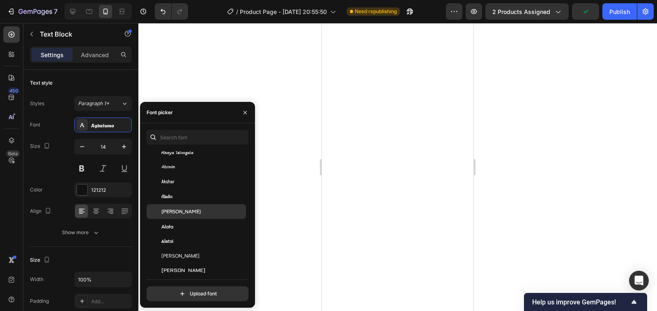
click at [187, 214] on div "Alan Sans" at bounding box center [202, 211] width 83 height 7
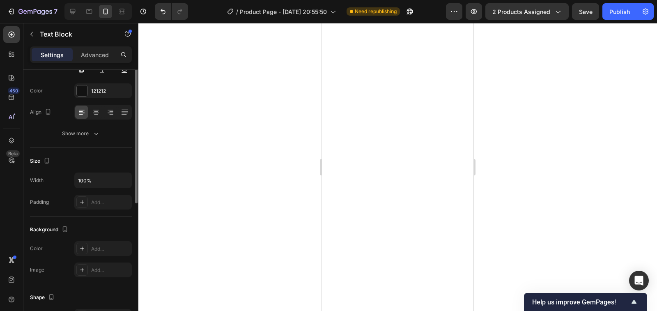
scroll to position [58, 0]
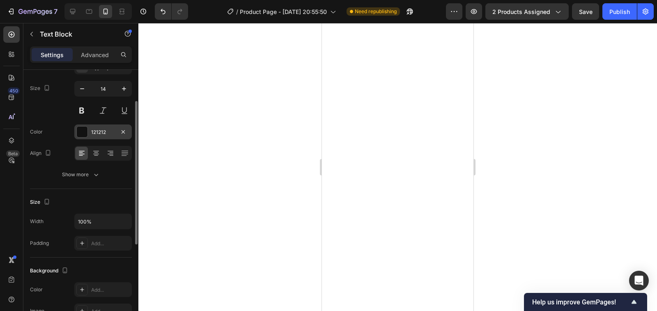
click at [87, 136] on div at bounding box center [82, 132] width 11 height 11
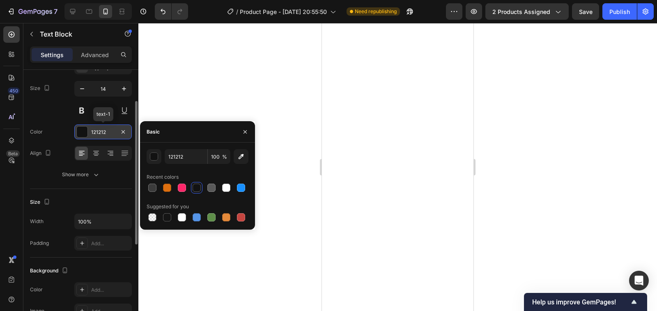
click at [87, 136] on div at bounding box center [82, 132] width 11 height 11
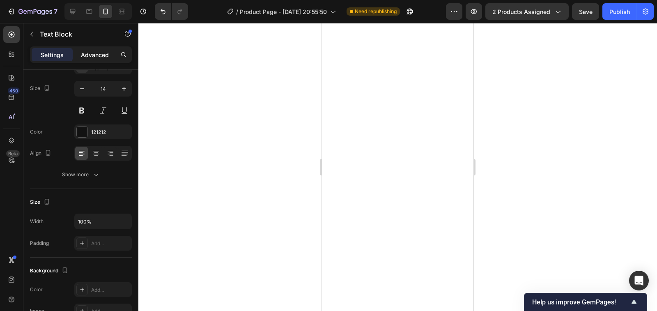
click at [95, 53] on p "Advanced" at bounding box center [95, 55] width 28 height 9
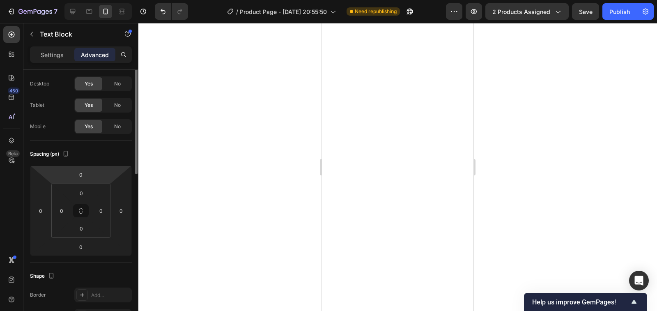
scroll to position [0, 0]
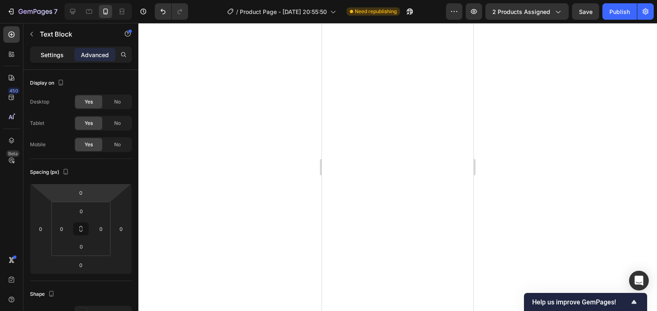
click at [50, 55] on p "Settings" at bounding box center [52, 55] width 23 height 9
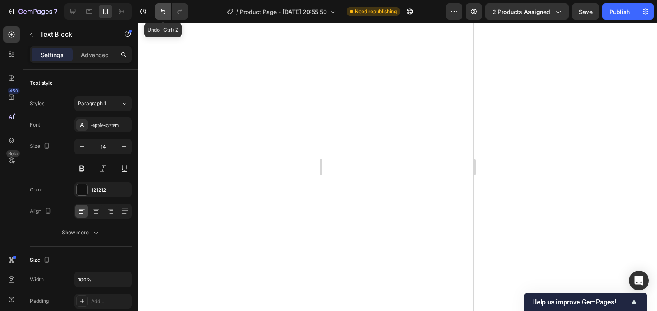
click at [156, 12] on button "Undo/Redo" at bounding box center [163, 11] width 16 height 16
click at [157, 12] on button "Undo/Redo" at bounding box center [163, 11] width 16 height 16
click at [476, 9] on icon "button" at bounding box center [474, 11] width 8 height 8
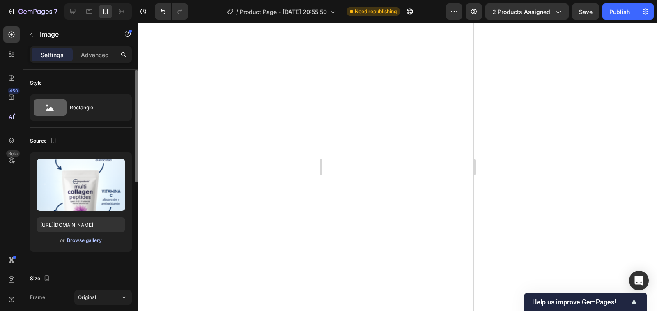
click at [81, 240] on div "Browse gallery" at bounding box center [84, 240] width 35 height 7
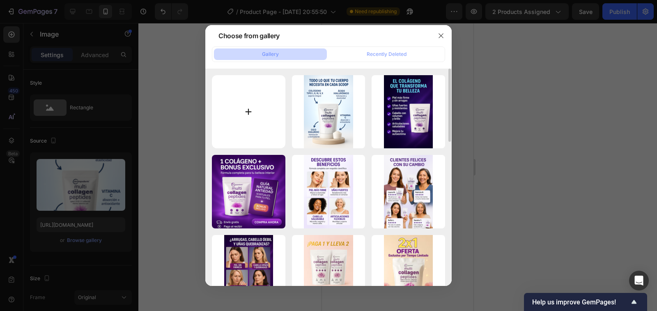
click at [251, 108] on input "file" at bounding box center [249, 112] width 74 height 74
type input "C:\fakepath\cola 8.png"
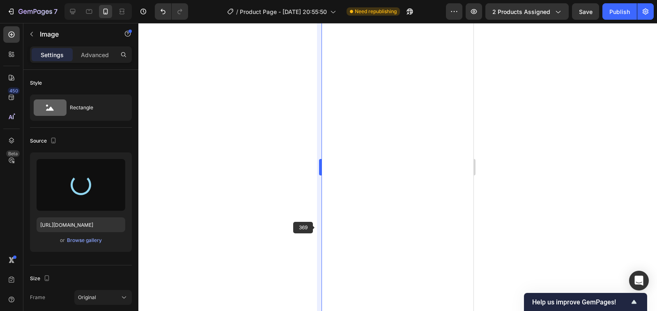
type input "https://cdn.shopify.com/s/files/1/0939/6492/7285/files/gempages_577947591782695…"
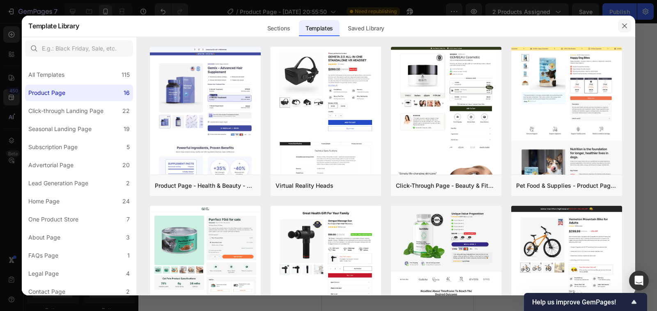
click at [625, 25] on icon "button" at bounding box center [625, 26] width 7 height 7
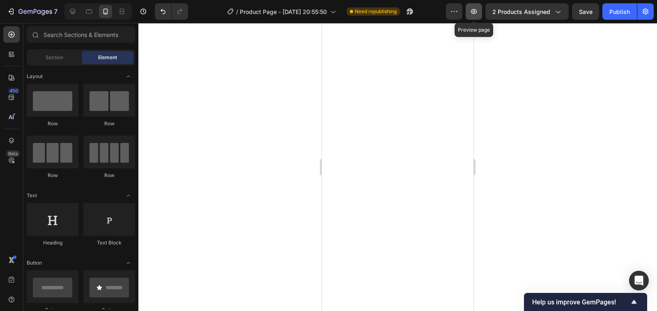
click at [478, 10] on icon "button" at bounding box center [474, 11] width 8 height 8
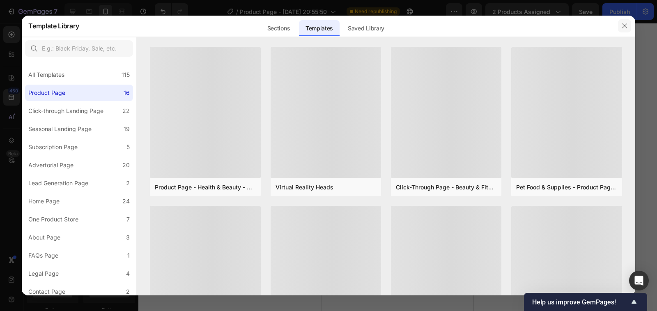
click at [622, 24] on icon "button" at bounding box center [624, 26] width 5 height 5
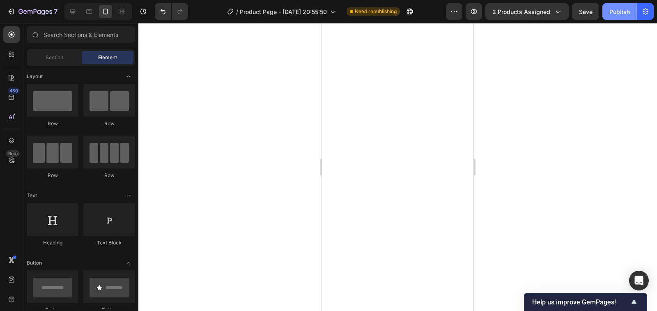
click at [618, 12] on div "Publish" at bounding box center [620, 11] width 21 height 9
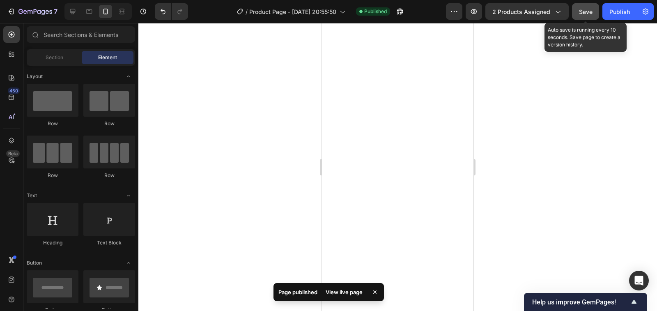
click at [583, 12] on span "Save" at bounding box center [586, 11] width 14 height 7
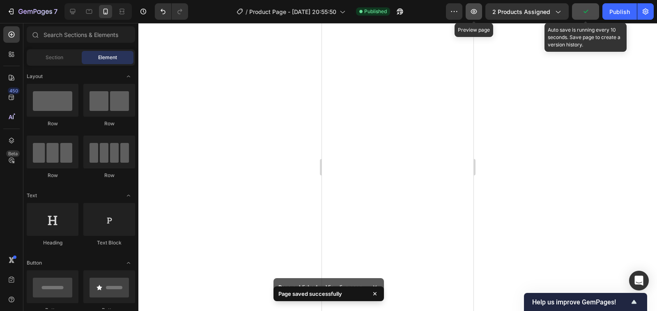
click at [472, 14] on icon "button" at bounding box center [474, 11] width 8 height 8
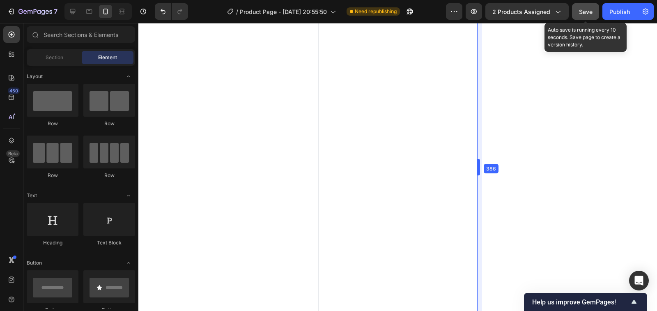
drag, startPoint x: 474, startPoint y: 170, endPoint x: 480, endPoint y: 207, distance: 37.9
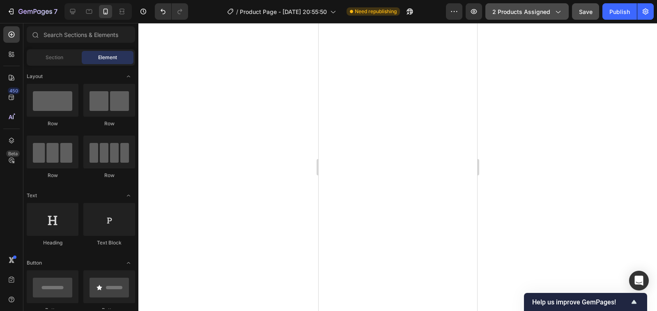
click at [565, 14] on button "2 products assigned" at bounding box center [527, 11] width 83 height 16
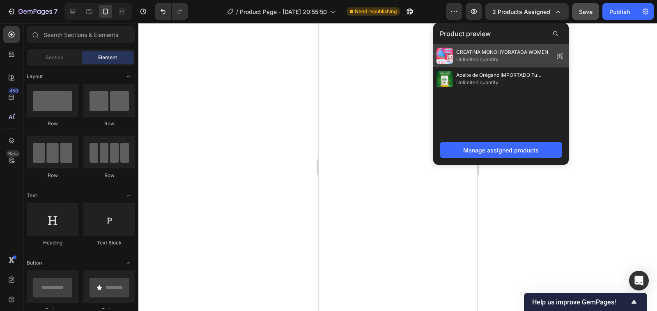
click at [564, 54] on icon at bounding box center [560, 56] width 12 height 12
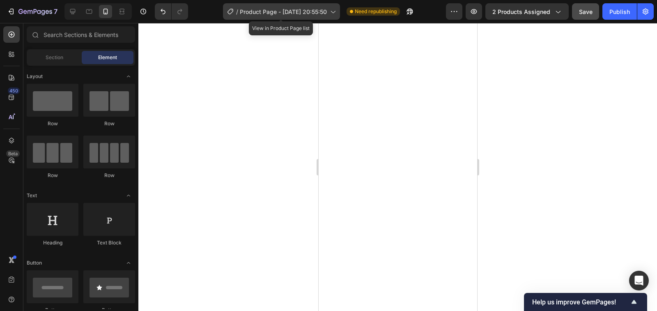
click at [330, 9] on icon at bounding box center [333, 11] width 8 height 8
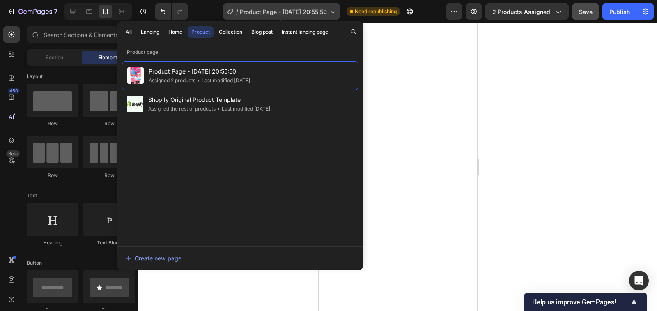
click at [330, 9] on icon at bounding box center [333, 11] width 8 height 8
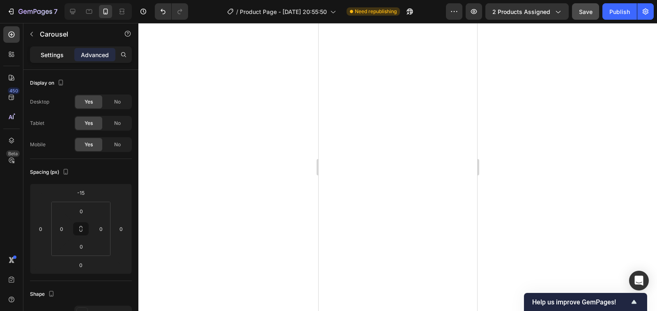
click at [56, 59] on p "Settings" at bounding box center [52, 55] width 23 height 9
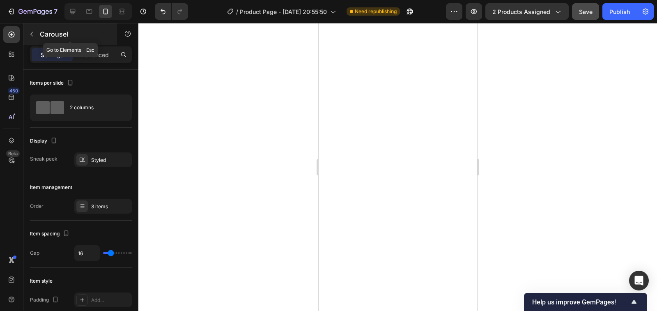
click at [38, 32] on button "button" at bounding box center [31, 34] width 13 height 13
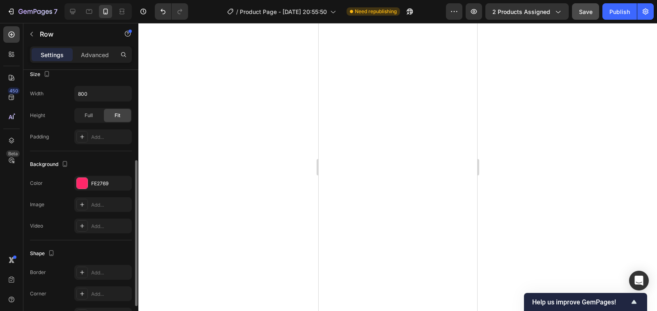
scroll to position [205, 0]
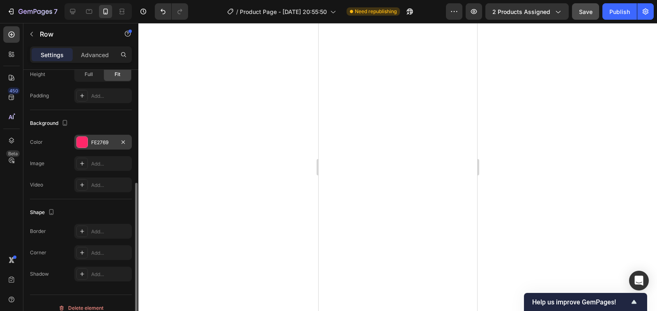
click at [82, 142] on div at bounding box center [82, 142] width 11 height 11
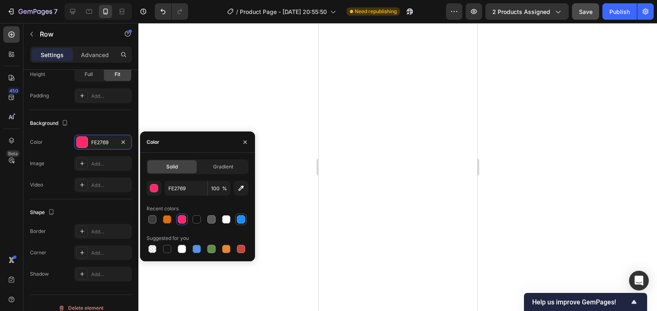
click at [241, 218] on div at bounding box center [241, 219] width 8 height 8
type input "1890FF"
click at [230, 164] on span "Gradient" at bounding box center [223, 166] width 20 height 7
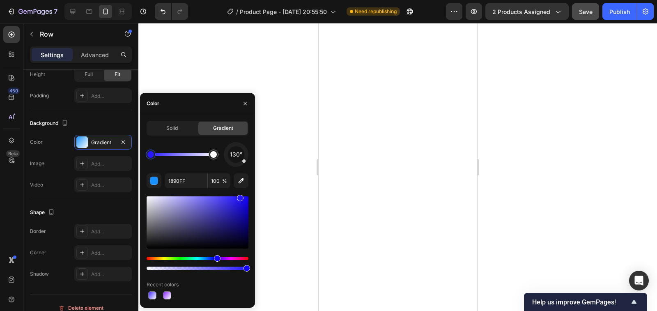
click at [216, 257] on div "Hue" at bounding box center [198, 258] width 102 height 3
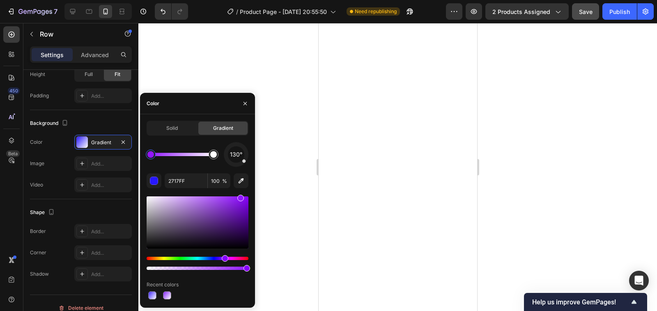
click at [224, 258] on div "Hue" at bounding box center [198, 258] width 102 height 3
type input "9216FF"
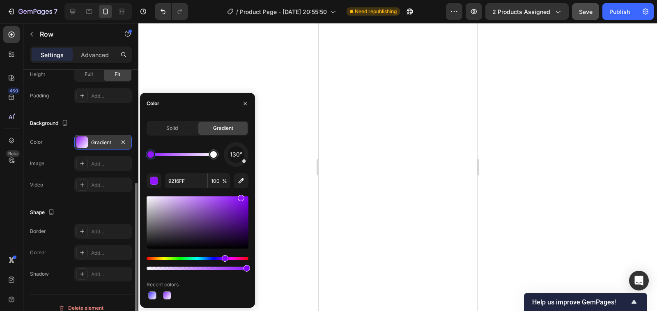
click at [81, 143] on div at bounding box center [82, 142] width 12 height 12
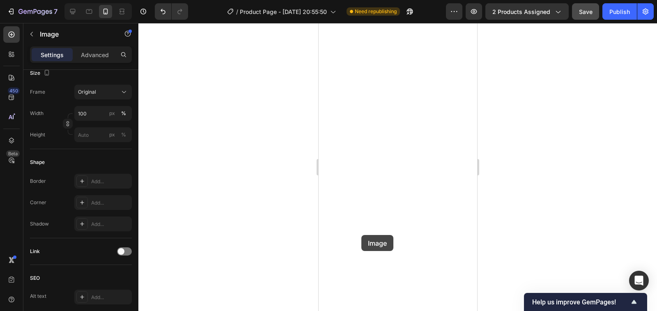
scroll to position [0, 0]
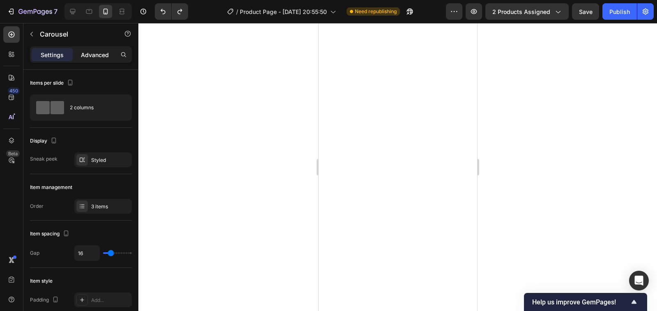
click at [96, 55] on p "Advanced" at bounding box center [95, 55] width 28 height 9
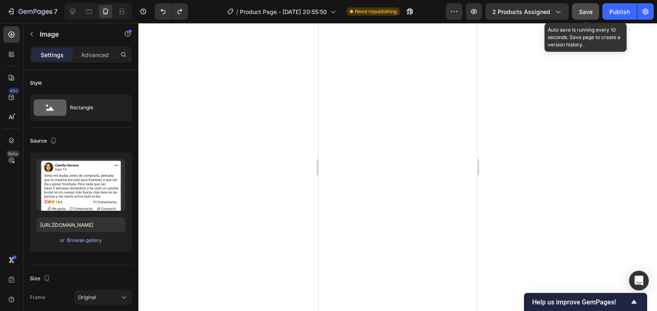
click at [592, 6] on button "Save" at bounding box center [585, 11] width 27 height 16
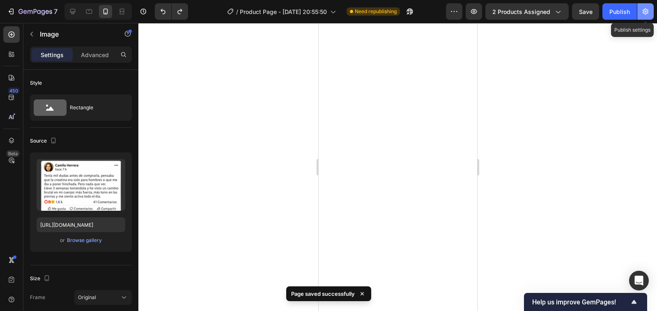
click at [648, 12] on icon "button" at bounding box center [646, 12] width 6 height 6
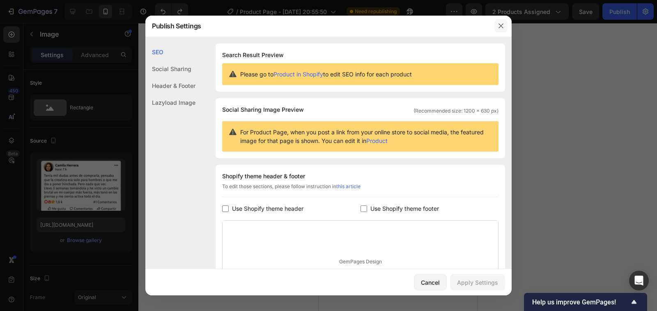
click at [504, 25] on icon "button" at bounding box center [501, 26] width 7 height 7
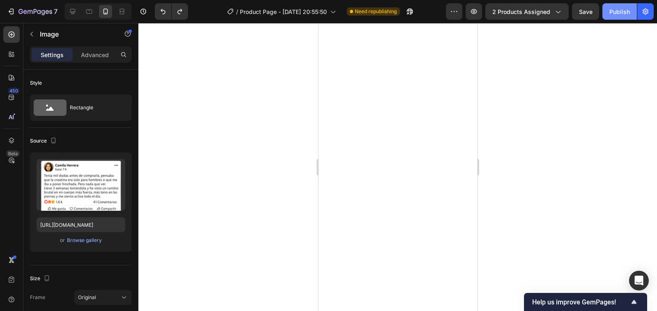
click at [622, 14] on div "Publish" at bounding box center [620, 11] width 21 height 9
click at [455, 9] on icon "button" at bounding box center [454, 11] width 8 height 8
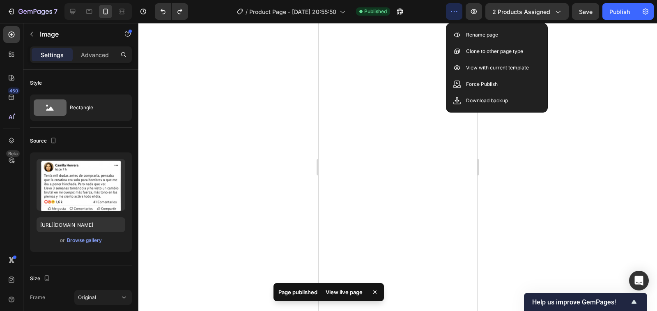
click at [455, 9] on icon "button" at bounding box center [454, 11] width 8 height 8
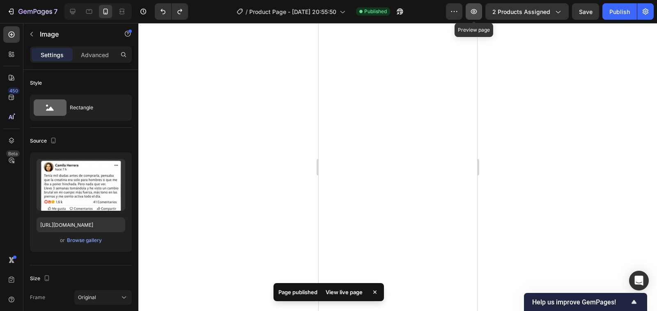
click at [472, 12] on icon "button" at bounding box center [474, 11] width 6 height 5
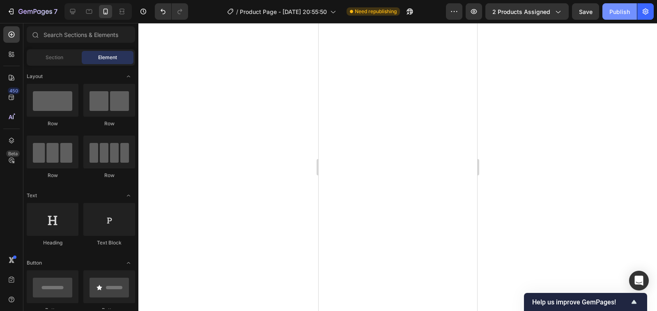
click at [619, 7] on div "Publish" at bounding box center [620, 11] width 21 height 9
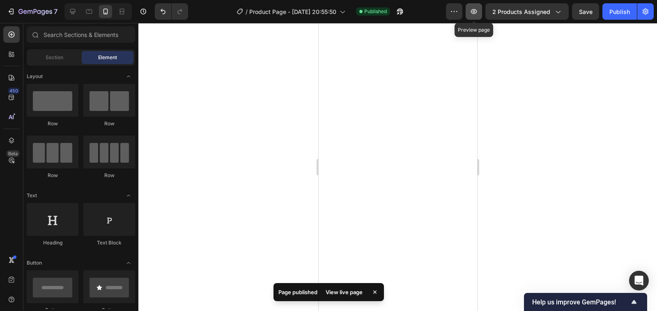
click at [472, 9] on icon "button" at bounding box center [474, 11] width 8 height 8
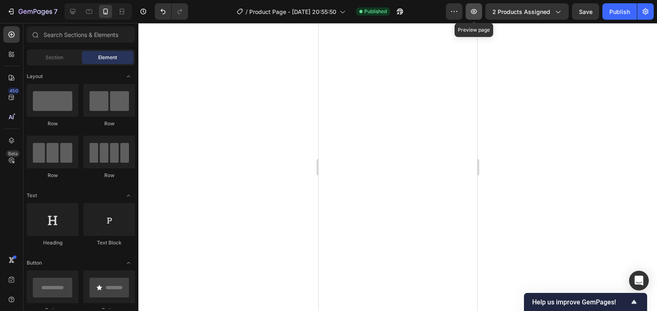
click at [476, 10] on icon "button" at bounding box center [474, 11] width 8 height 8
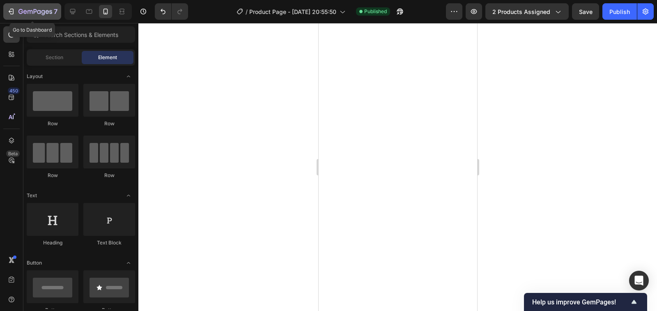
click at [15, 8] on icon "button" at bounding box center [11, 11] width 8 height 8
